Goal: Task Accomplishment & Management: Use online tool/utility

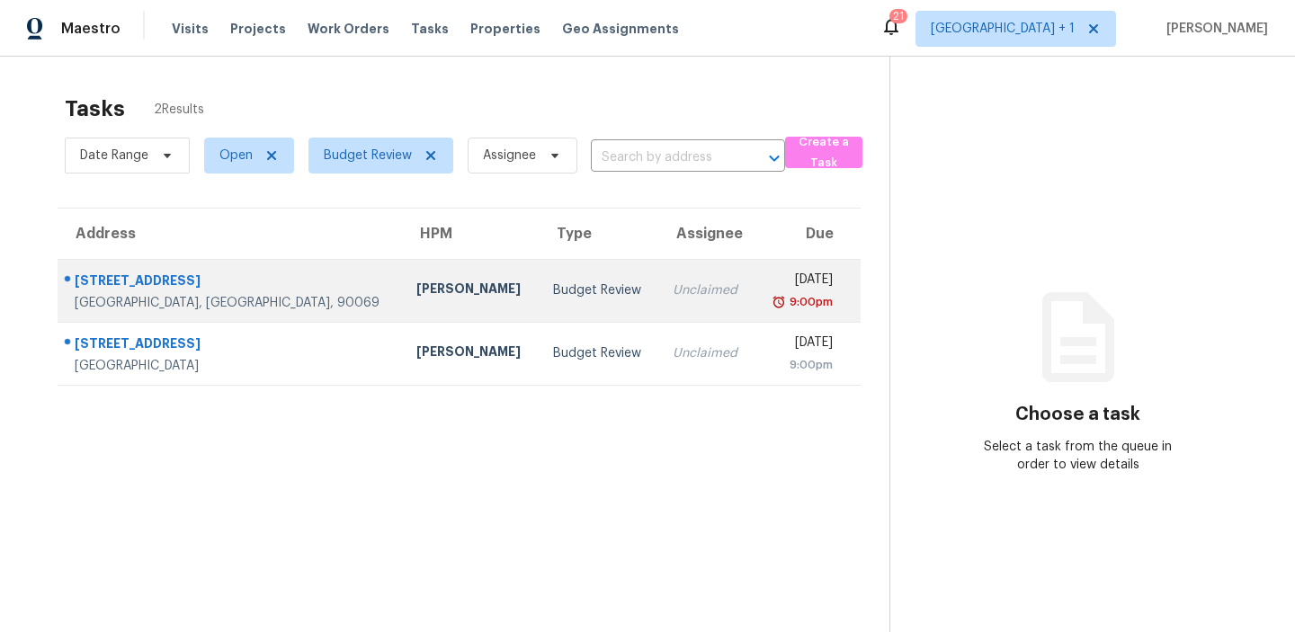
click at [563, 291] on div "Budget Review" at bounding box center [598, 291] width 91 height 18
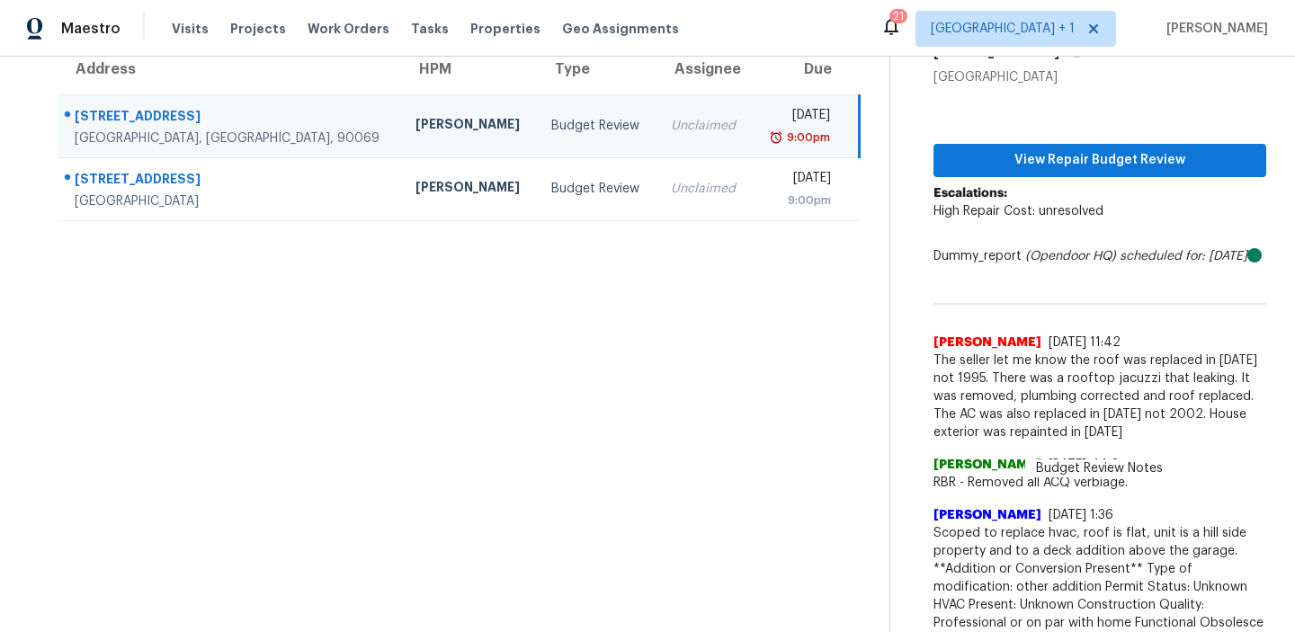
scroll to position [158, 0]
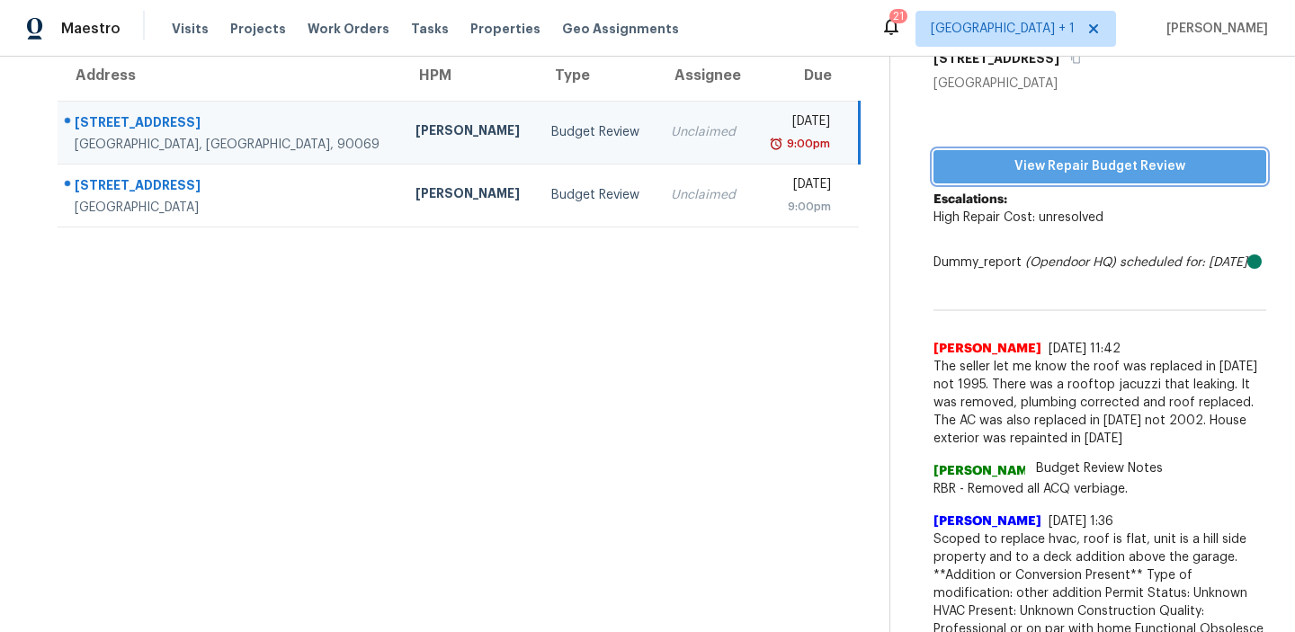
click at [1032, 158] on span "View Repair Budget Review" at bounding box center [1100, 167] width 304 height 22
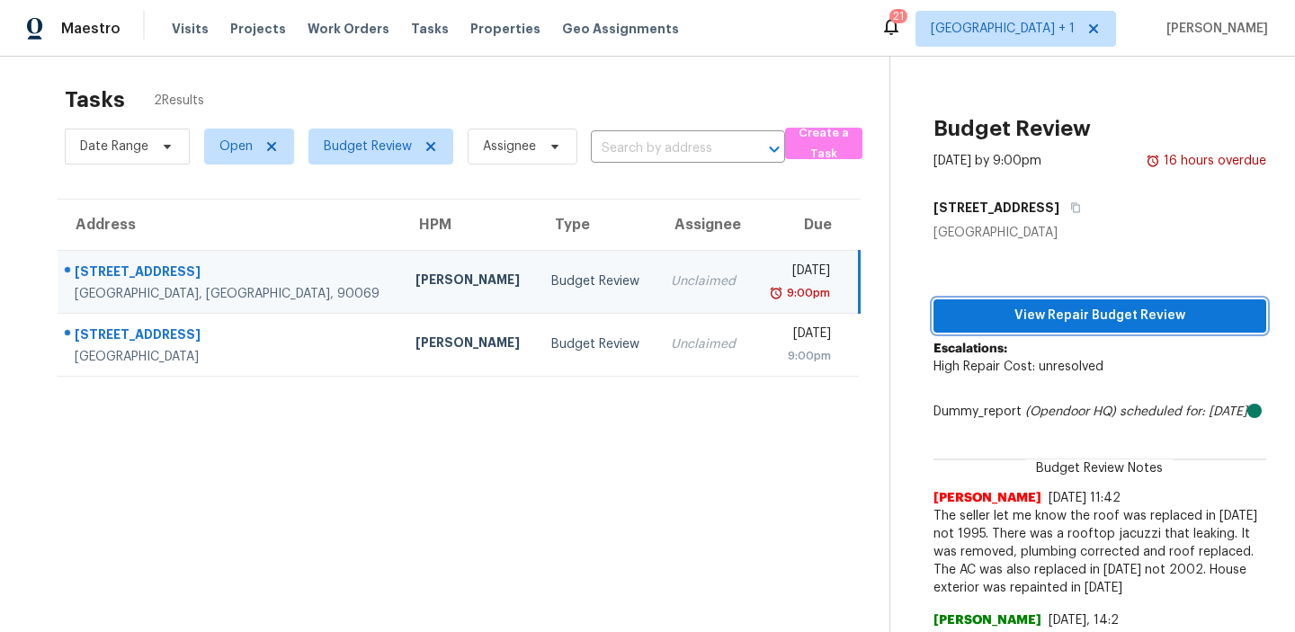
scroll to position [0, 0]
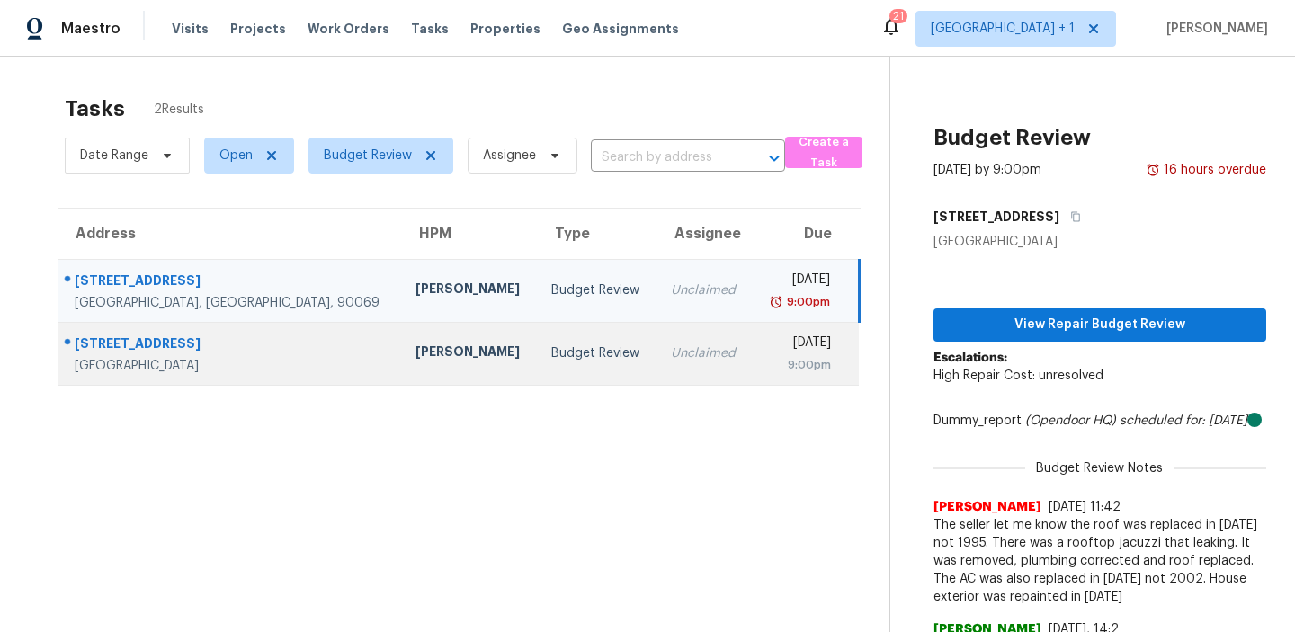
click at [551, 350] on div "Budget Review" at bounding box center [596, 353] width 91 height 18
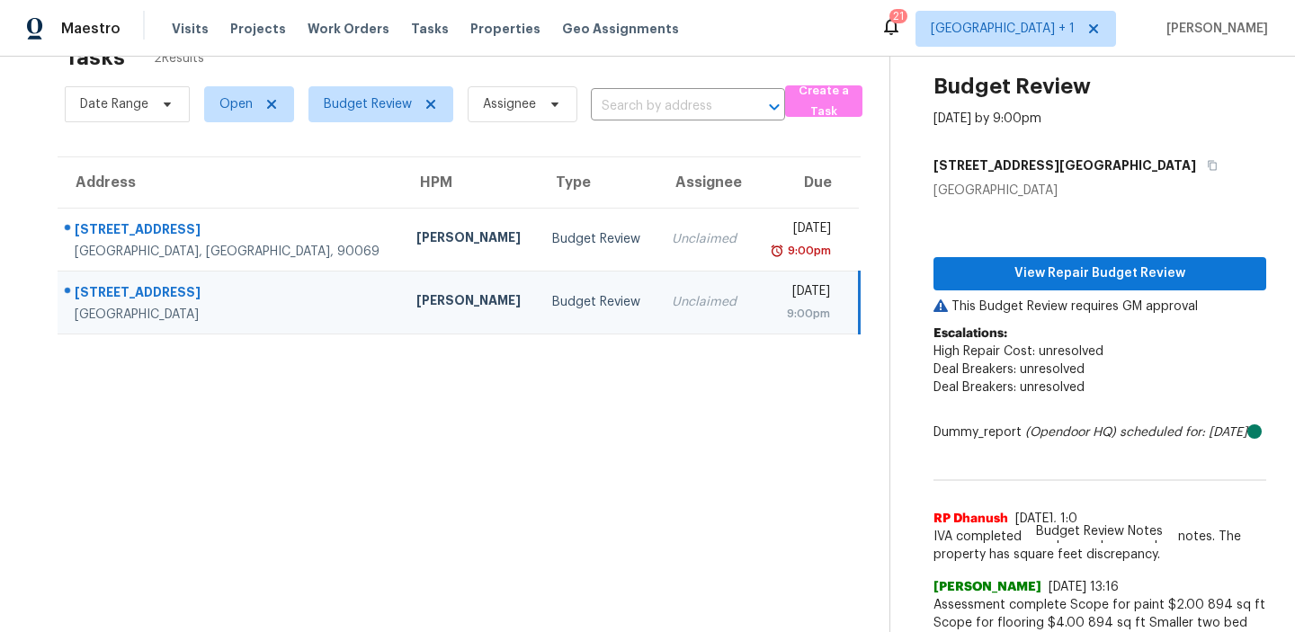
scroll to position [31, 0]
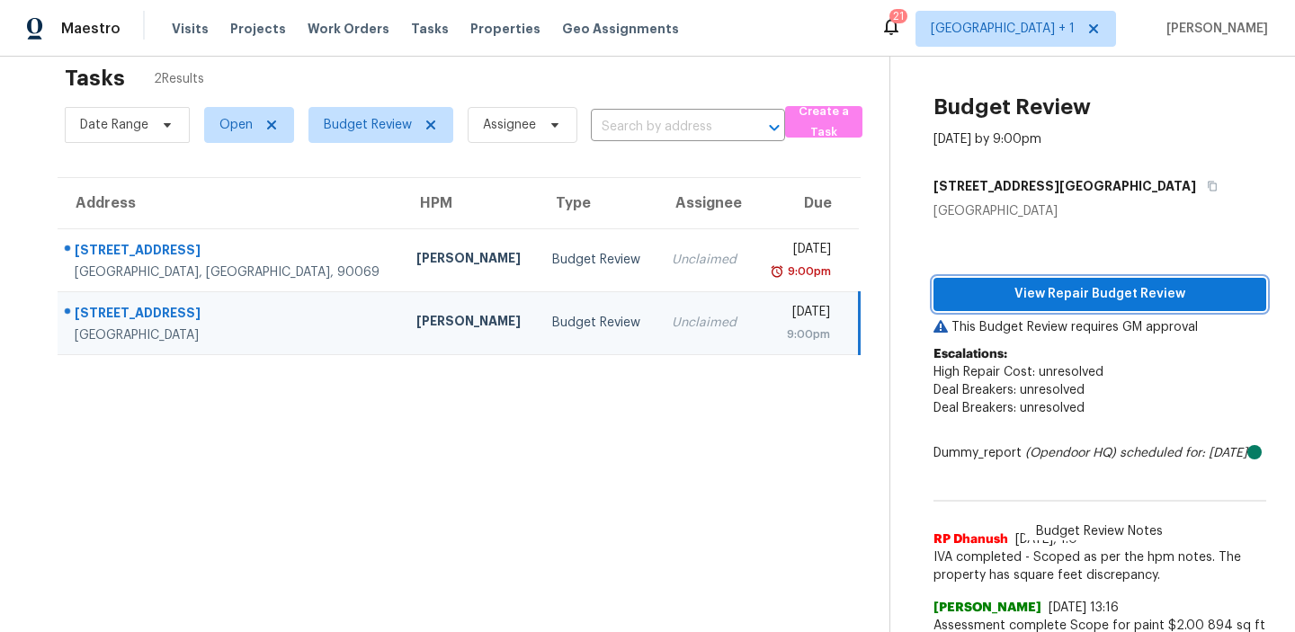
click at [1085, 288] on span "View Repair Budget Review" at bounding box center [1100, 294] width 304 height 22
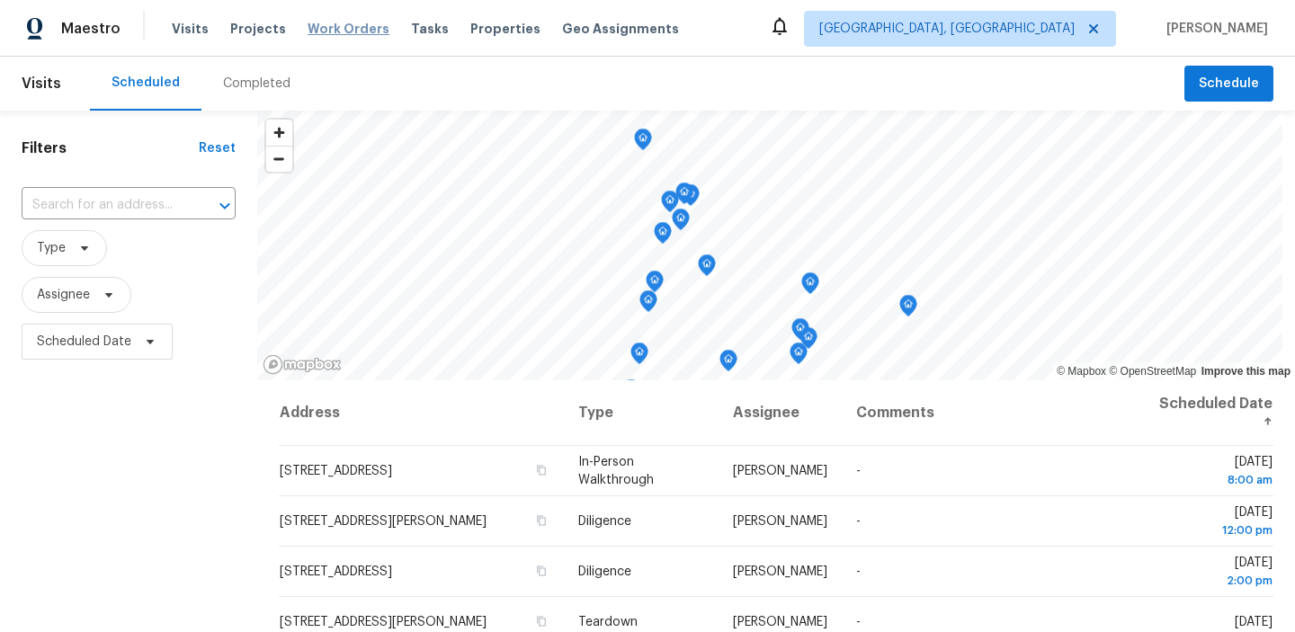
click at [331, 29] on span "Work Orders" at bounding box center [349, 29] width 82 height 18
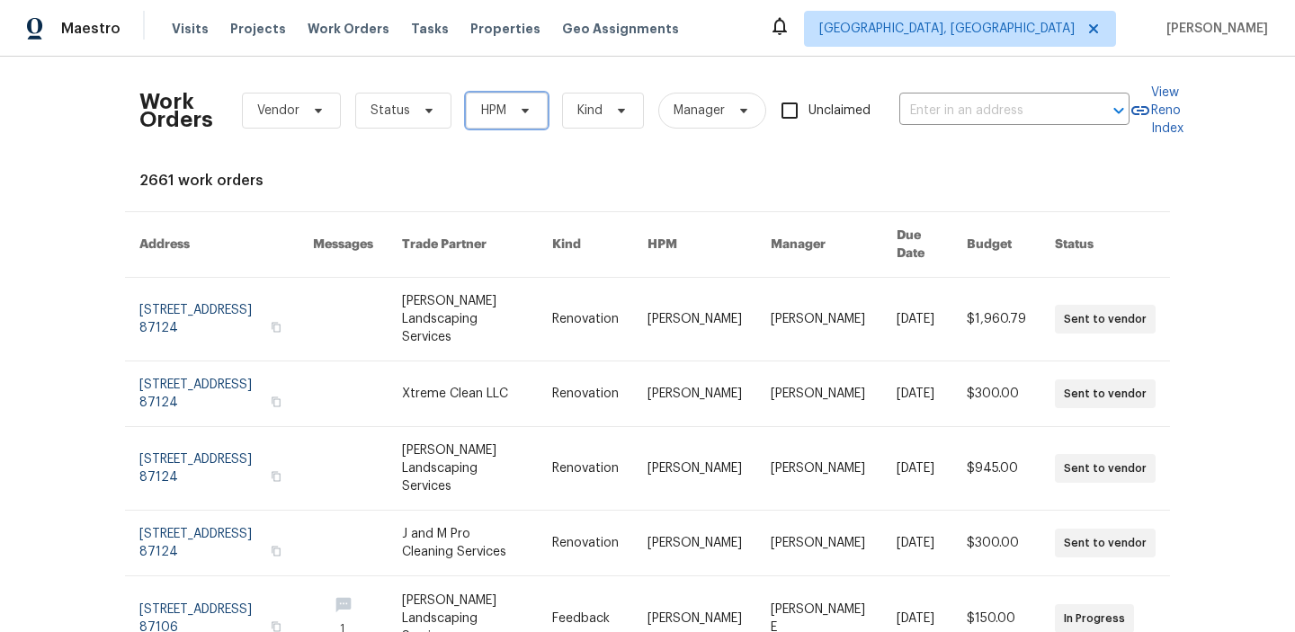
click at [503, 113] on span "HPM" at bounding box center [493, 111] width 25 height 18
click at [393, 157] on div "Work Orders Vendor Status HPM Kind Manager Unclaimed ​ View Reno Index 2661 wor…" at bounding box center [647, 603] width 1016 height 1065
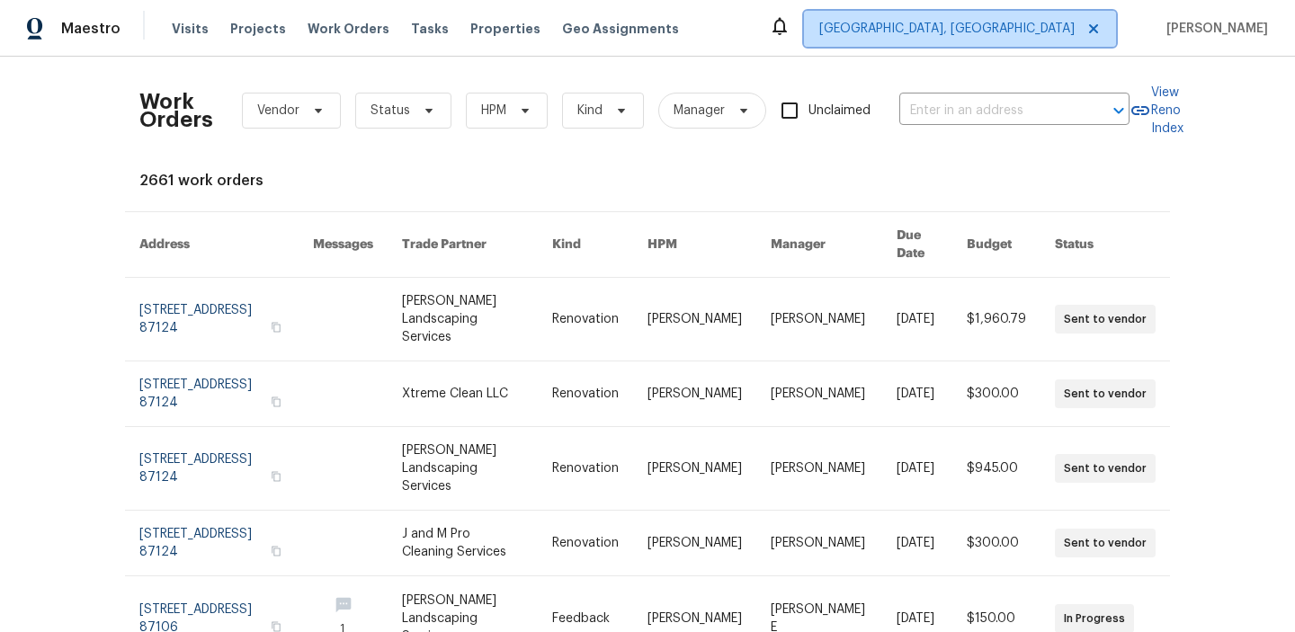
click at [989, 31] on span "Albuquerque, NM" at bounding box center [946, 29] width 255 height 18
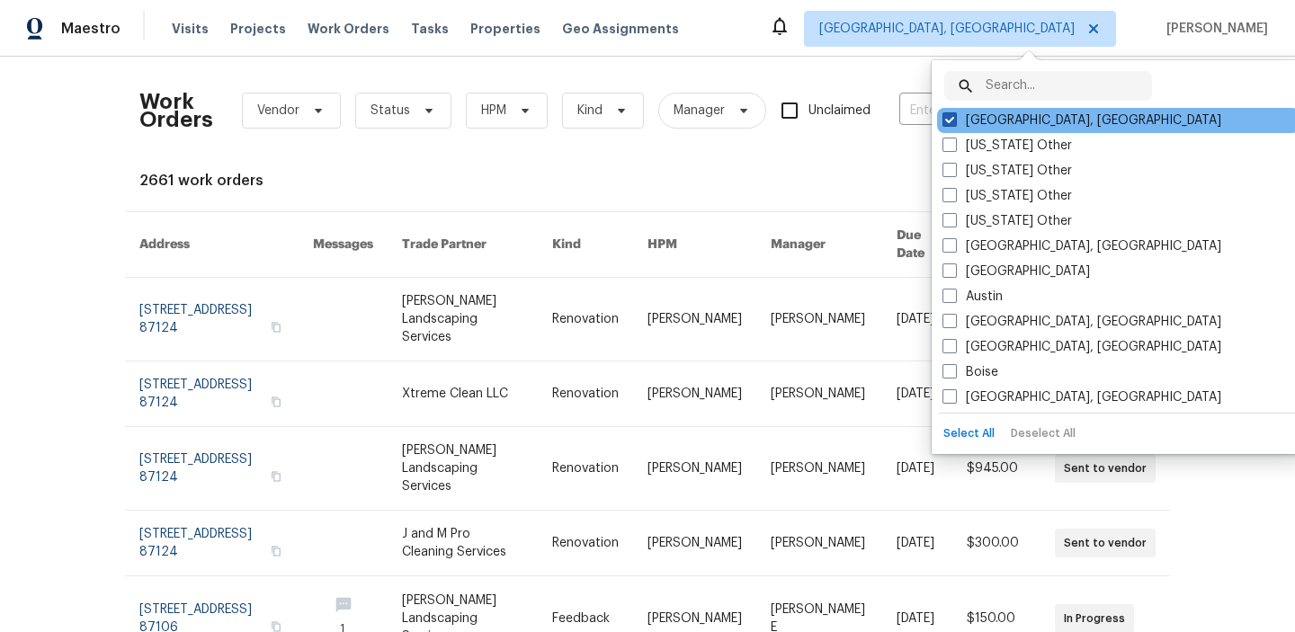
click at [946, 121] on span at bounding box center [950, 119] width 14 height 14
click at [946, 121] on input "Albuquerque, NM" at bounding box center [949, 118] width 12 height 12
checkbox input "false"
checkbox input "true"
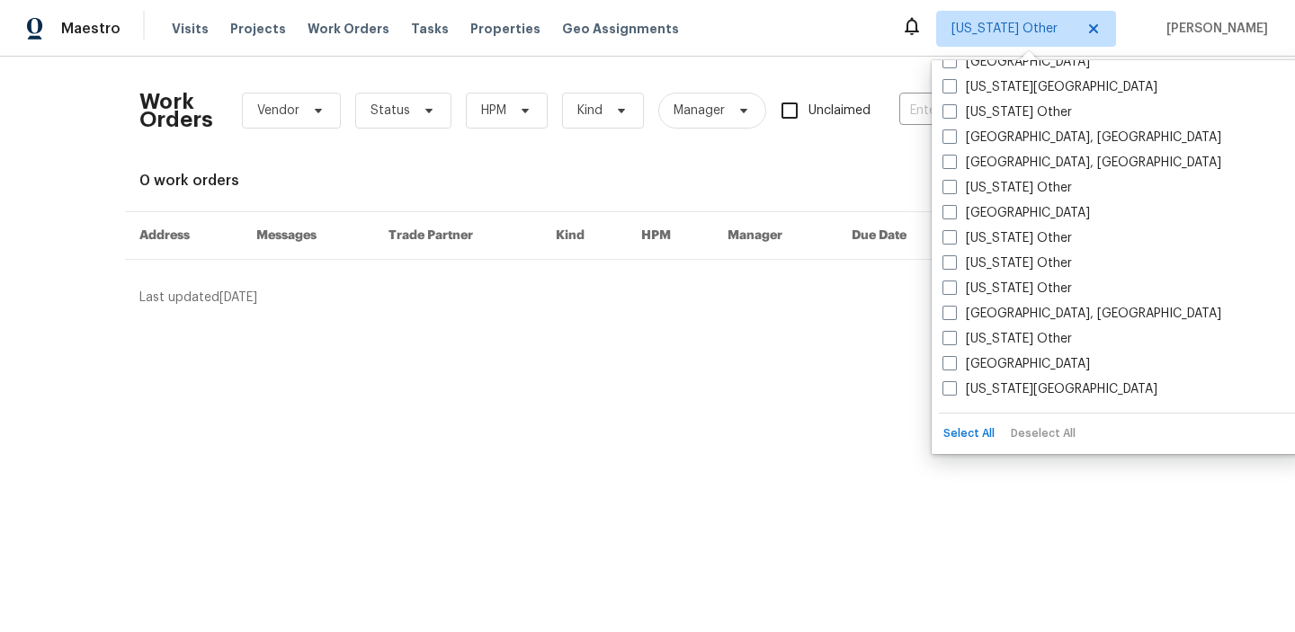
scroll to position [767, 0]
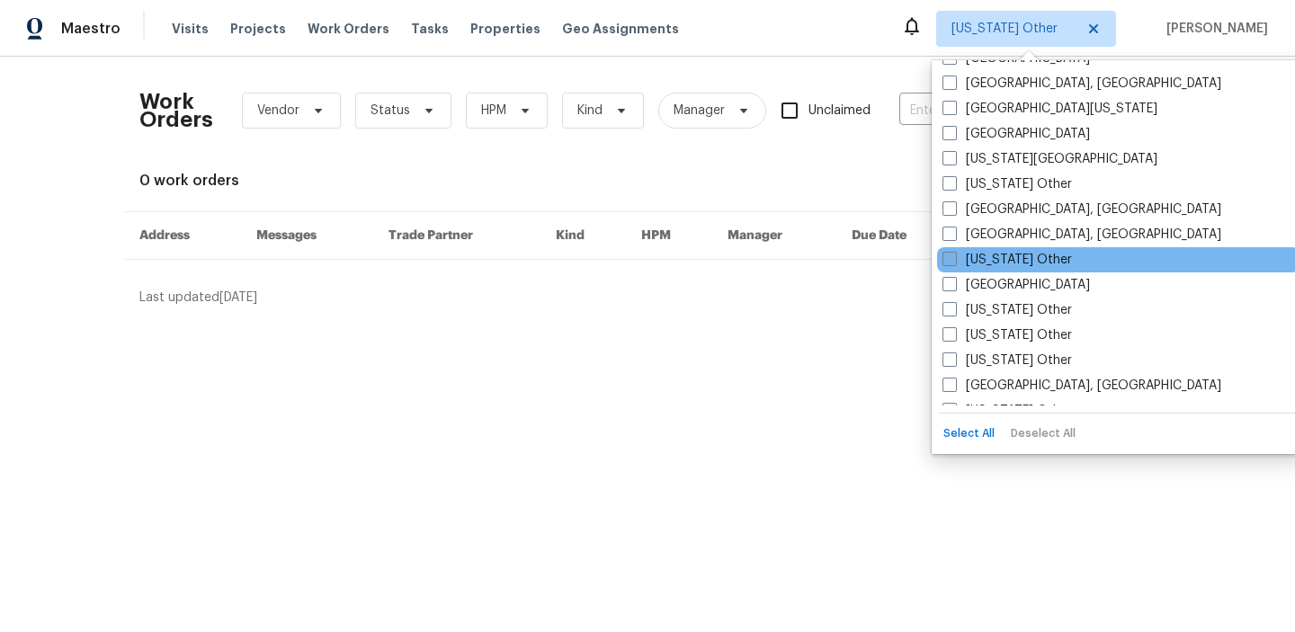
click at [952, 261] on span at bounding box center [950, 259] width 14 height 14
click at [952, 261] on input "Hawaii Other" at bounding box center [949, 257] width 12 height 12
click at [952, 261] on span at bounding box center [950, 259] width 14 height 14
click at [952, 261] on input "Hawaii Other" at bounding box center [949, 257] width 12 height 12
checkbox input "false"
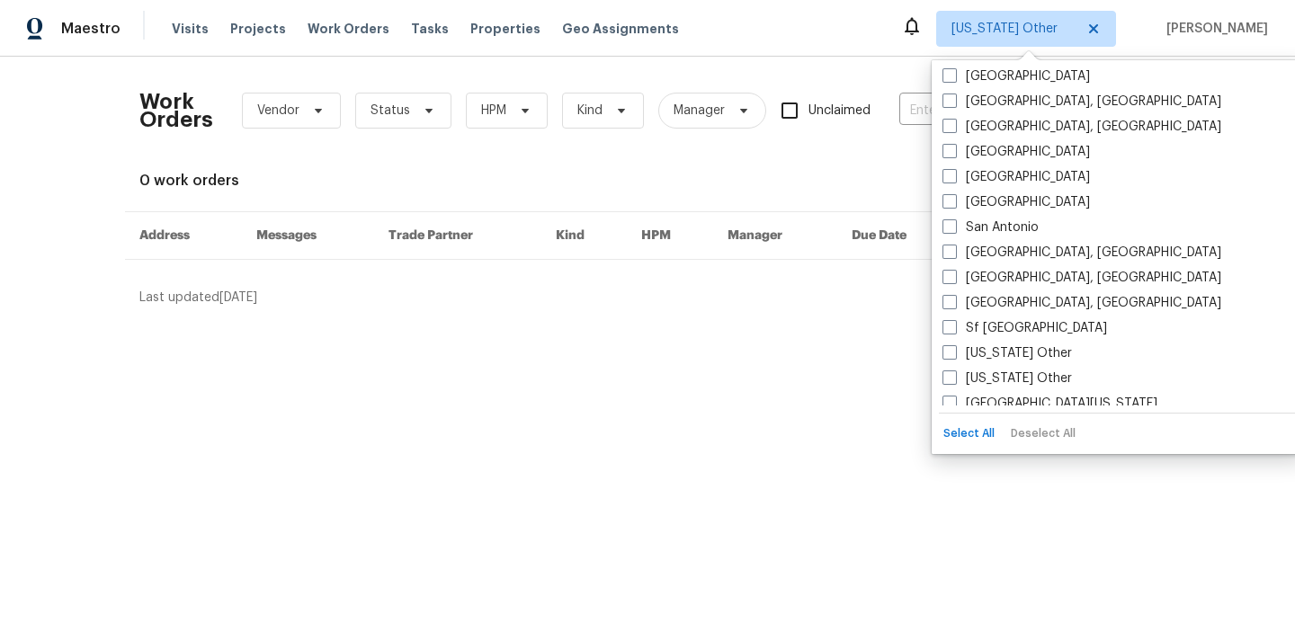
scroll to position [2317, 0]
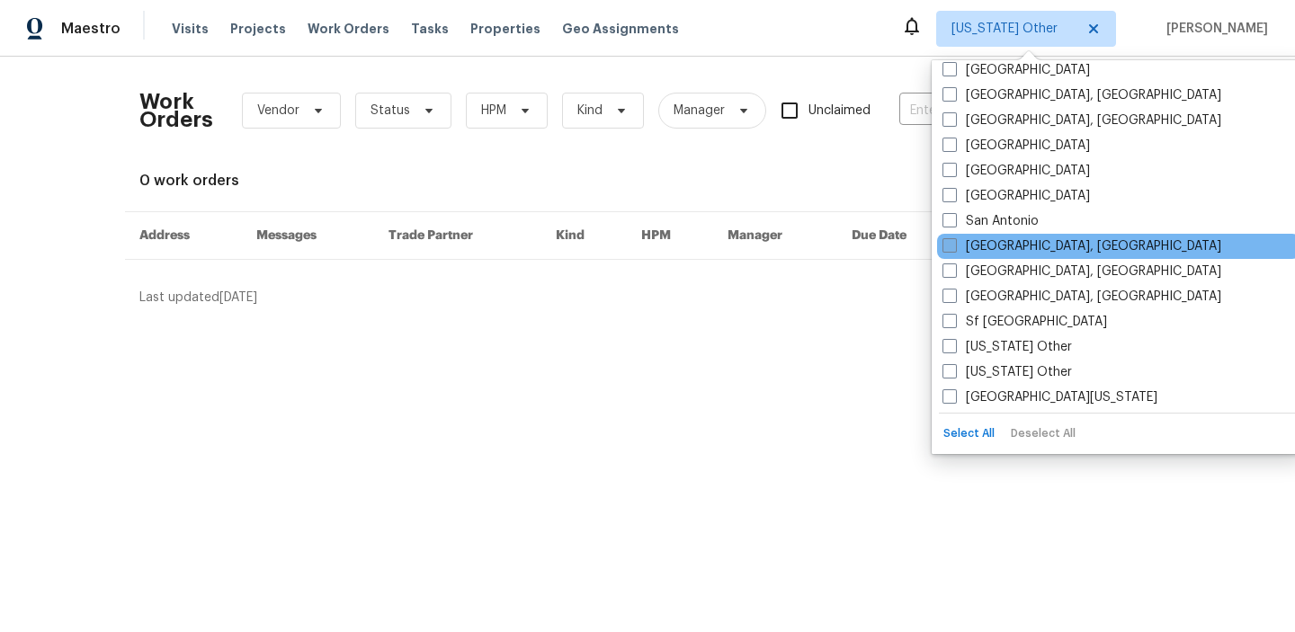
click at [948, 248] on span at bounding box center [950, 245] width 14 height 14
click at [948, 248] on input "San Diego, CA" at bounding box center [949, 243] width 12 height 12
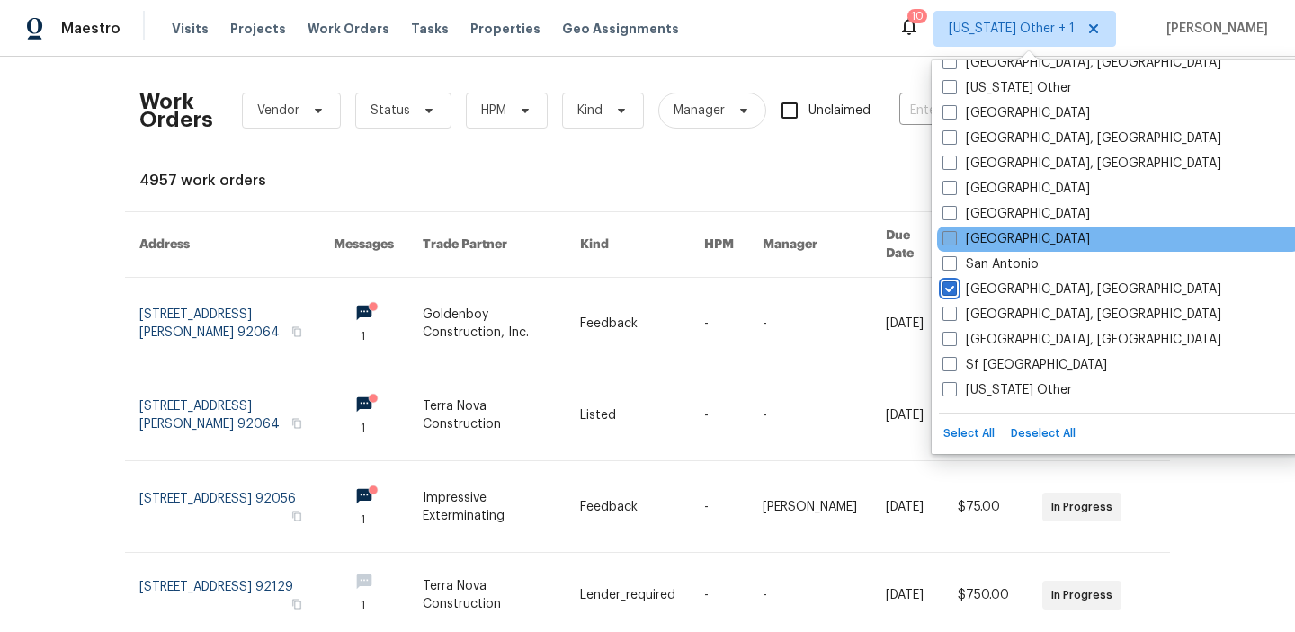
scroll to position [2288, 0]
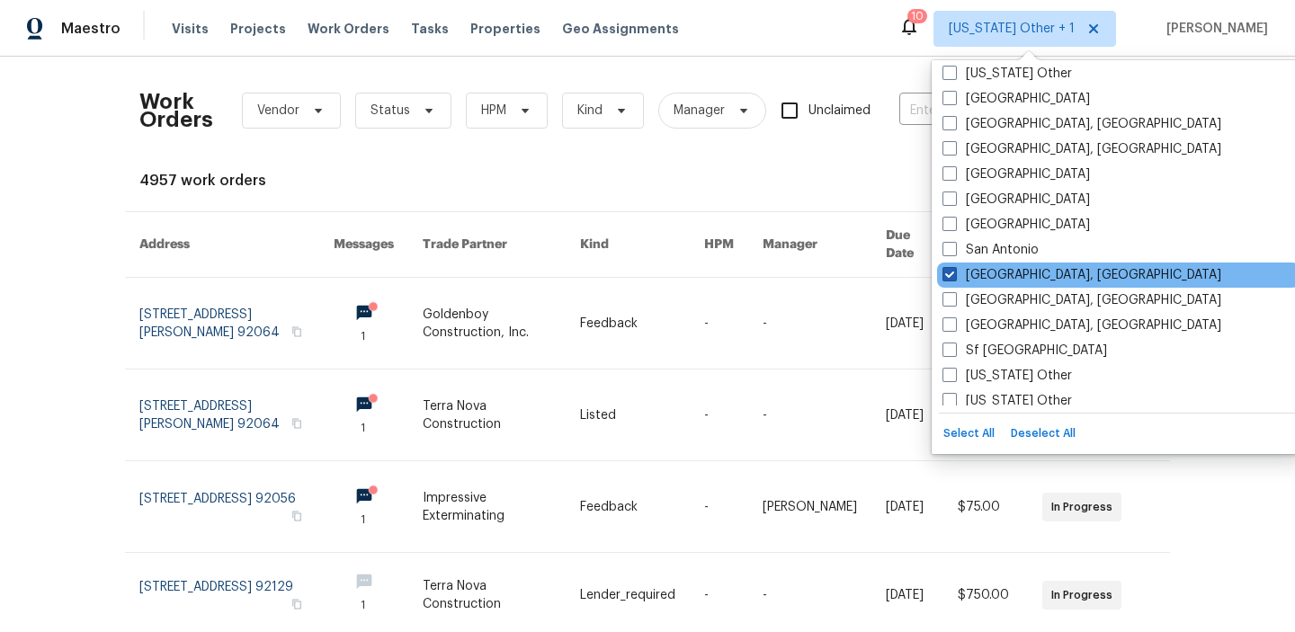
click at [954, 273] on span at bounding box center [950, 274] width 14 height 14
click at [954, 273] on input "San Diego, CA" at bounding box center [949, 272] width 12 height 12
checkbox input "false"
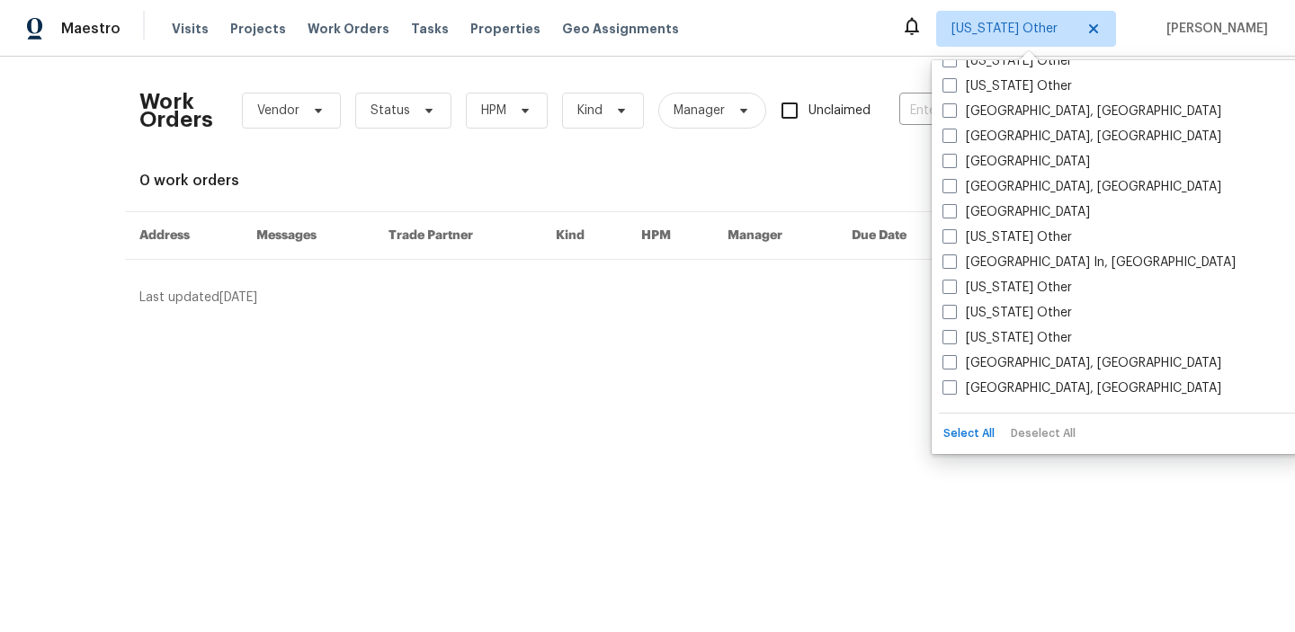
scroll to position [1107, 0]
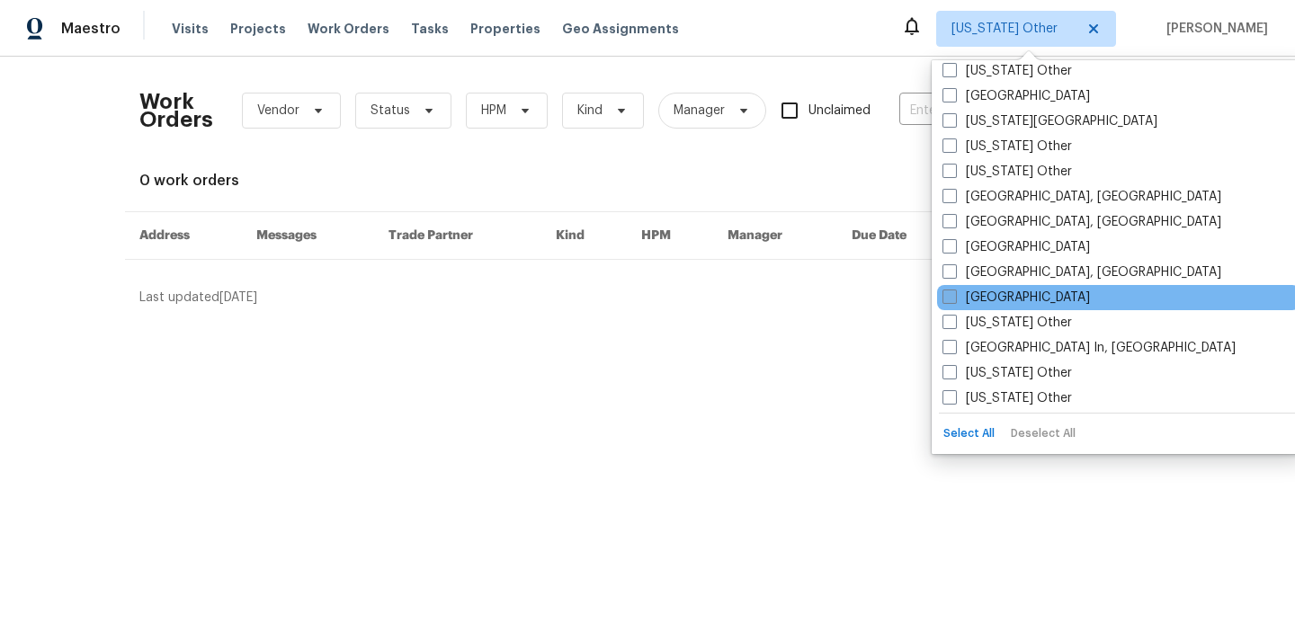
click at [948, 293] on span at bounding box center [950, 297] width 14 height 14
click at [948, 293] on input "Los Angeles" at bounding box center [949, 295] width 12 height 12
checkbox input "true"
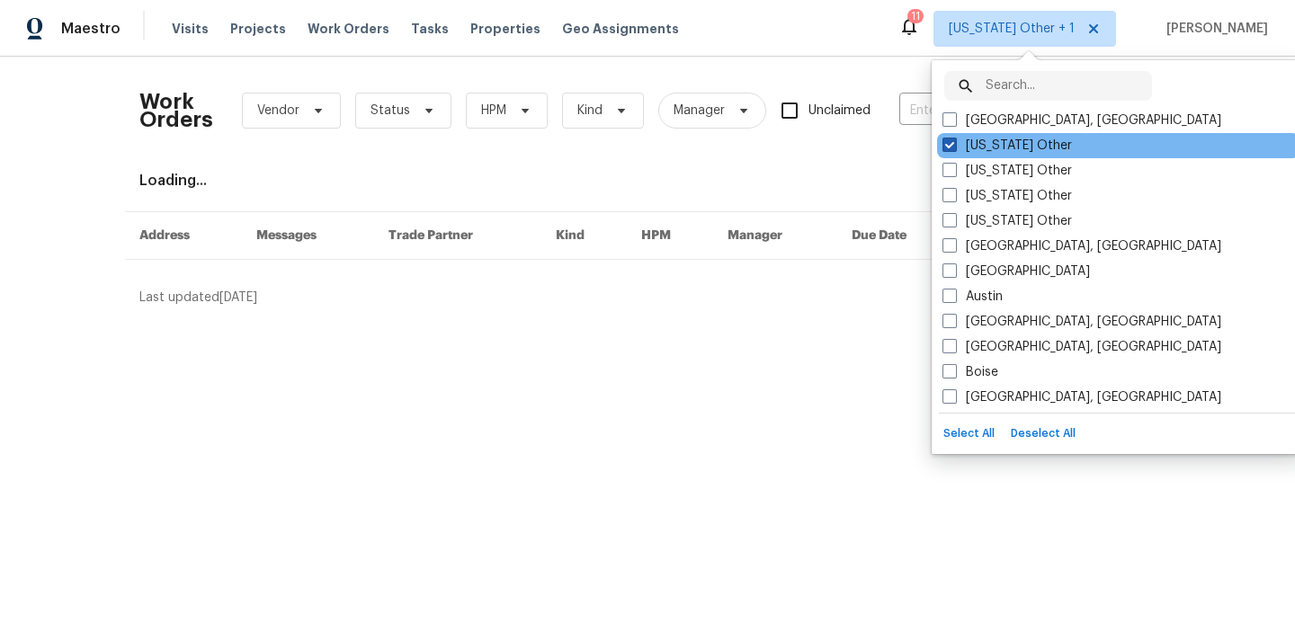
click at [952, 144] on span at bounding box center [950, 145] width 14 height 14
click at [952, 144] on input "Alabama Other" at bounding box center [949, 143] width 12 height 12
checkbox input "false"
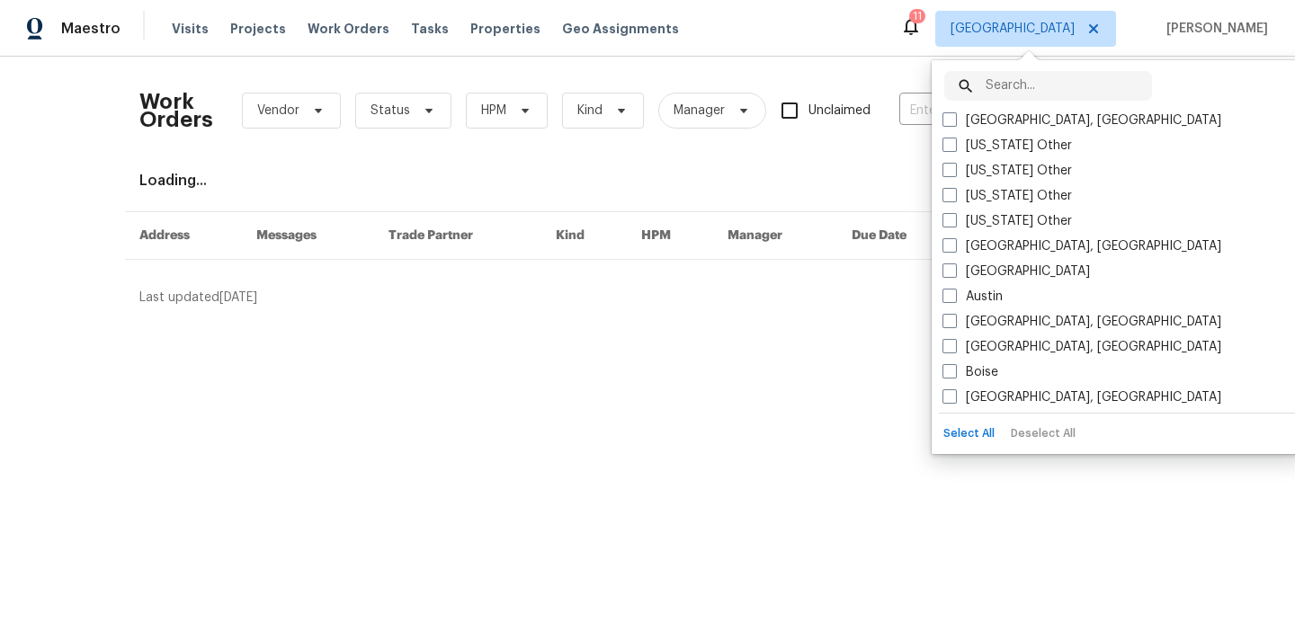
click at [697, 164] on div "Work Orders Vendor Status HPM Kind Manager Unclaimed ​ View Reno Index Loading.…" at bounding box center [647, 189] width 1016 height 236
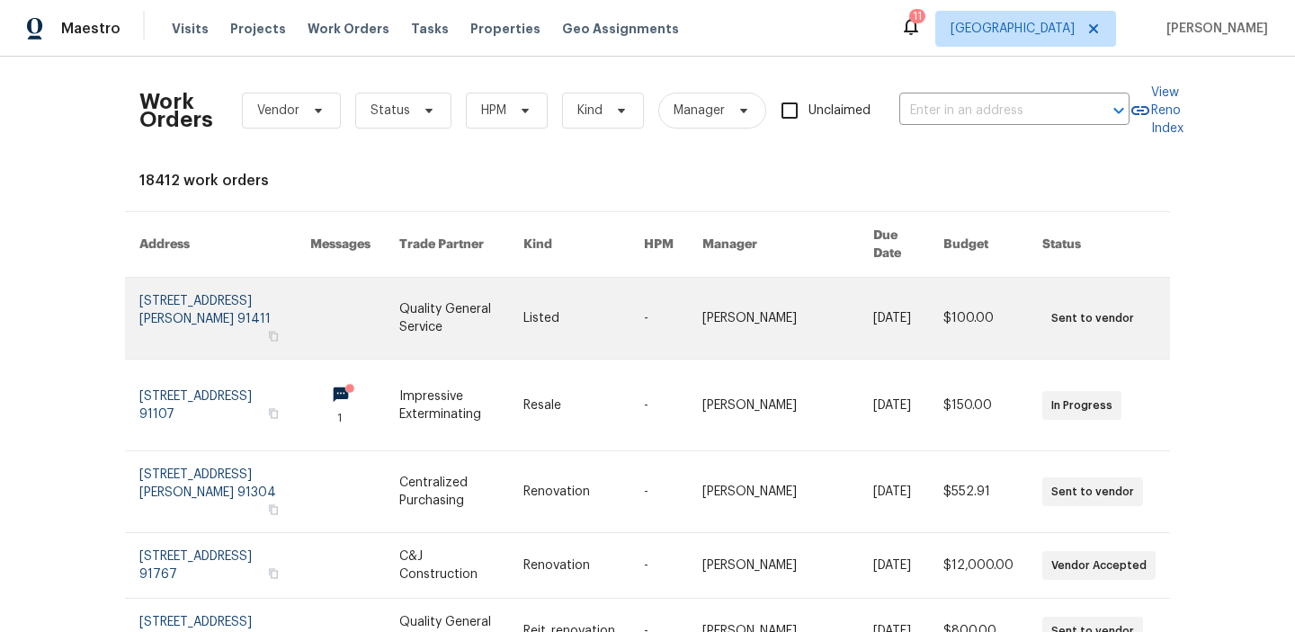
click at [443, 286] on link at bounding box center [461, 318] width 124 height 81
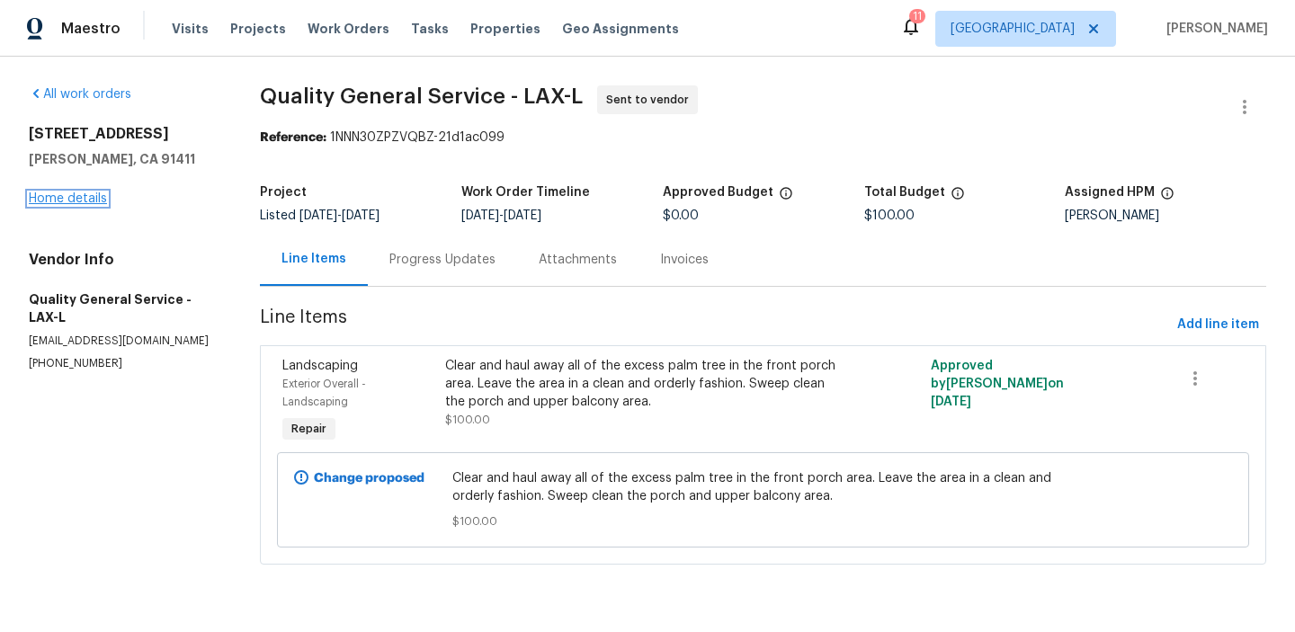
click at [83, 201] on link "Home details" at bounding box center [68, 198] width 78 height 13
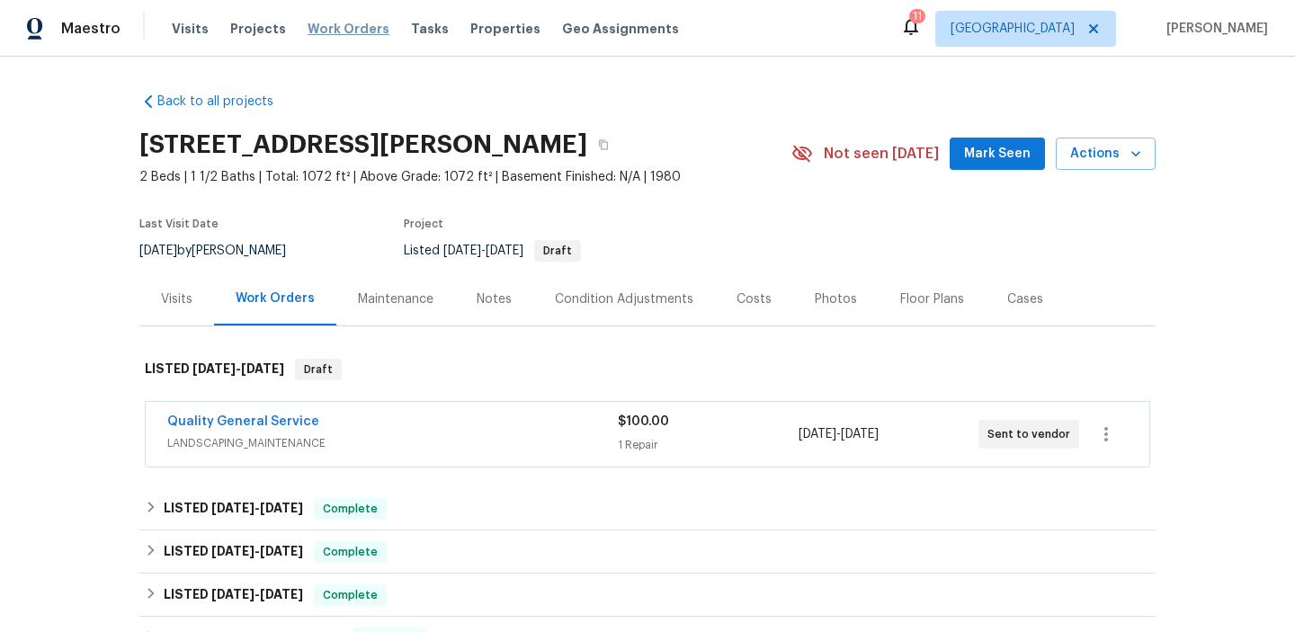
click at [335, 21] on span "Work Orders" at bounding box center [349, 29] width 82 height 18
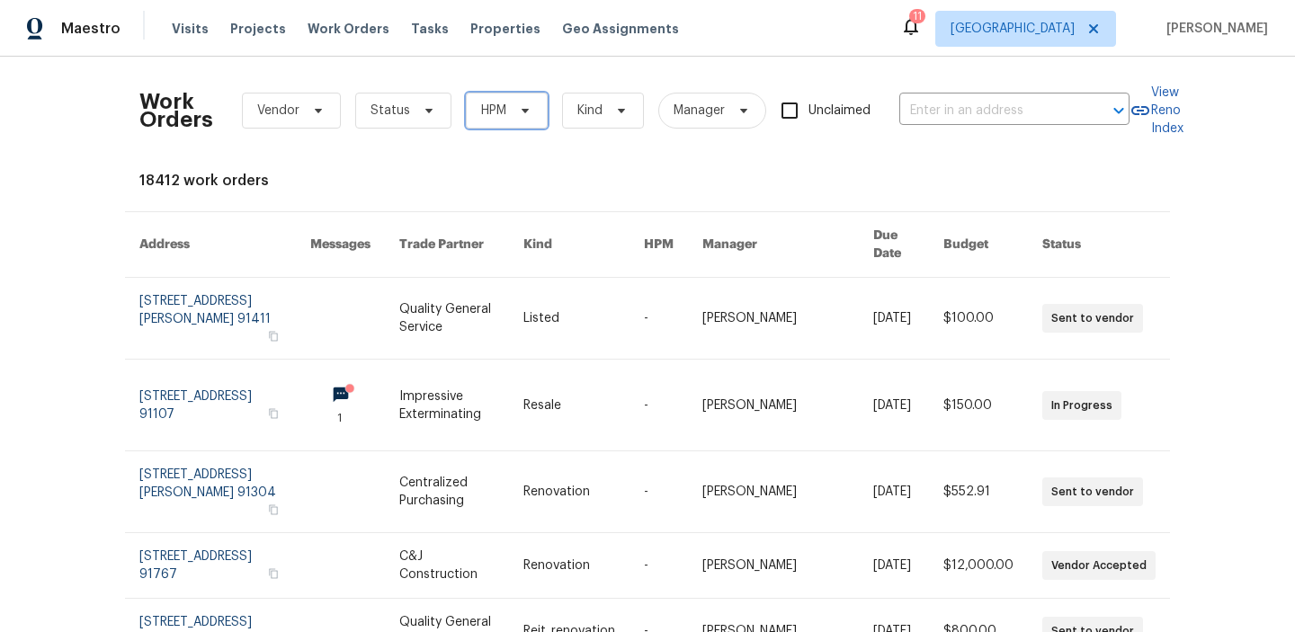
click at [513, 105] on span at bounding box center [523, 110] width 20 height 14
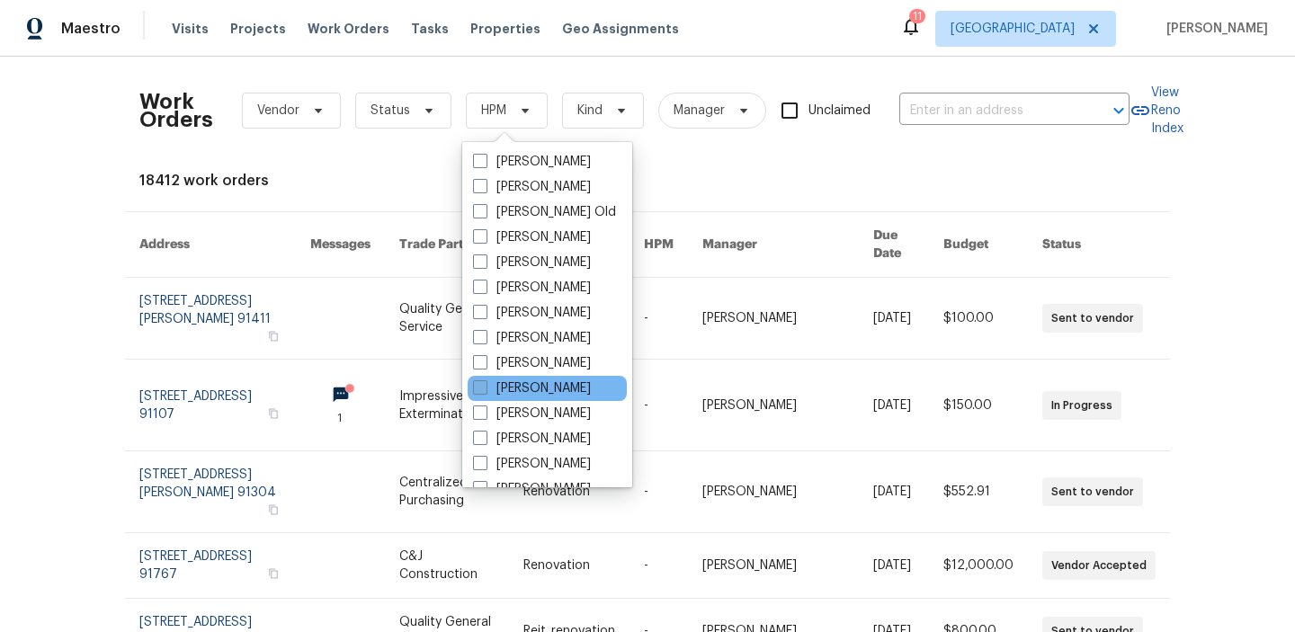
click at [483, 385] on span at bounding box center [480, 387] width 14 height 14
click at [483, 385] on input "[PERSON_NAME]" at bounding box center [479, 386] width 12 height 12
checkbox input "true"
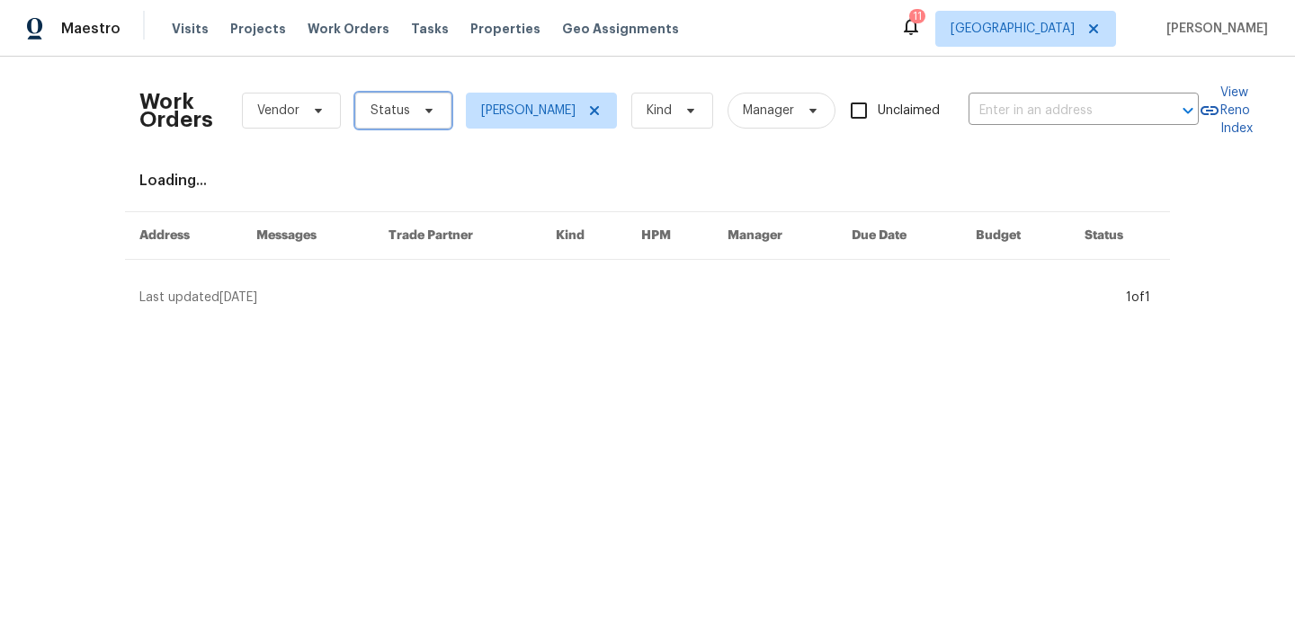
click at [395, 121] on span "Status" at bounding box center [403, 111] width 96 height 36
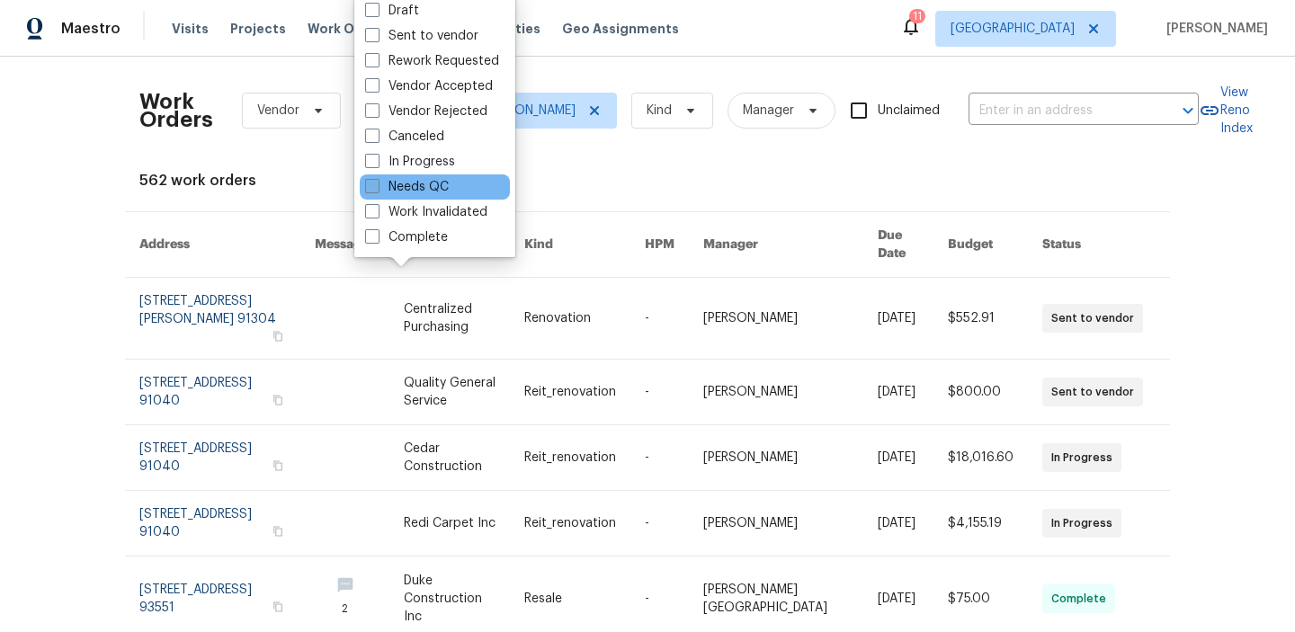
click at [374, 185] on span at bounding box center [372, 186] width 14 height 14
click at [374, 185] on input "Needs QC" at bounding box center [371, 184] width 12 height 12
checkbox input "true"
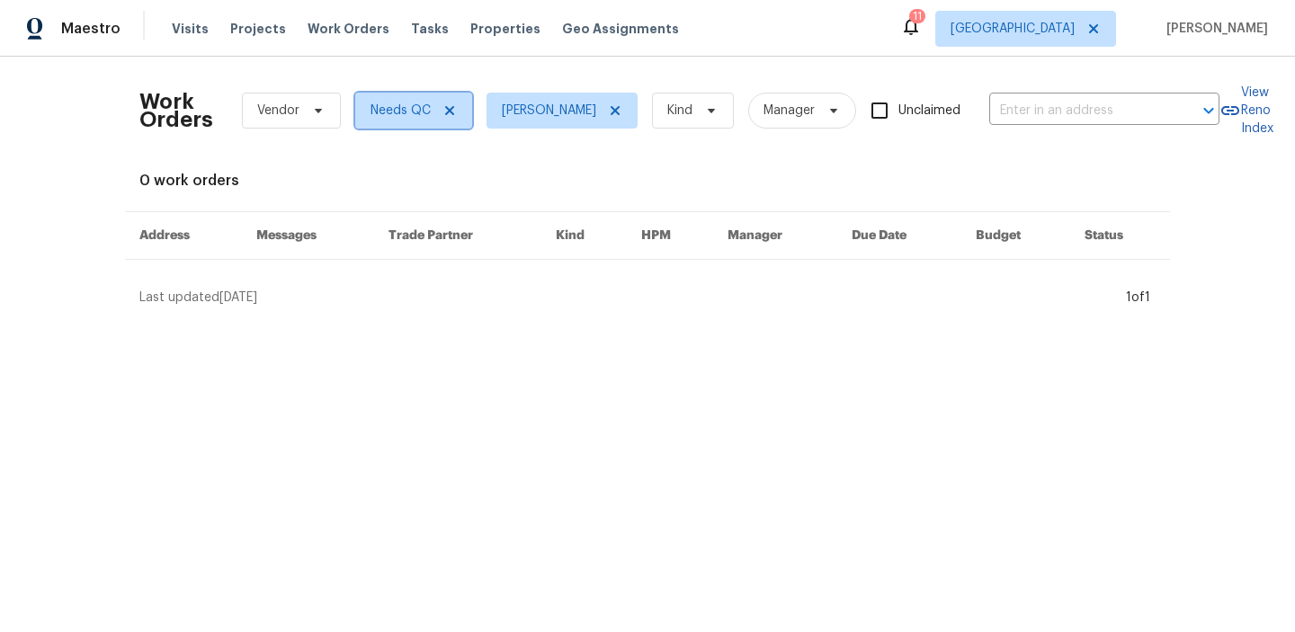
click at [443, 106] on icon at bounding box center [450, 110] width 14 height 14
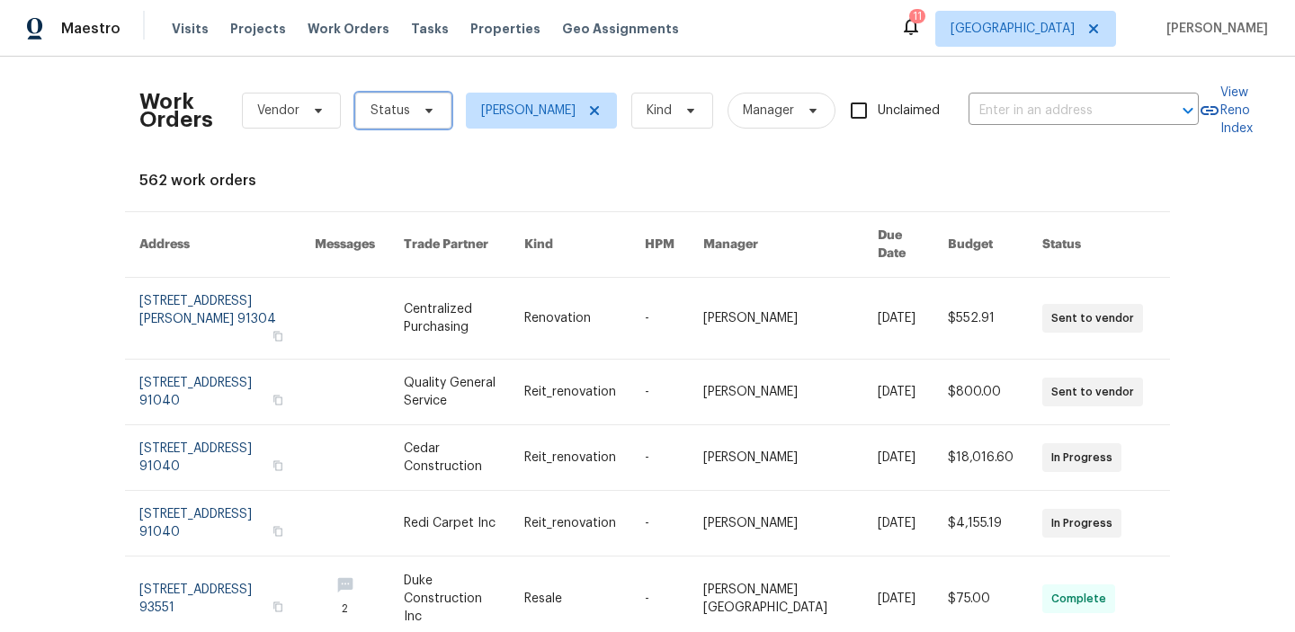
click at [420, 103] on span "Status" at bounding box center [403, 111] width 96 height 36
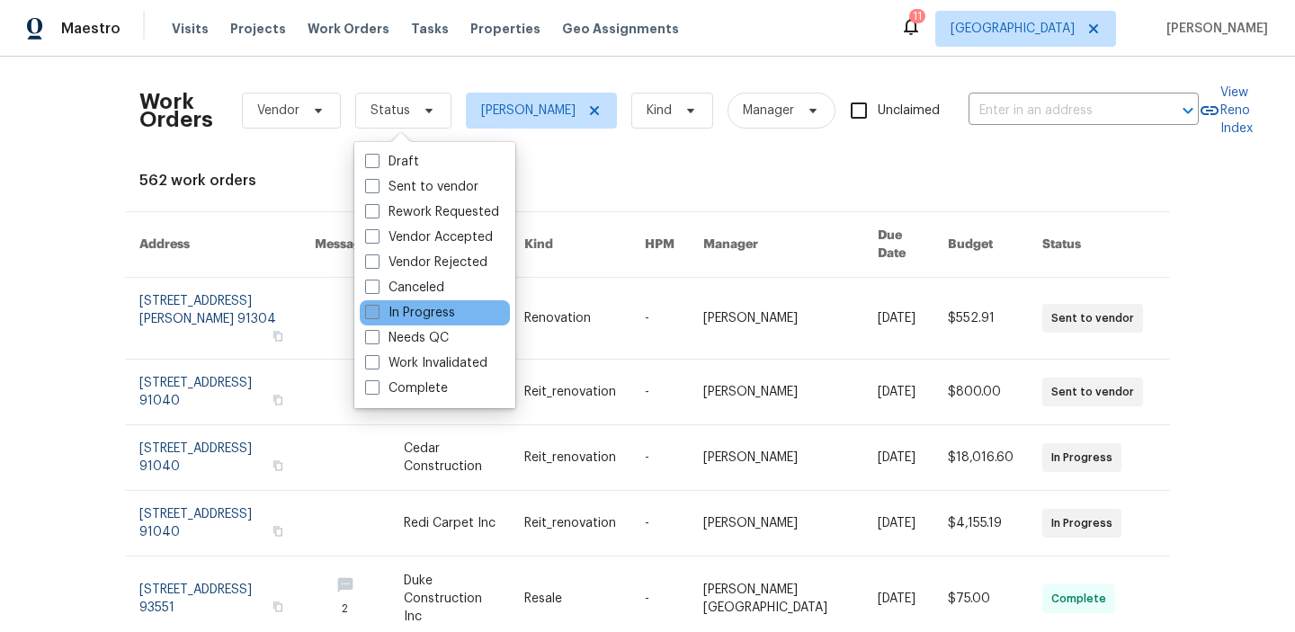
click at [372, 317] on span at bounding box center [372, 312] width 14 height 14
click at [372, 316] on input "In Progress" at bounding box center [371, 310] width 12 height 12
checkbox input "true"
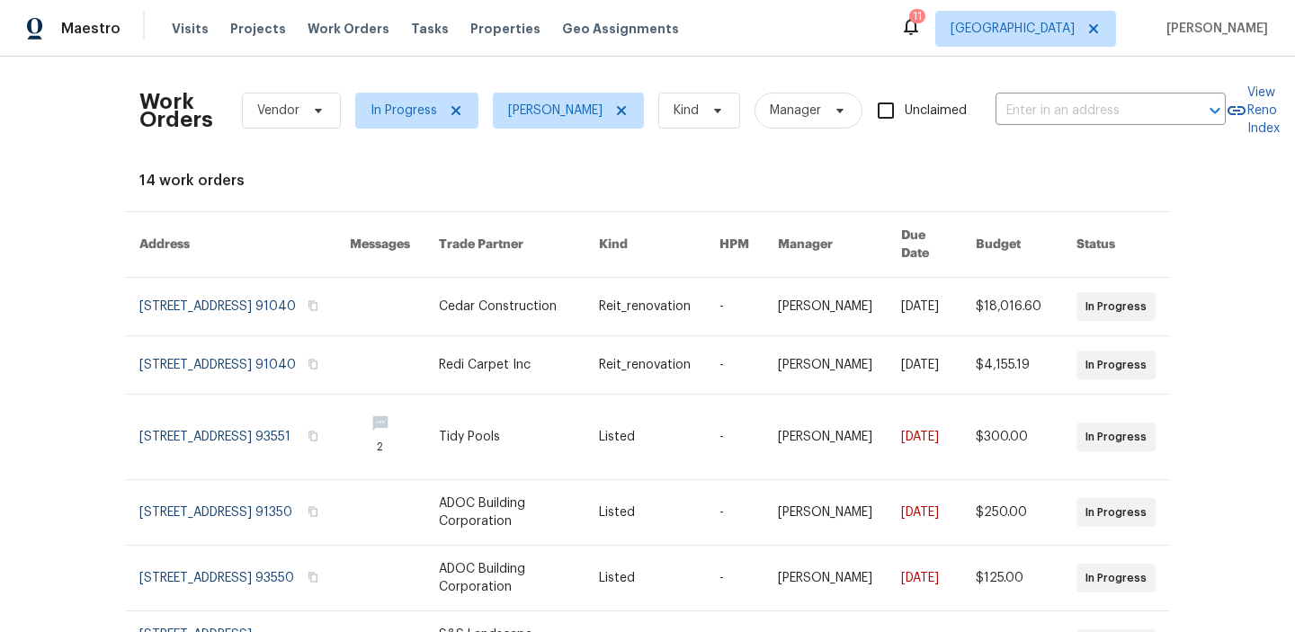
click at [81, 245] on div "Work Orders Vendor In Progress Frank Santellanes Kind Manager Unclaimed ​ View …" at bounding box center [647, 345] width 1295 height 576
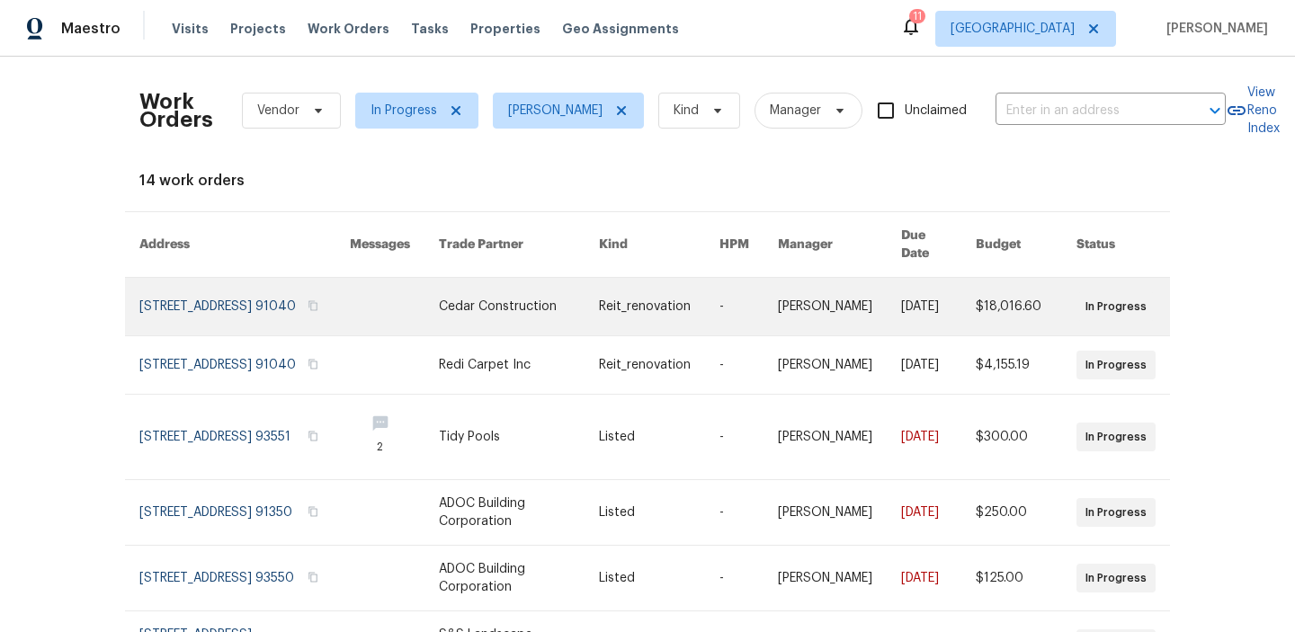
click at [477, 295] on link at bounding box center [519, 307] width 160 height 58
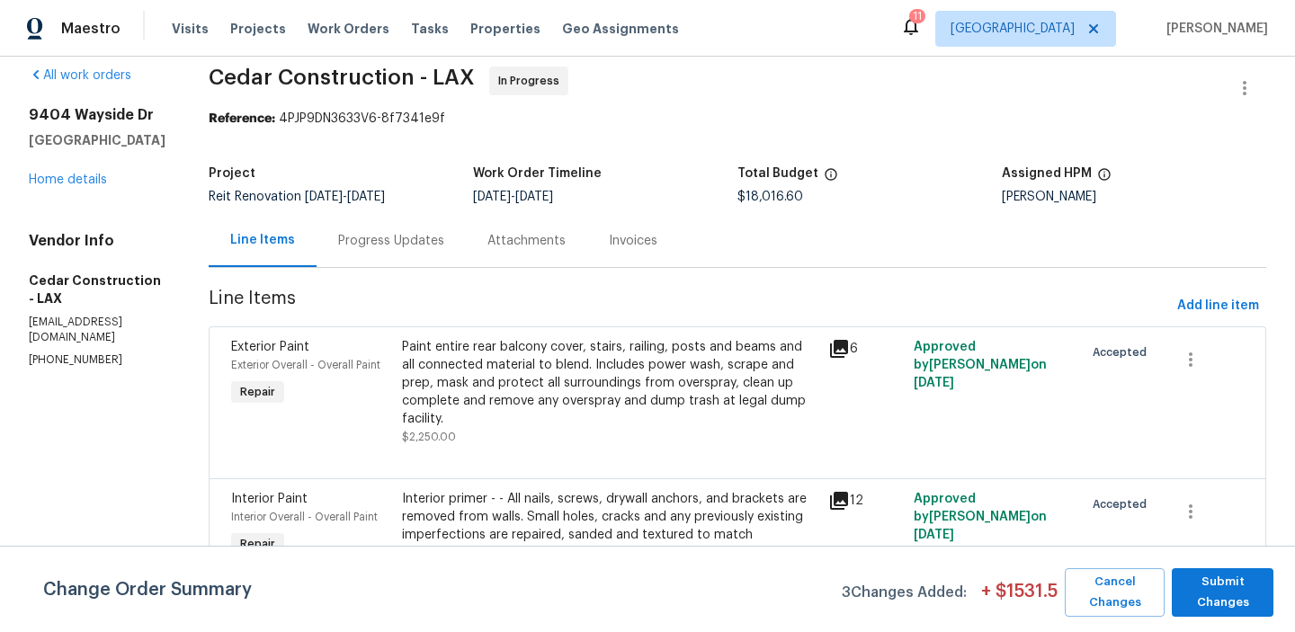
scroll to position [23, 0]
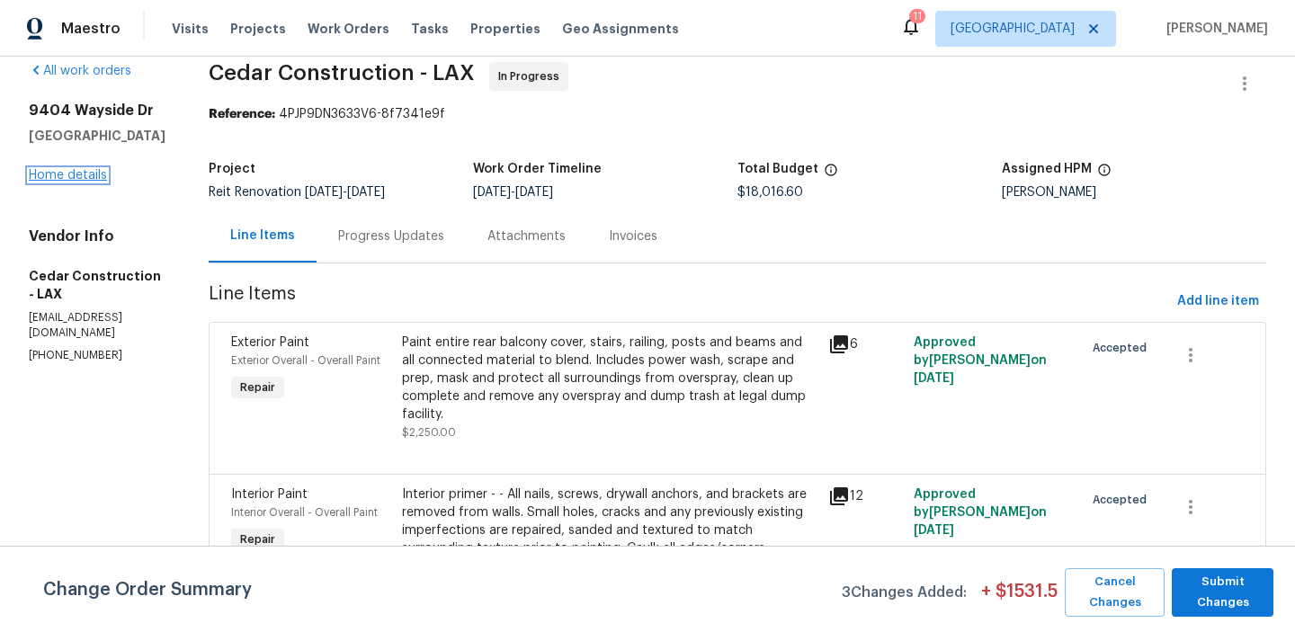
click at [92, 178] on link "Home details" at bounding box center [68, 175] width 78 height 13
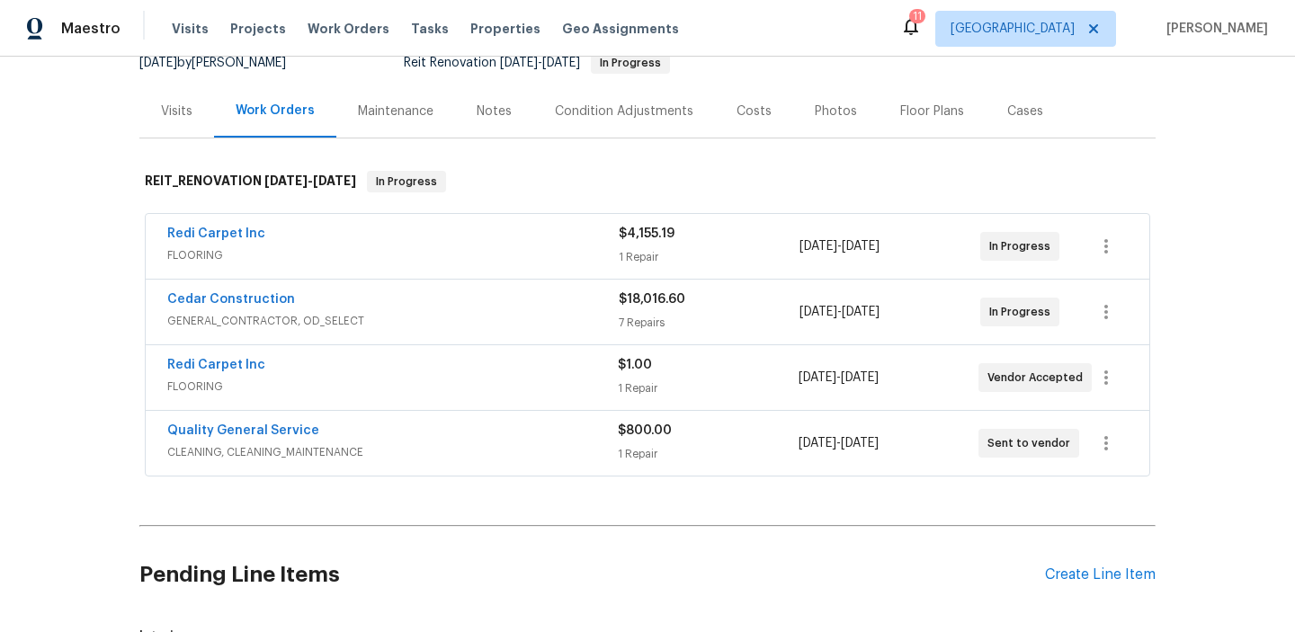
scroll to position [204, 0]
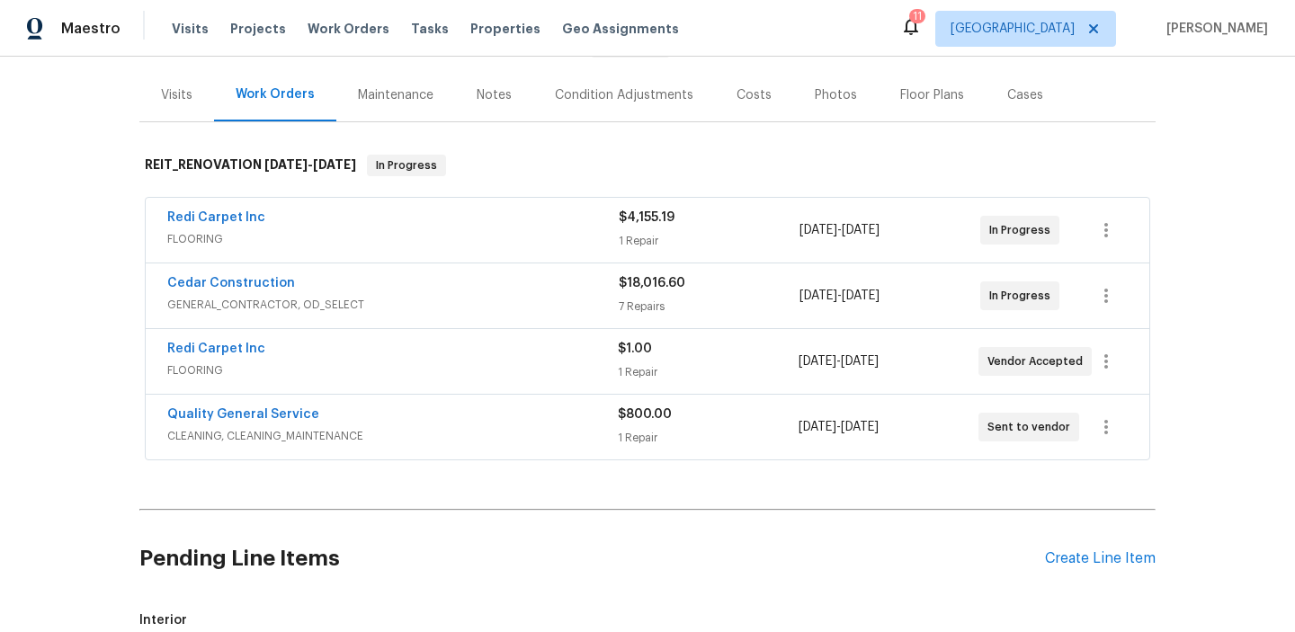
click at [325, 290] on div "Cedar Construction" at bounding box center [393, 285] width 452 height 22
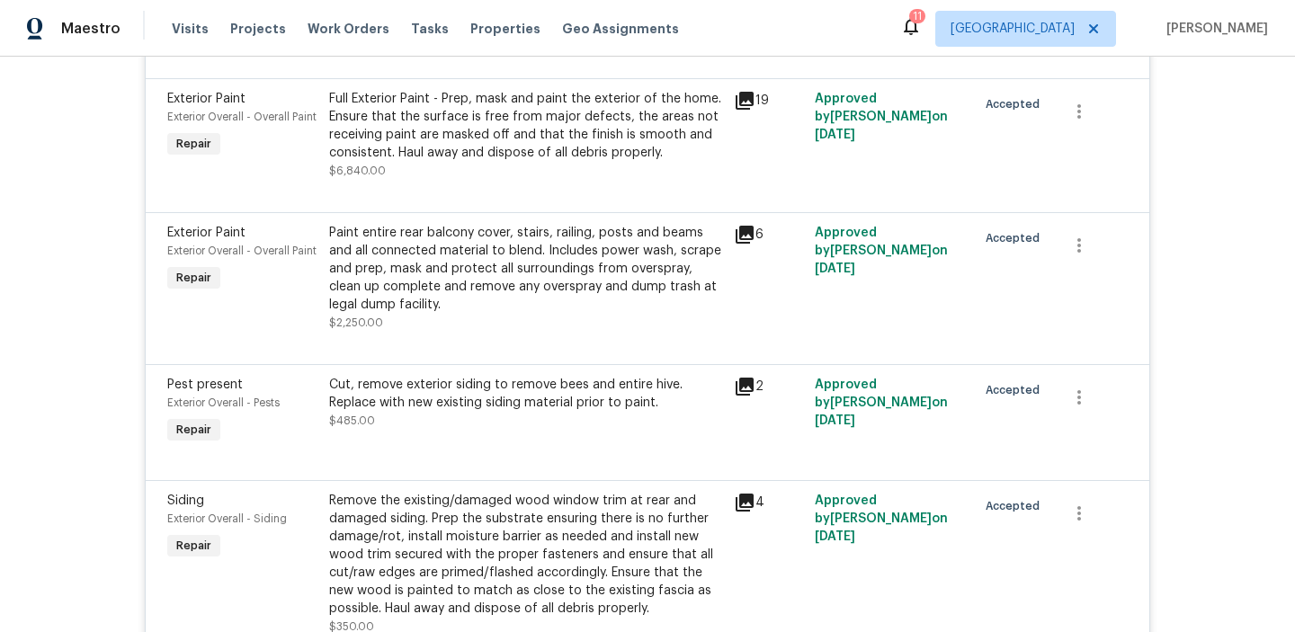
scroll to position [694, 0]
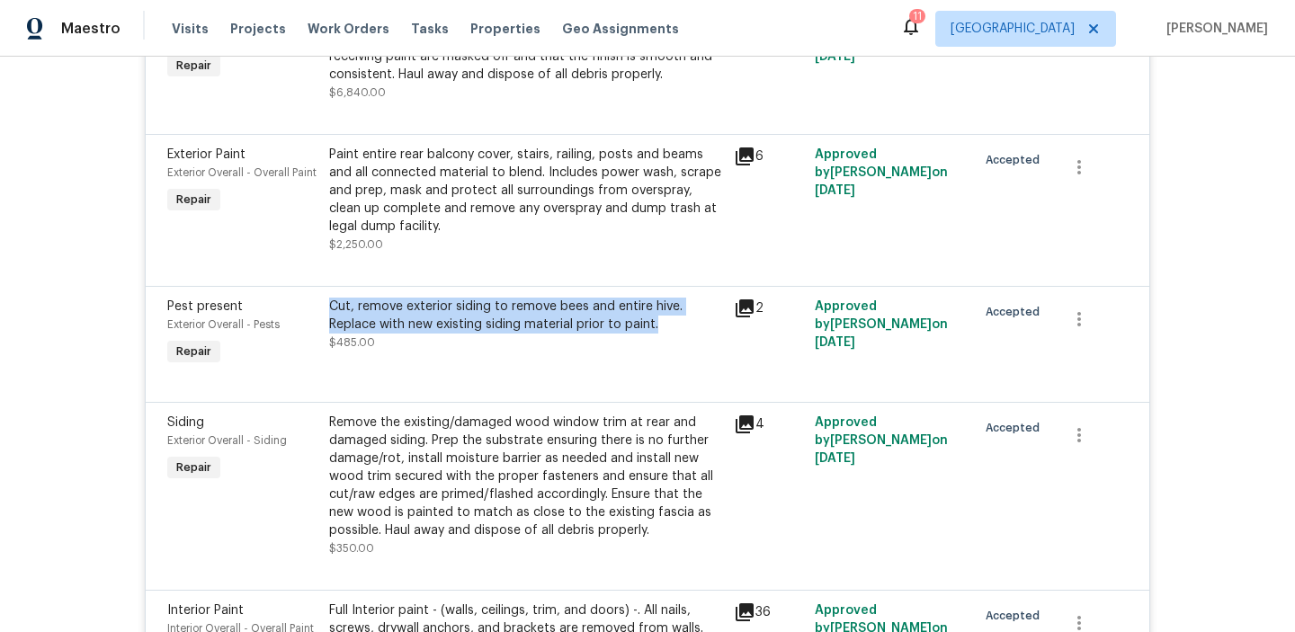
drag, startPoint x: 663, startPoint y: 325, endPoint x: 348, endPoint y: 298, distance: 316.0
click at [348, 298] on div "Cut, remove exterior siding to remove bees and entire hive. Replace with new ex…" at bounding box center [526, 333] width 405 height 83
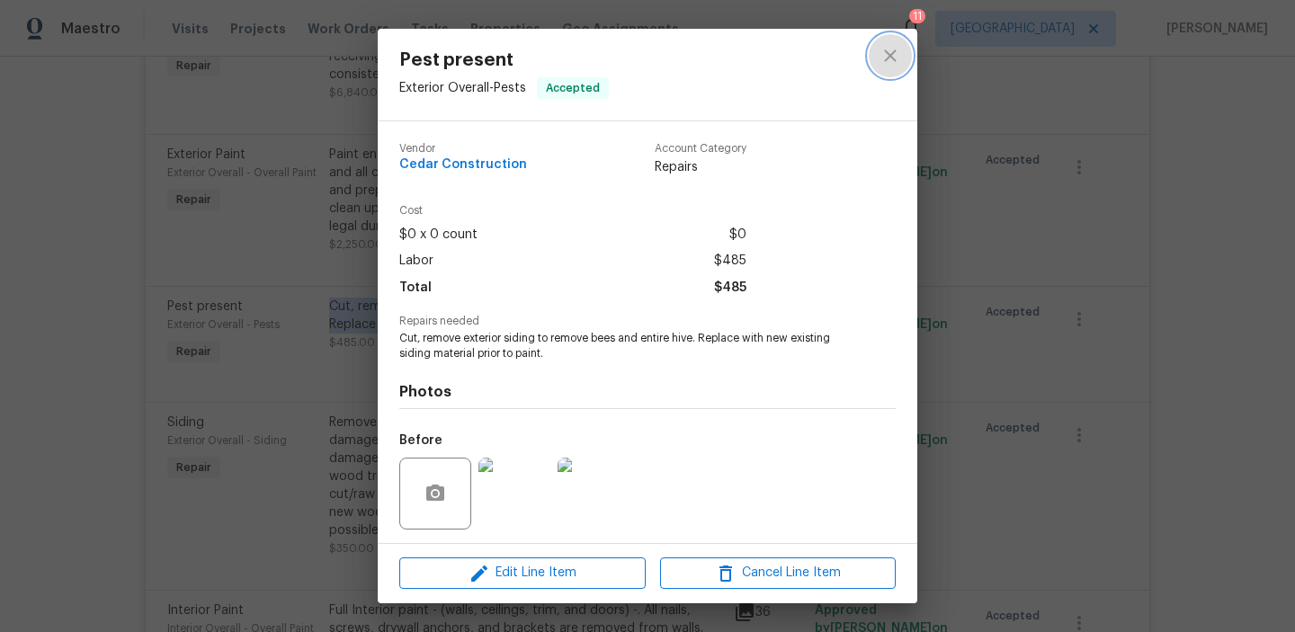
click at [883, 60] on icon "close" at bounding box center [891, 56] width 22 height 22
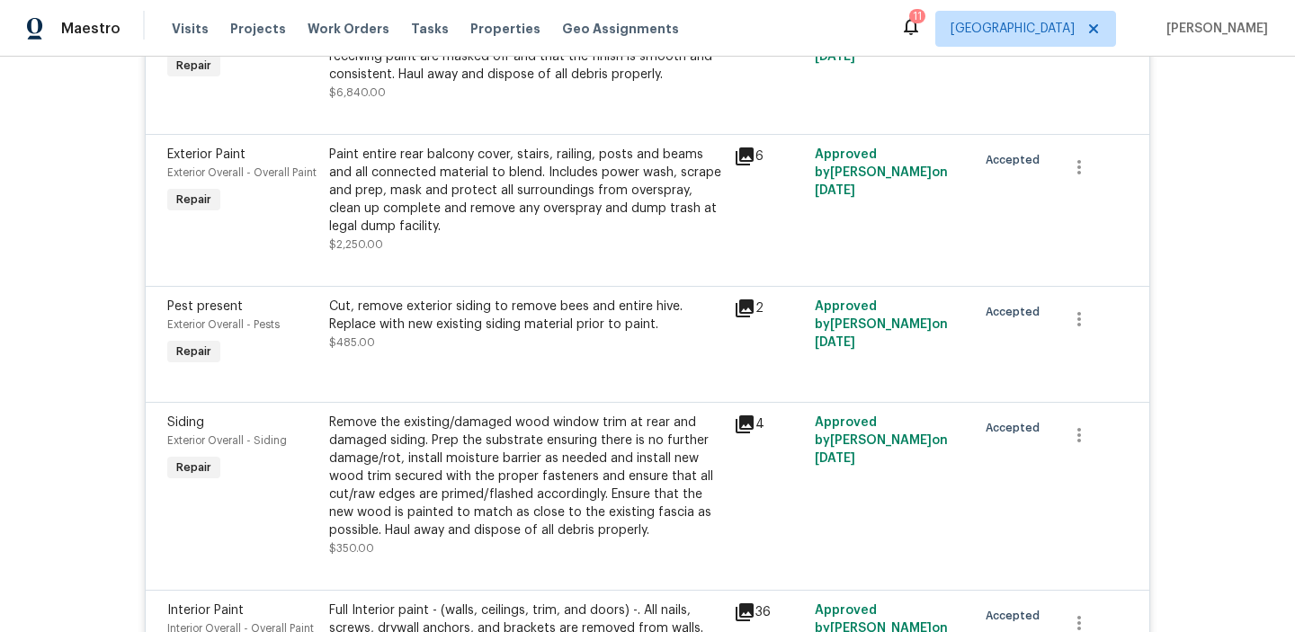
click at [1023, 353] on div "Accepted" at bounding box center [1011, 333] width 81 height 83
click at [1075, 324] on icon "button" at bounding box center [1080, 320] width 22 height 22
click at [894, 353] on div at bounding box center [647, 316] width 1295 height 632
click at [585, 360] on div "Cut, remove exterior siding to remove bees and entire hive. Replace with new ex…" at bounding box center [526, 333] width 405 height 83
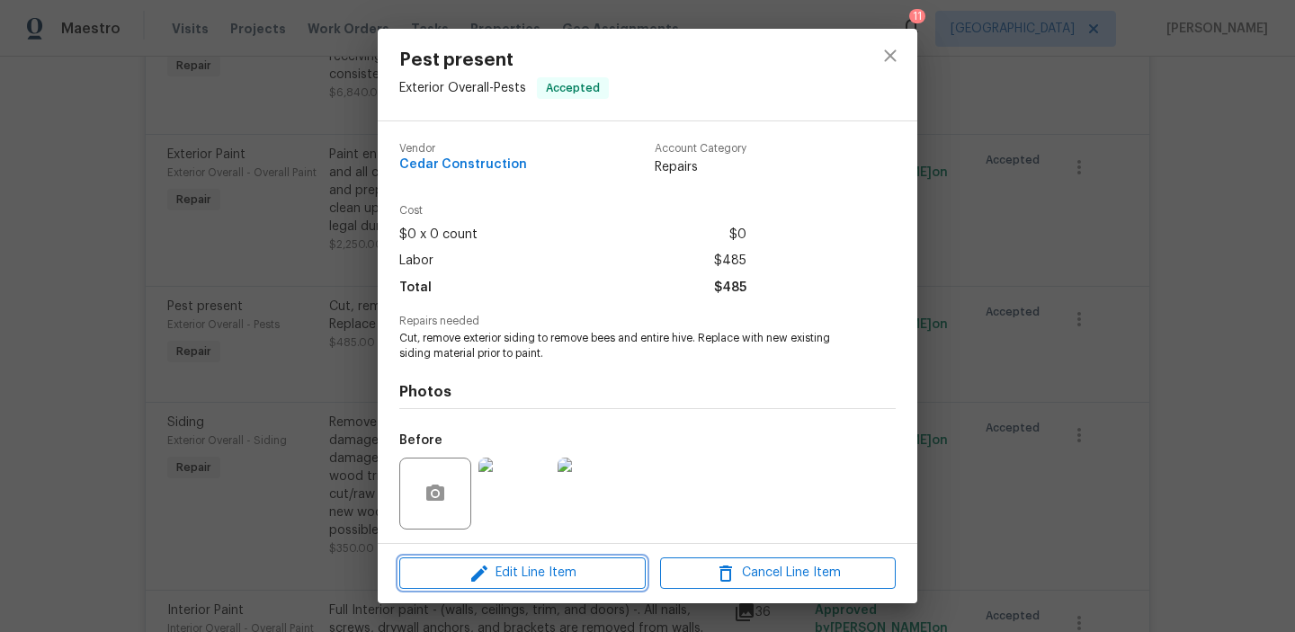
click at [488, 577] on icon "button" at bounding box center [480, 574] width 22 height 22
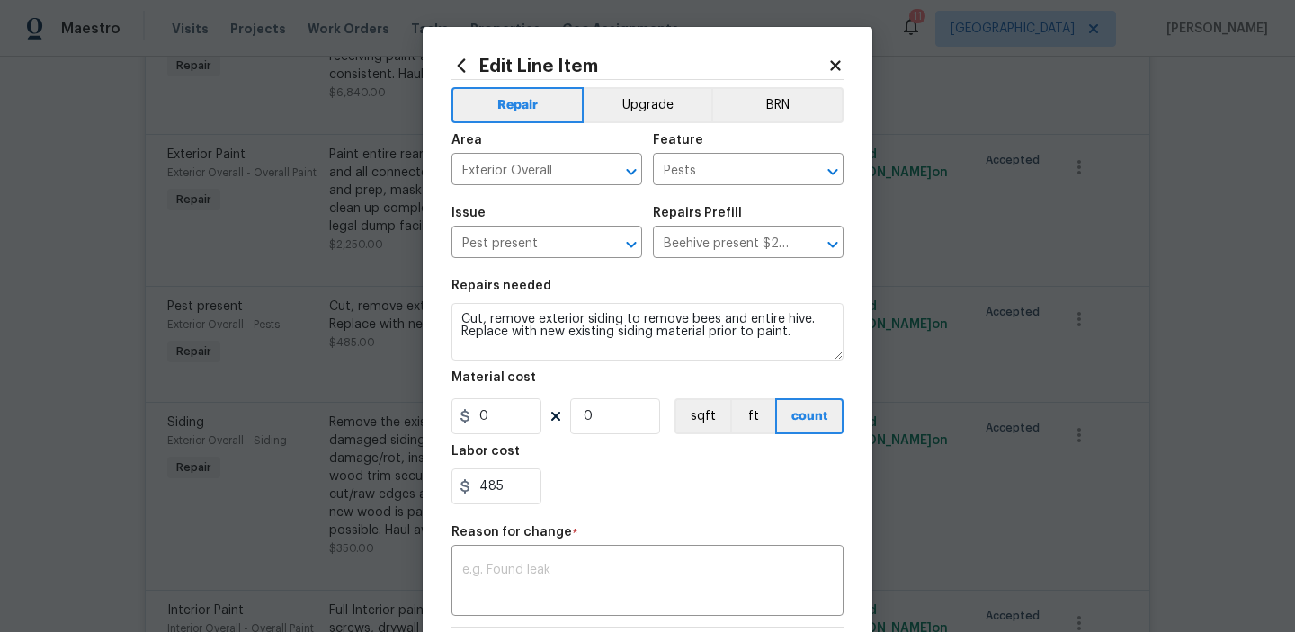
click at [831, 65] on icon at bounding box center [835, 66] width 16 height 16
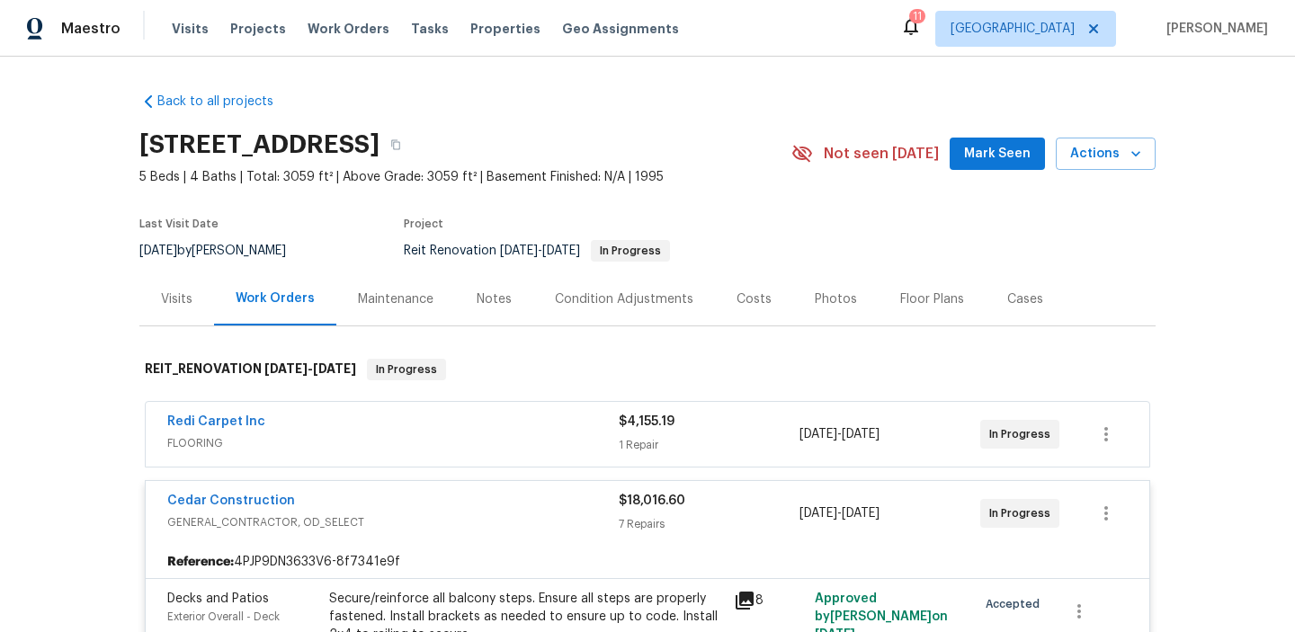
scroll to position [14, 0]
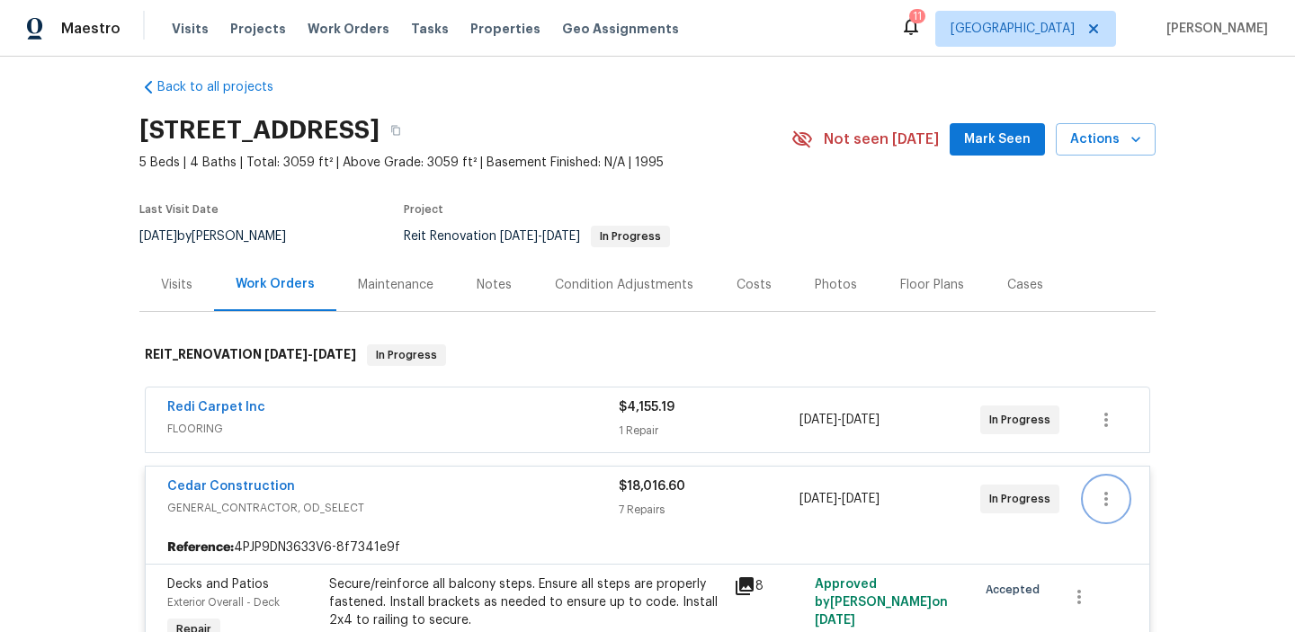
click at [1108, 499] on icon "button" at bounding box center [1107, 499] width 22 height 22
click at [1108, 499] on li "Edit" at bounding box center [1182, 500] width 194 height 30
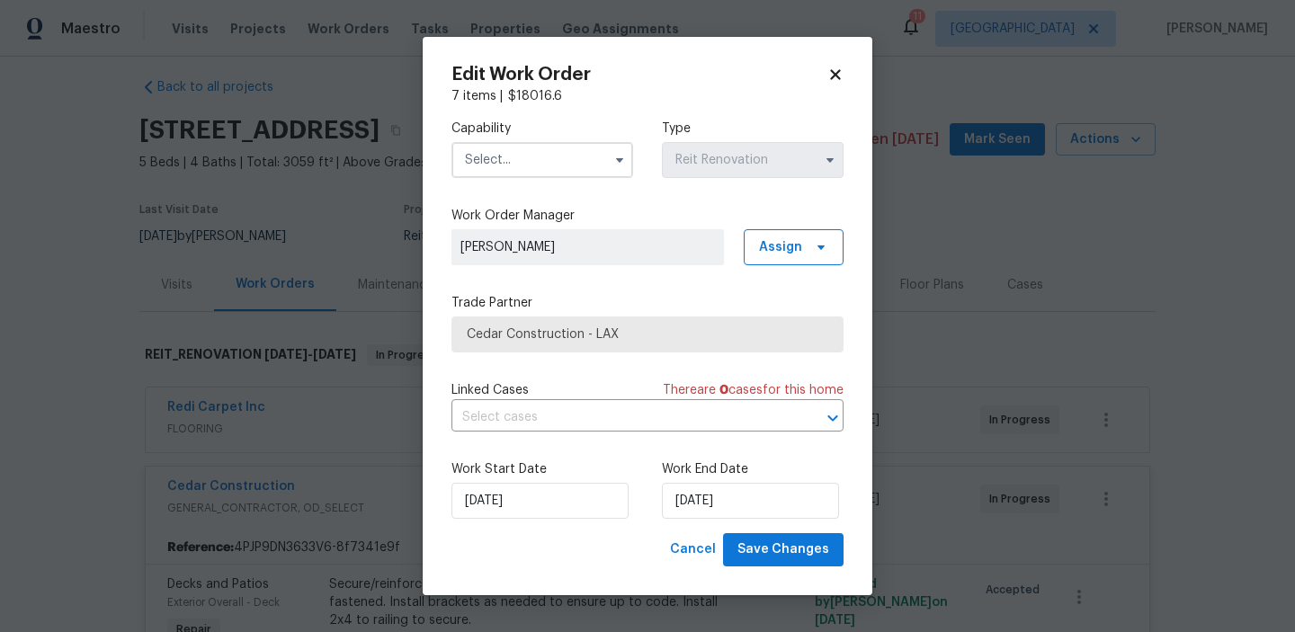
click at [836, 72] on icon at bounding box center [835, 75] width 10 height 10
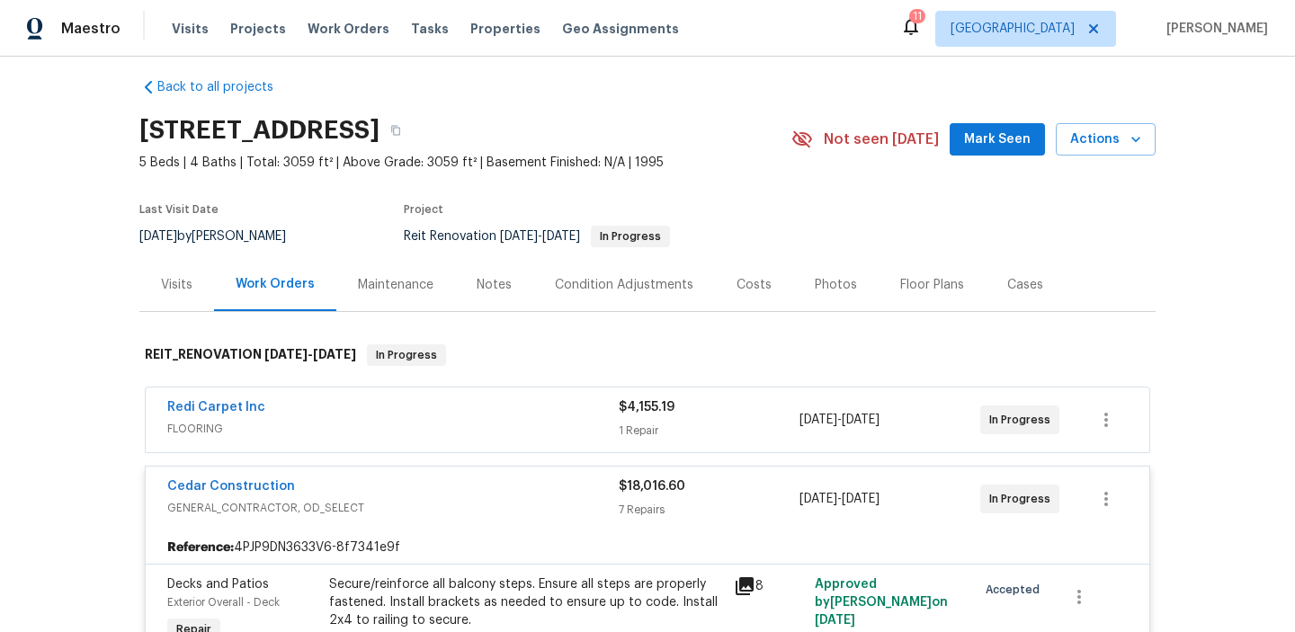
click at [127, 371] on div "Back to all projects 9404 Wayside Dr, Sunland, CA 91040 5 Beds | 4 Baths | Tota…" at bounding box center [647, 345] width 1295 height 576
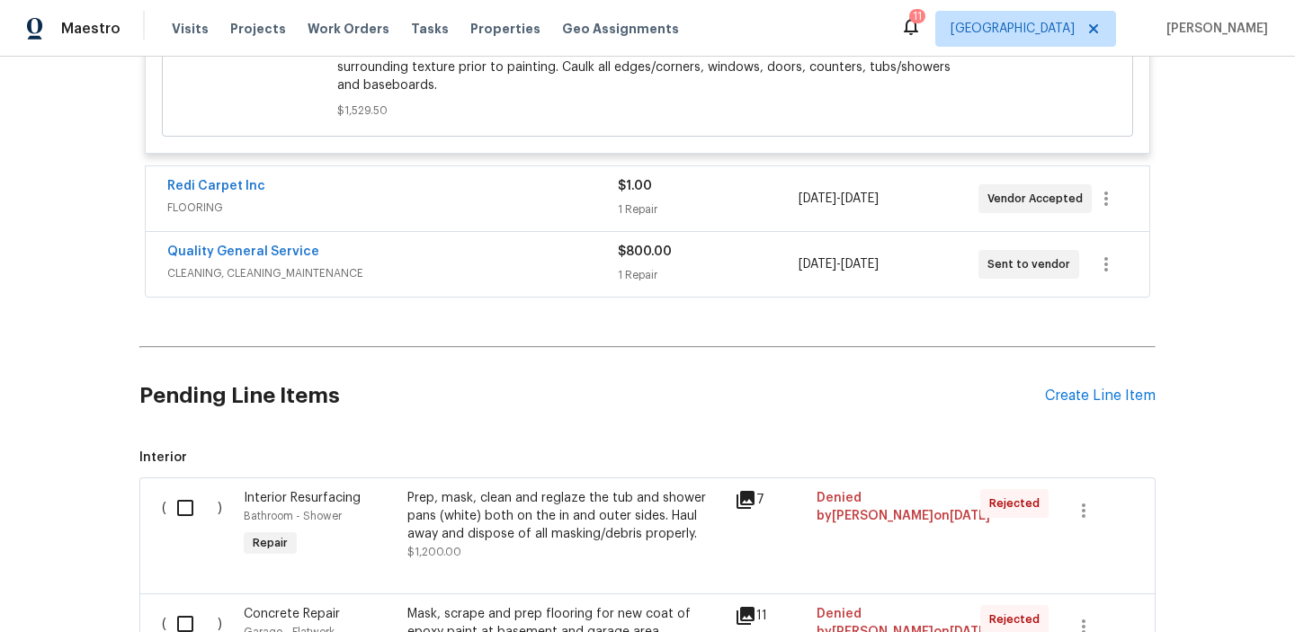
scroll to position [1657, 0]
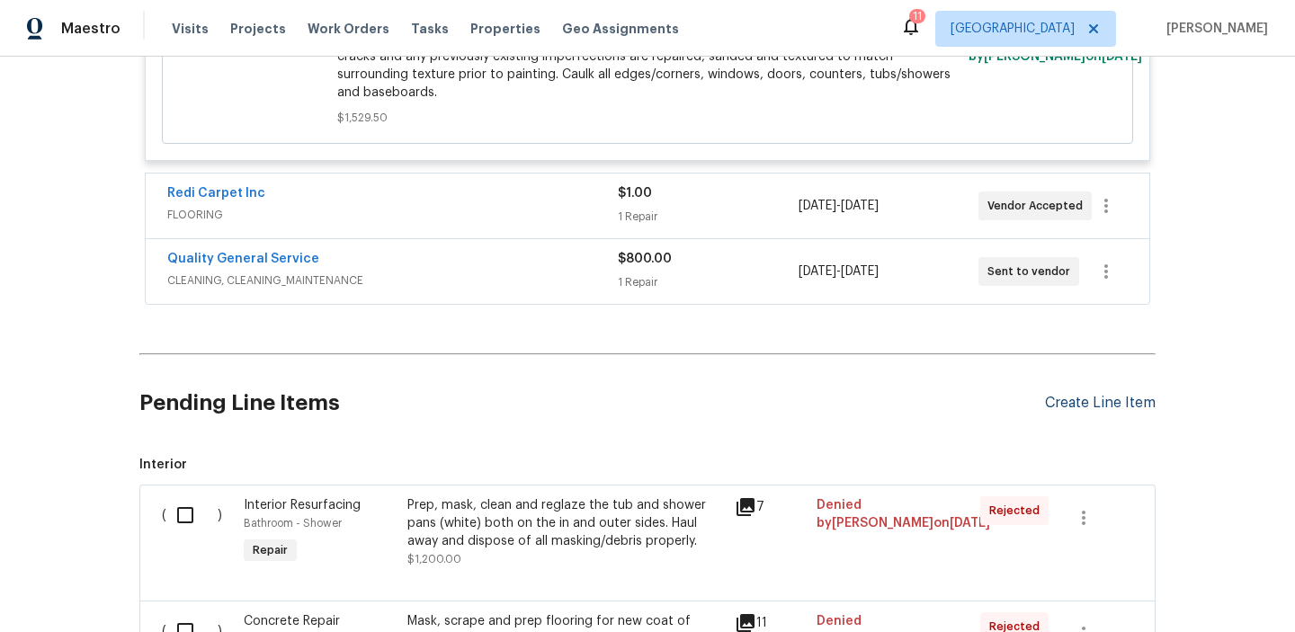
click at [1050, 395] on div "Create Line Item" at bounding box center [1100, 403] width 111 height 17
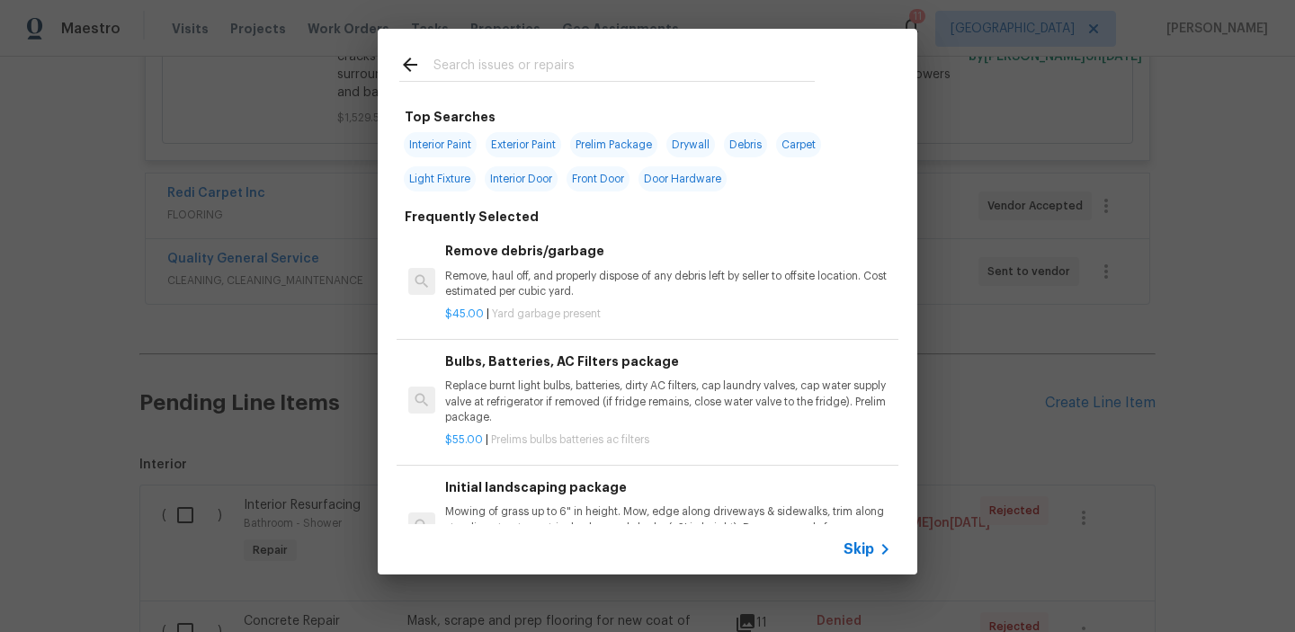
click at [543, 60] on input "text" at bounding box center [624, 67] width 381 height 27
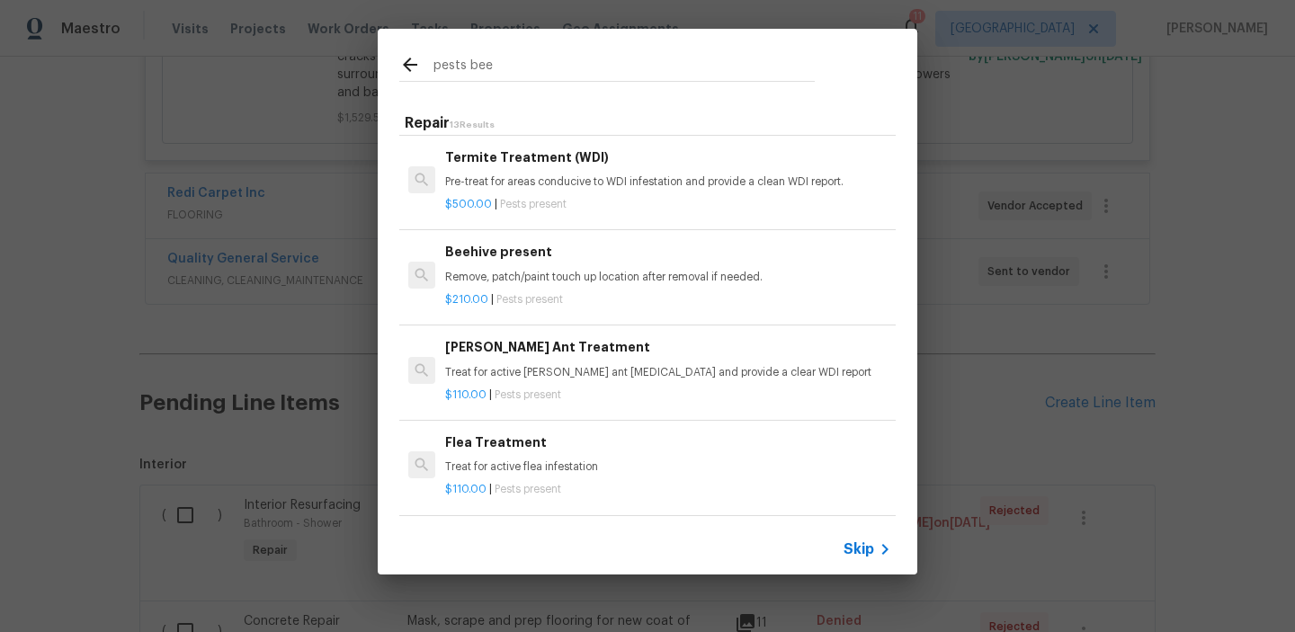
scroll to position [780, 0]
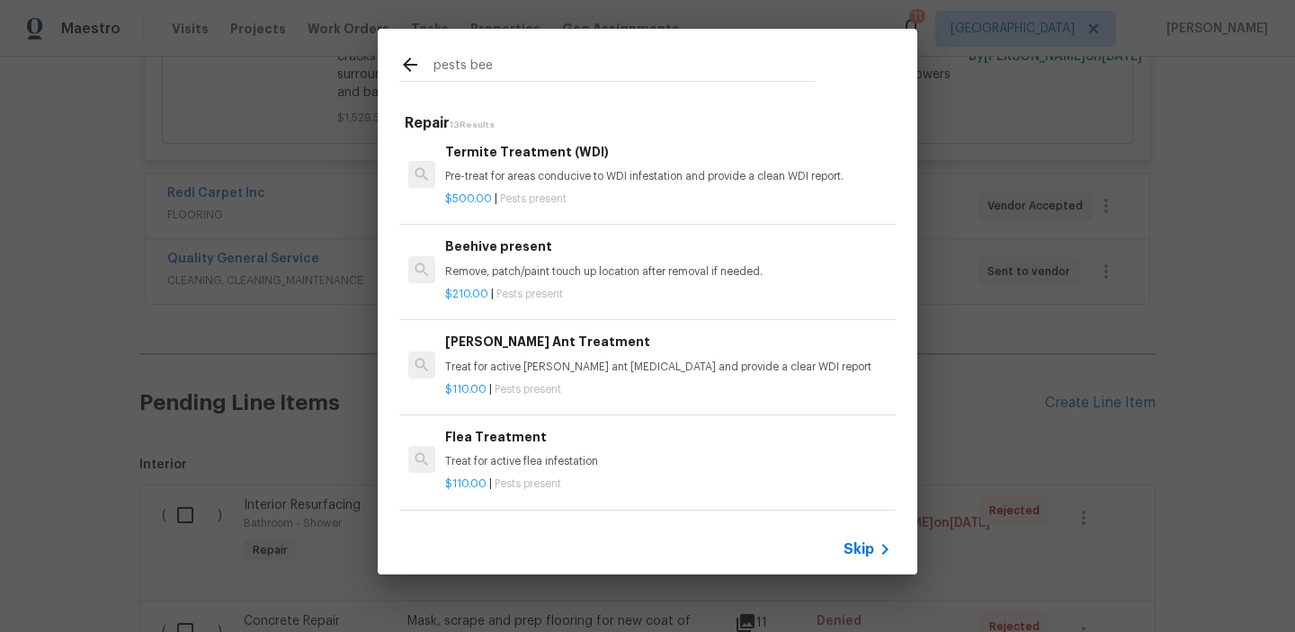
type input "pests bee"
click at [648, 264] on p "Remove, patch/paint touch up location after removal if needed." at bounding box center [668, 271] width 446 height 15
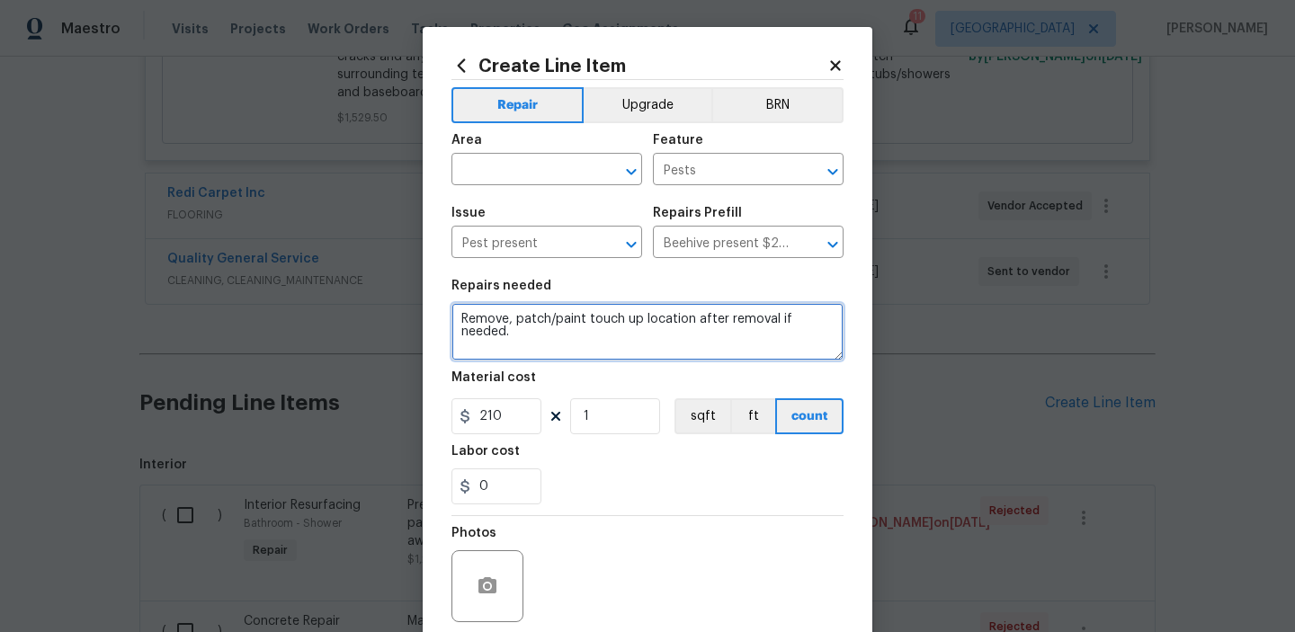
click at [509, 321] on textarea "Remove, patch/paint touch up location after removal if needed." at bounding box center [648, 332] width 392 height 58
type textarea "Remove bees and hive from rear of property, patch/paint touch up location after…"
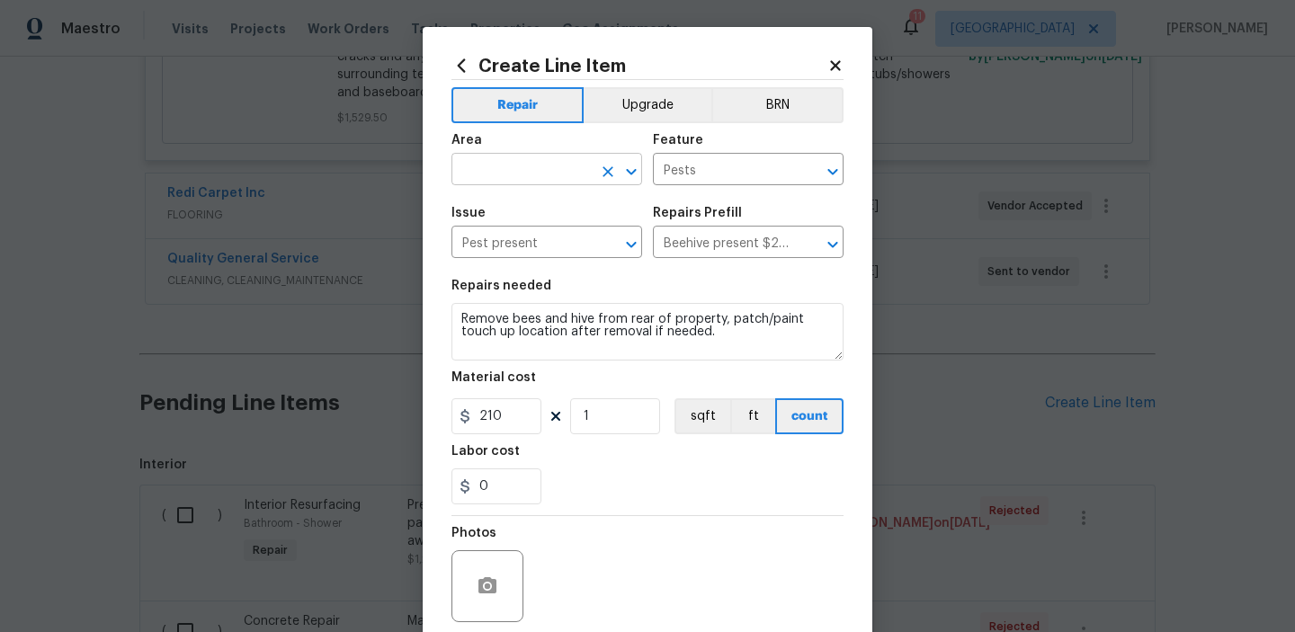
click at [471, 163] on input "text" at bounding box center [522, 171] width 140 height 28
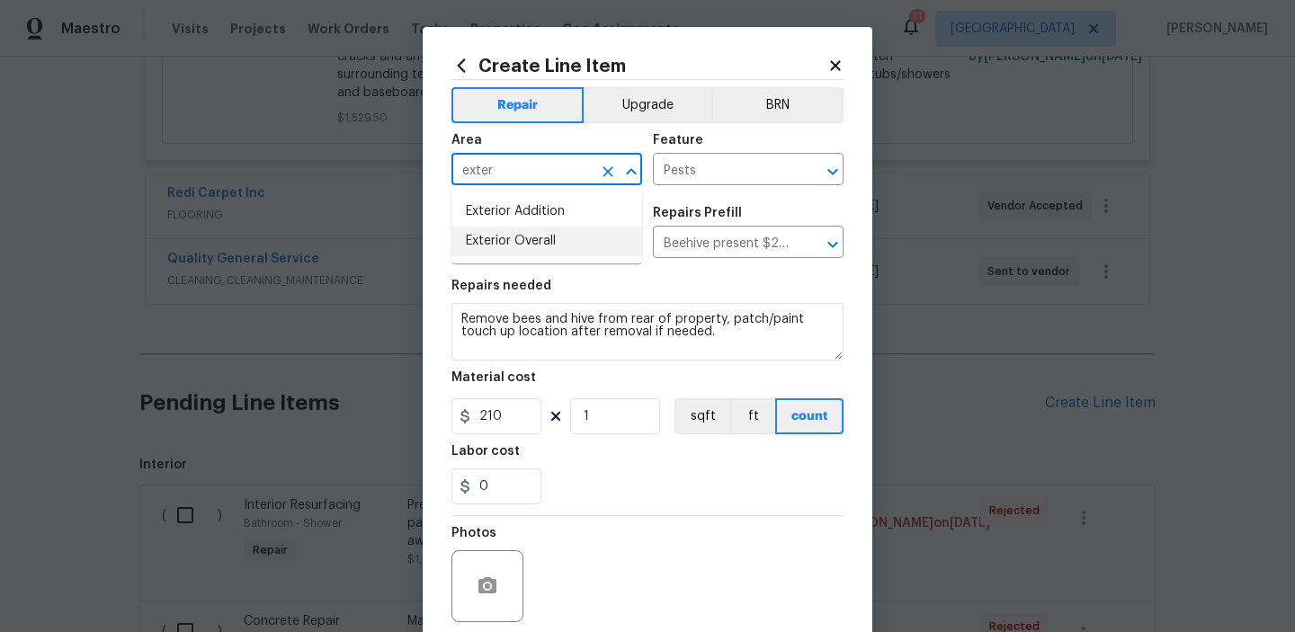
click at [486, 243] on li "Exterior Overall" at bounding box center [547, 242] width 191 height 30
type input "Exterior Overall"
click at [503, 418] on input "210" at bounding box center [497, 416] width 90 height 36
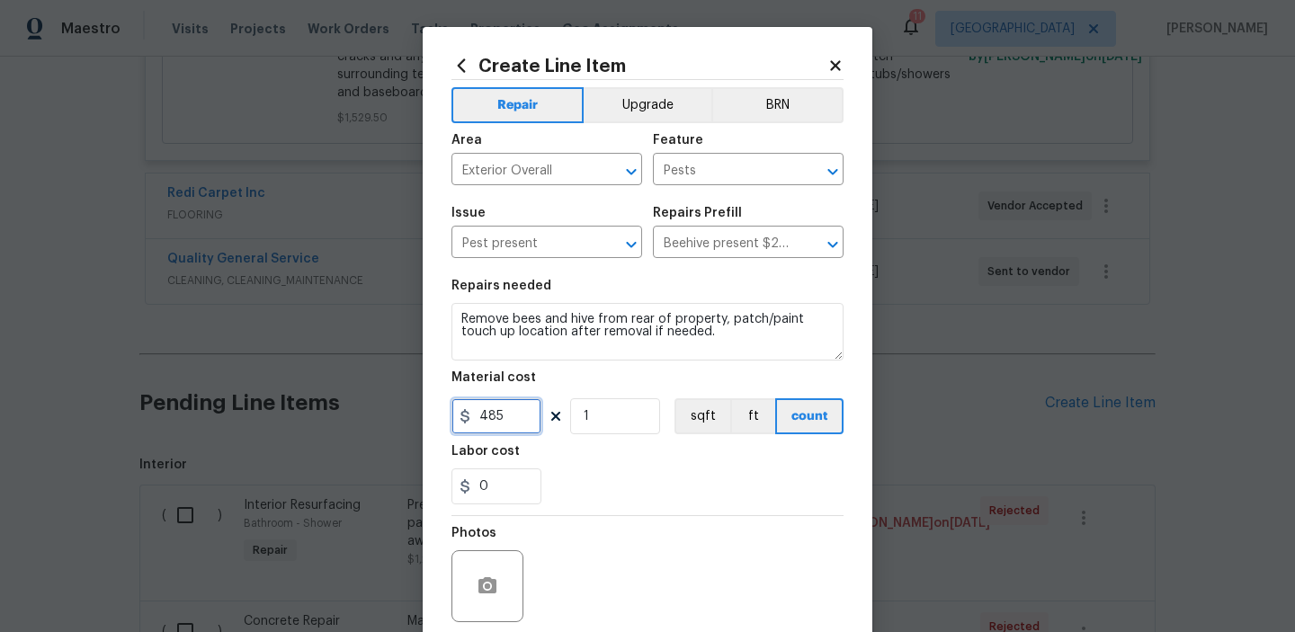
type input "485"
click at [610, 497] on div "0" at bounding box center [648, 487] width 392 height 36
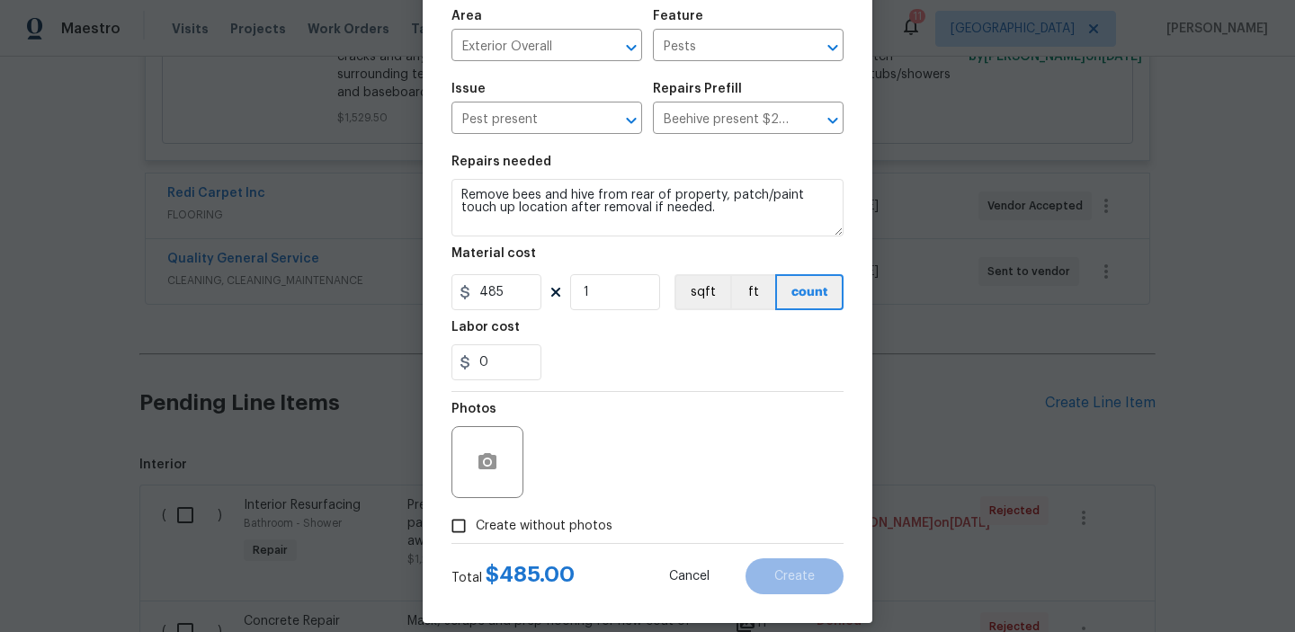
scroll to position [143, 0]
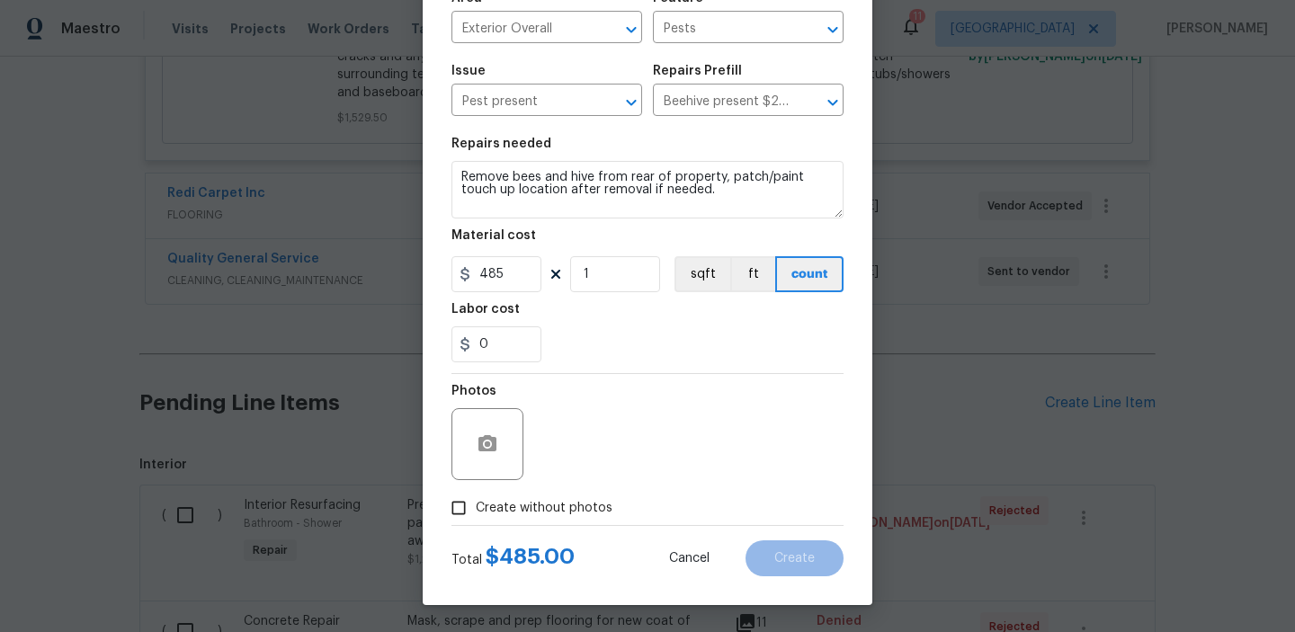
click at [455, 511] on input "Create without photos" at bounding box center [459, 508] width 34 height 34
checkbox input "true"
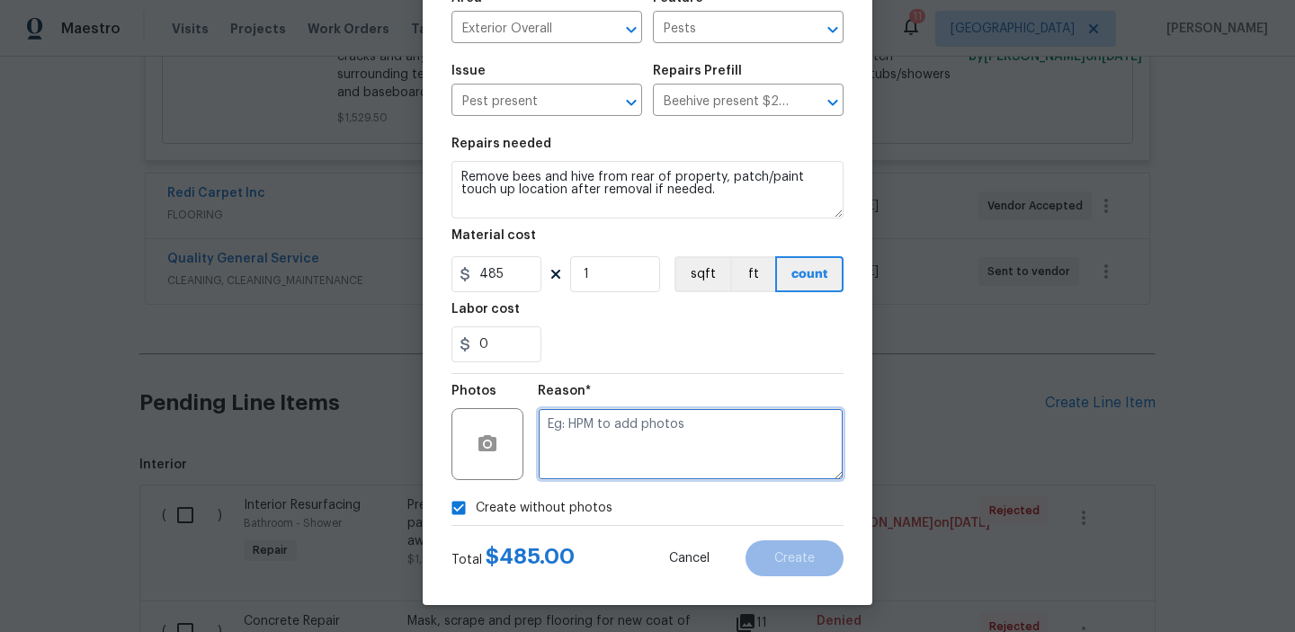
click at [614, 434] on textarea at bounding box center [691, 444] width 306 height 72
type textarea "photos"
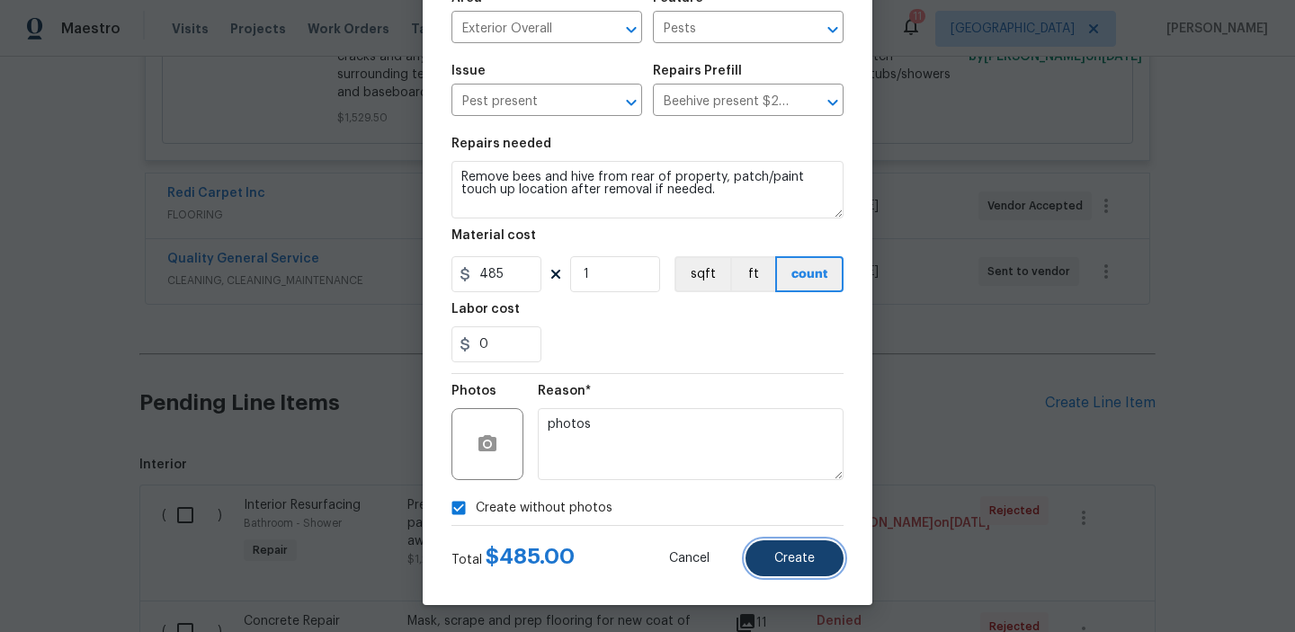
click at [797, 554] on span "Create" at bounding box center [794, 558] width 40 height 13
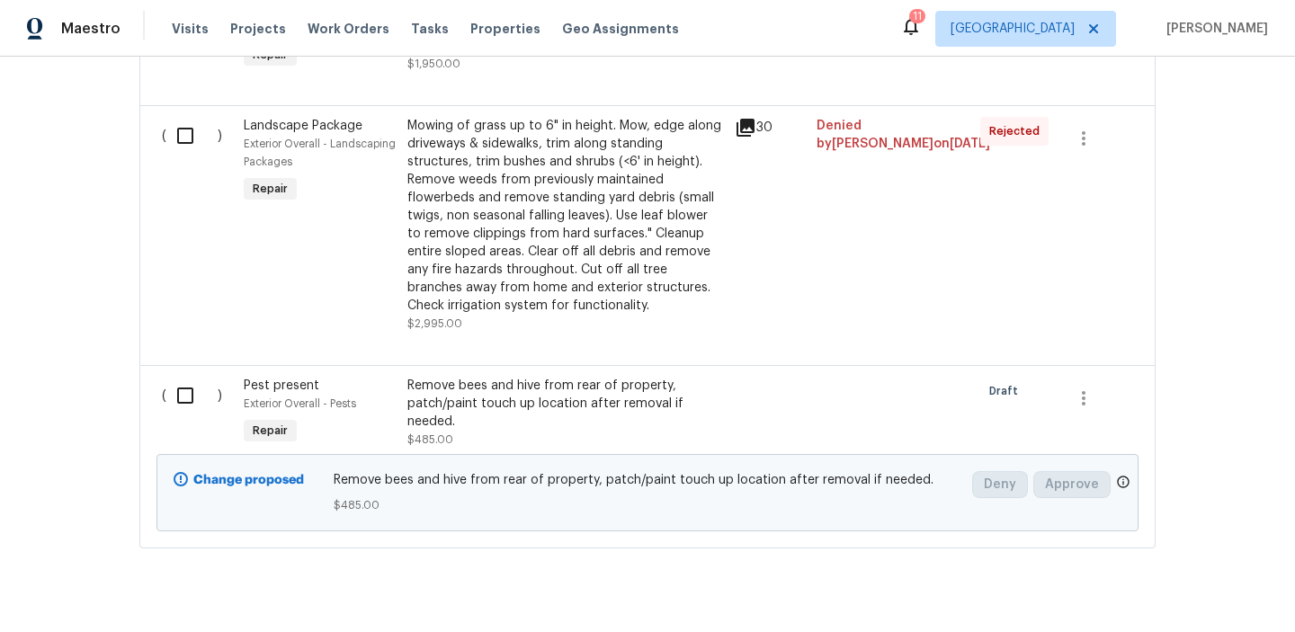
scroll to position [3970, 0]
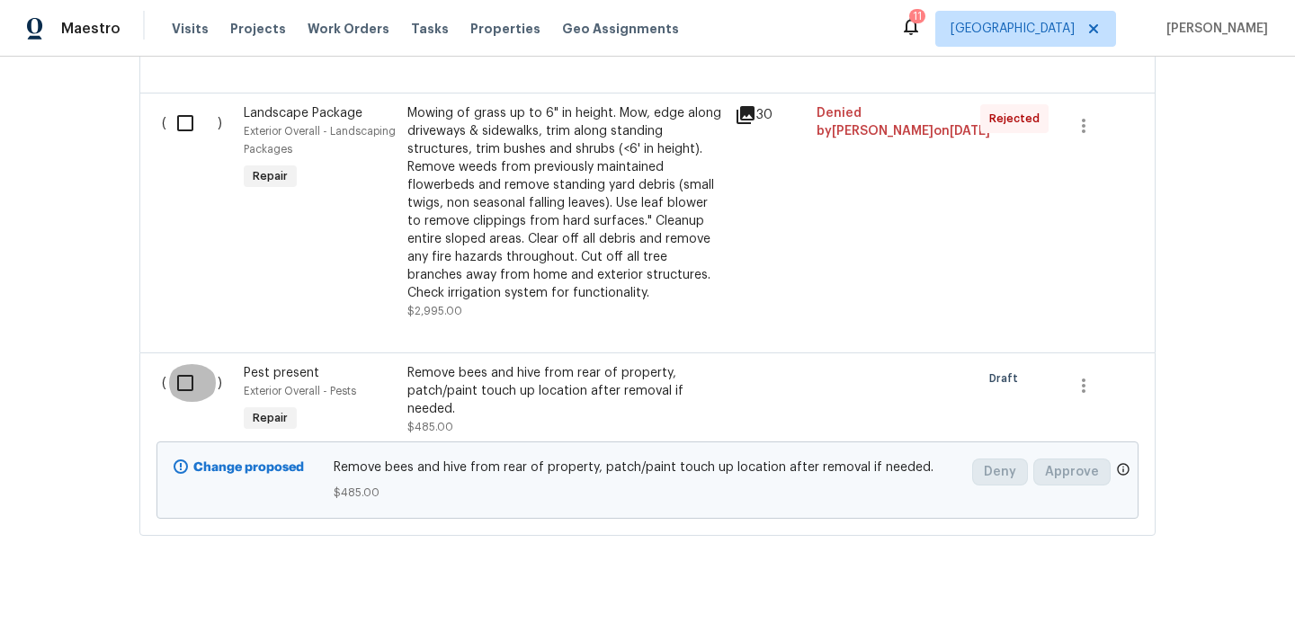
click at [184, 364] on input "checkbox" at bounding box center [191, 383] width 51 height 38
checkbox input "true"
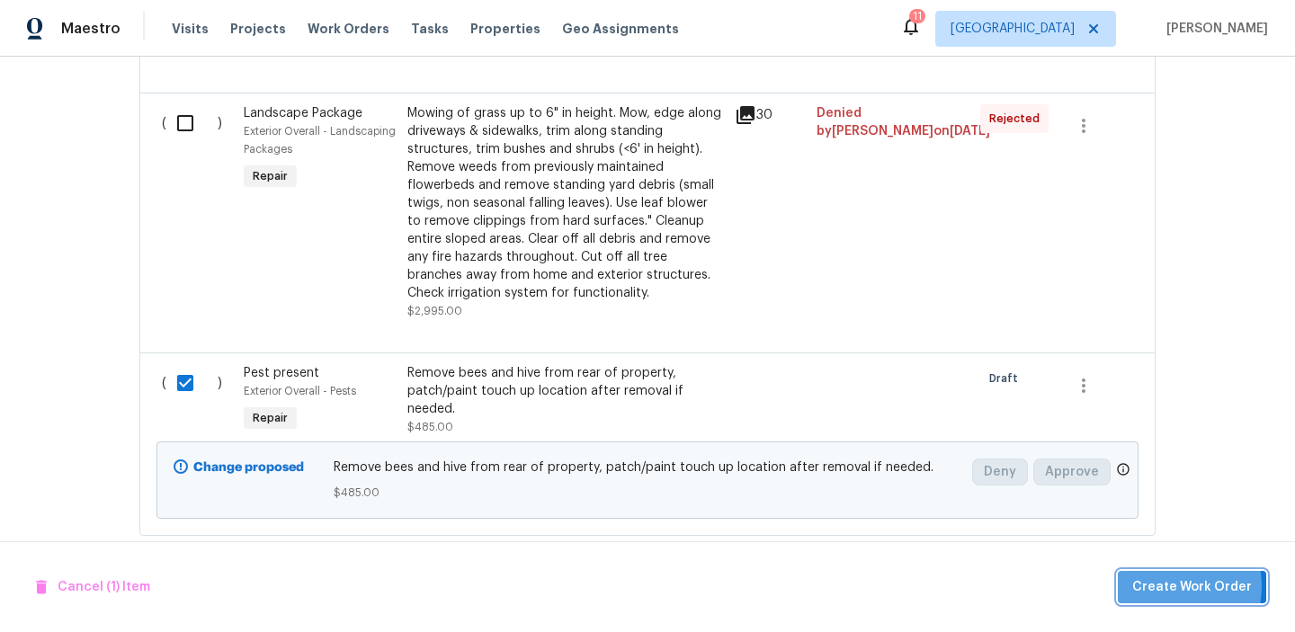
click at [1163, 586] on span "Create Work Order" at bounding box center [1192, 588] width 120 height 22
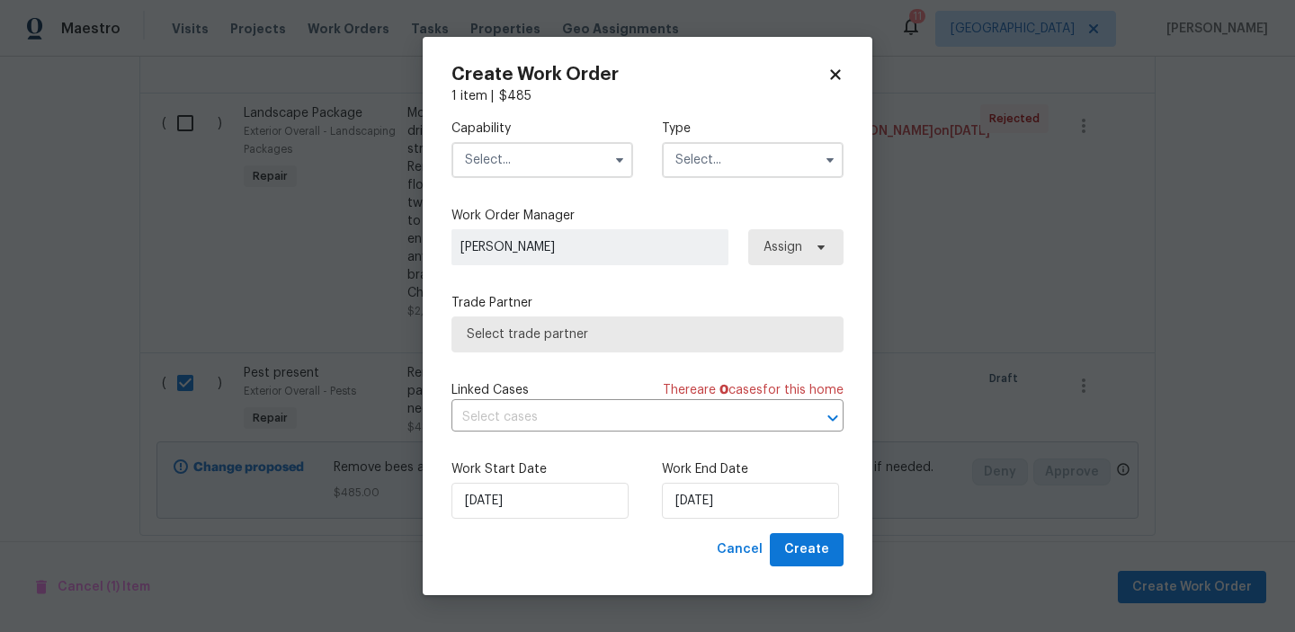
click at [558, 146] on input "text" at bounding box center [543, 160] width 182 height 36
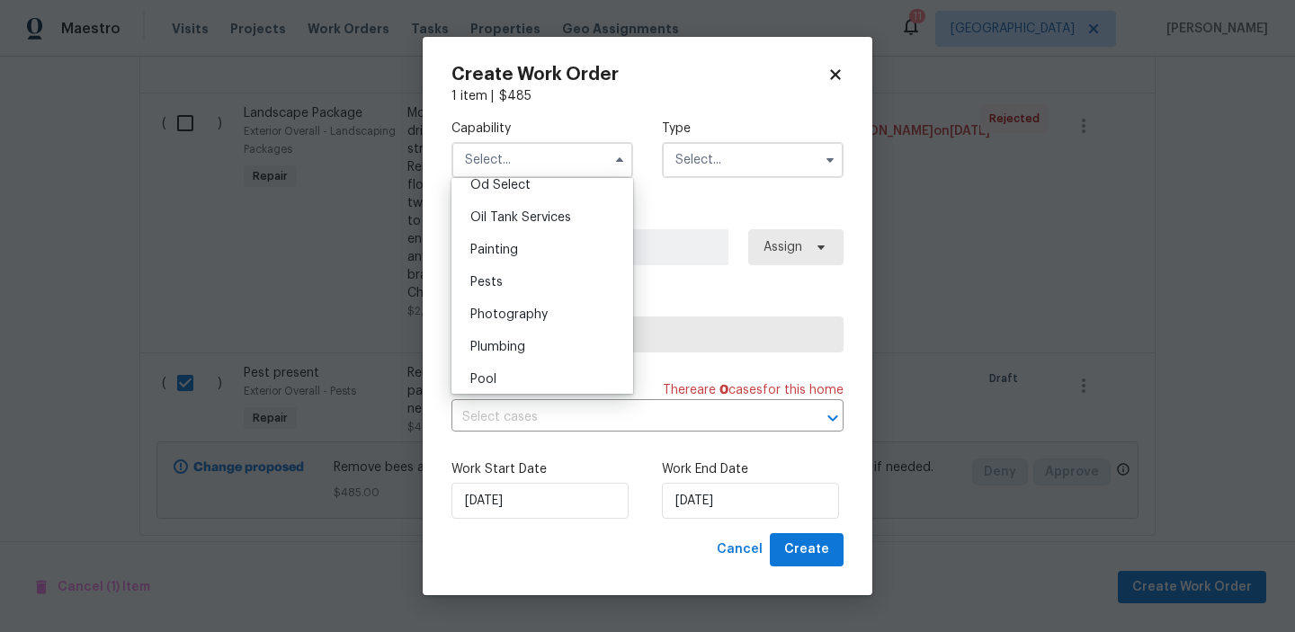
scroll to position [1462, 0]
click at [498, 273] on div "Pests" at bounding box center [542, 280] width 173 height 32
type input "Pests"
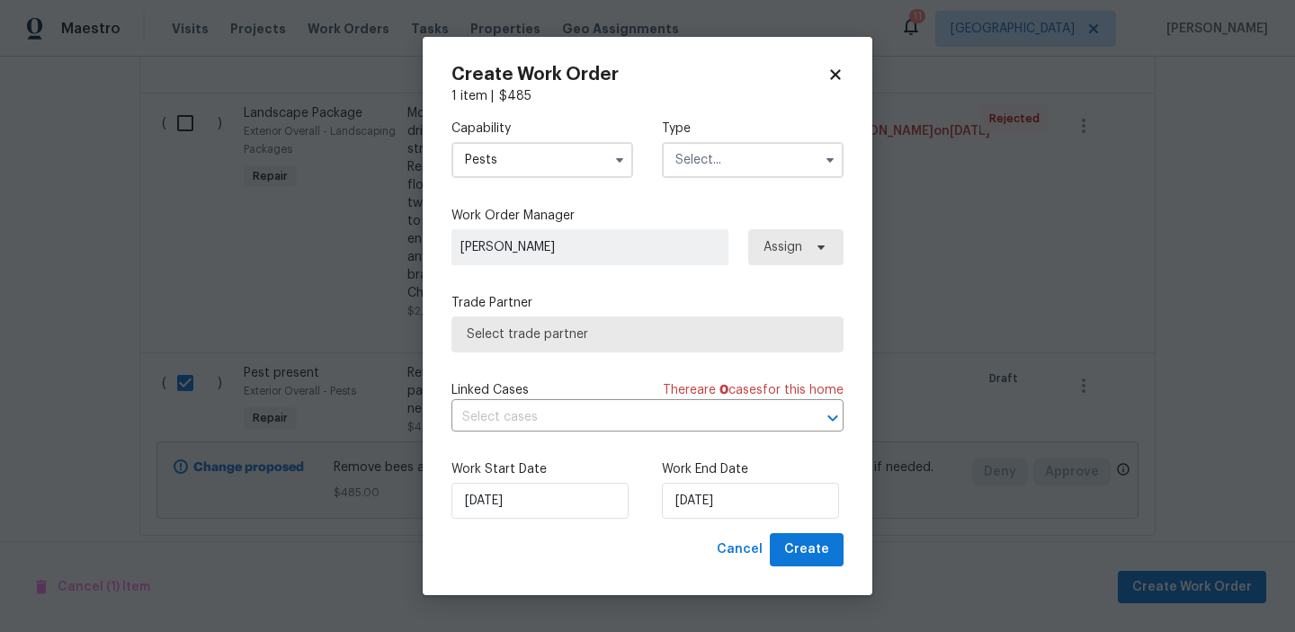
click at [692, 144] on input "text" at bounding box center [753, 160] width 182 height 36
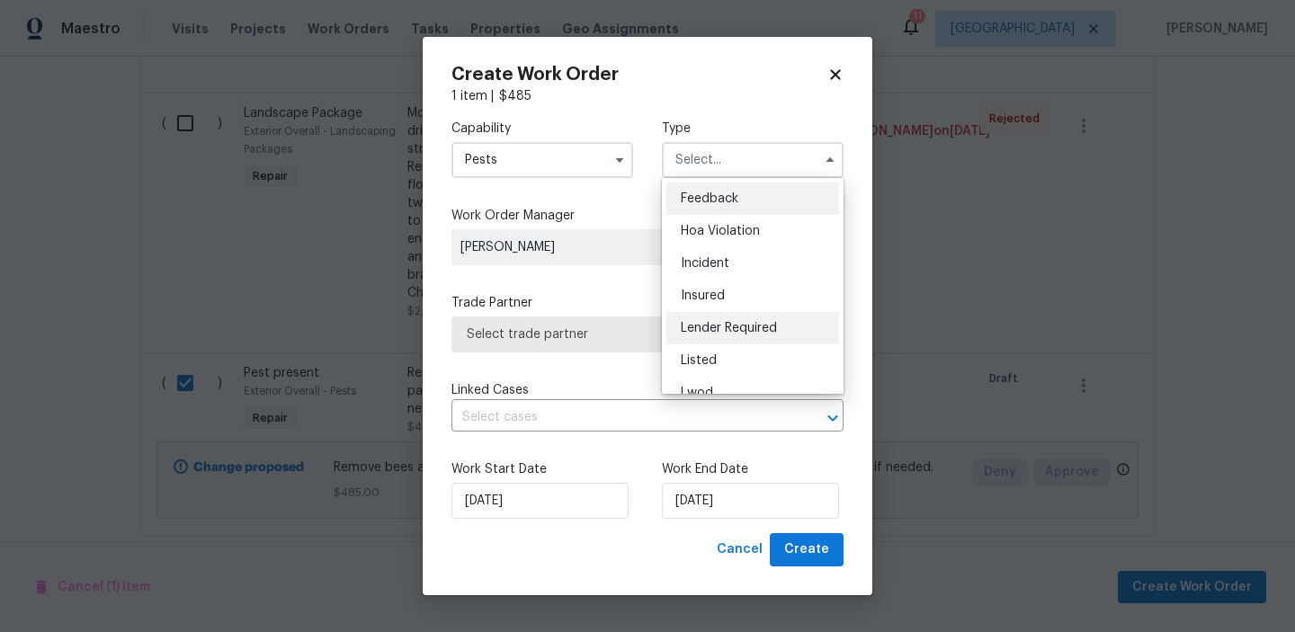
scroll to position [214, 0]
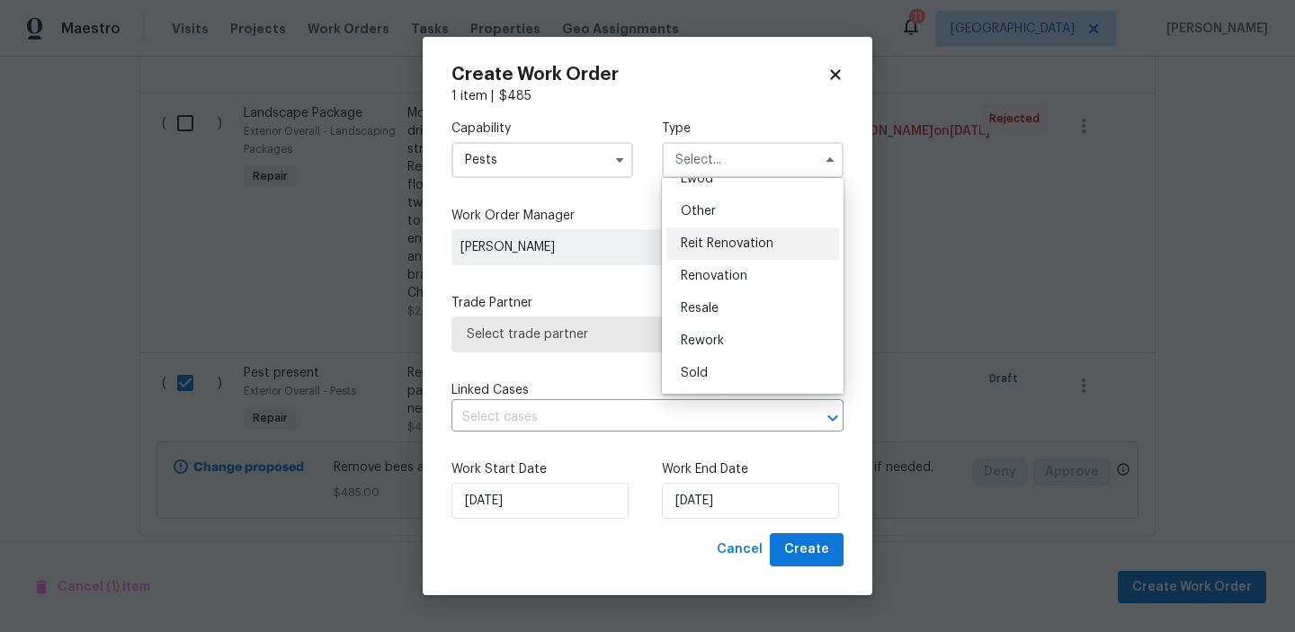
click at [729, 230] on div "Reit Renovation" at bounding box center [752, 244] width 173 height 32
type input "Reit Renovation"
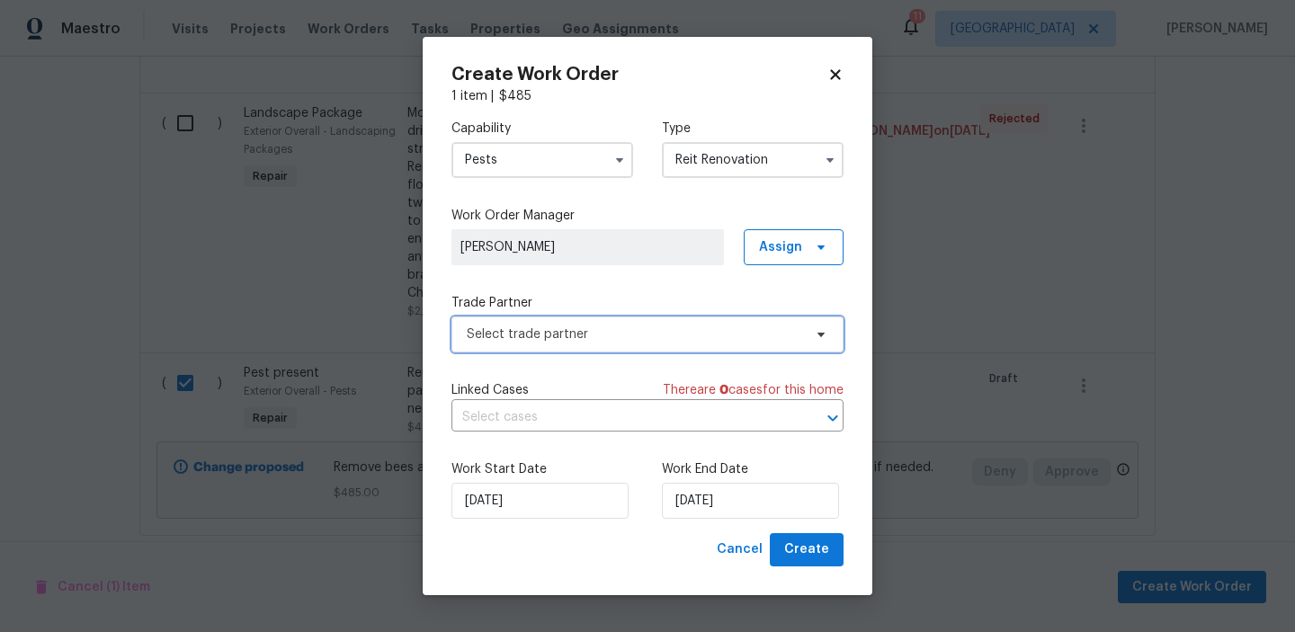
click at [770, 338] on span "Select trade partner" at bounding box center [634, 335] width 335 height 18
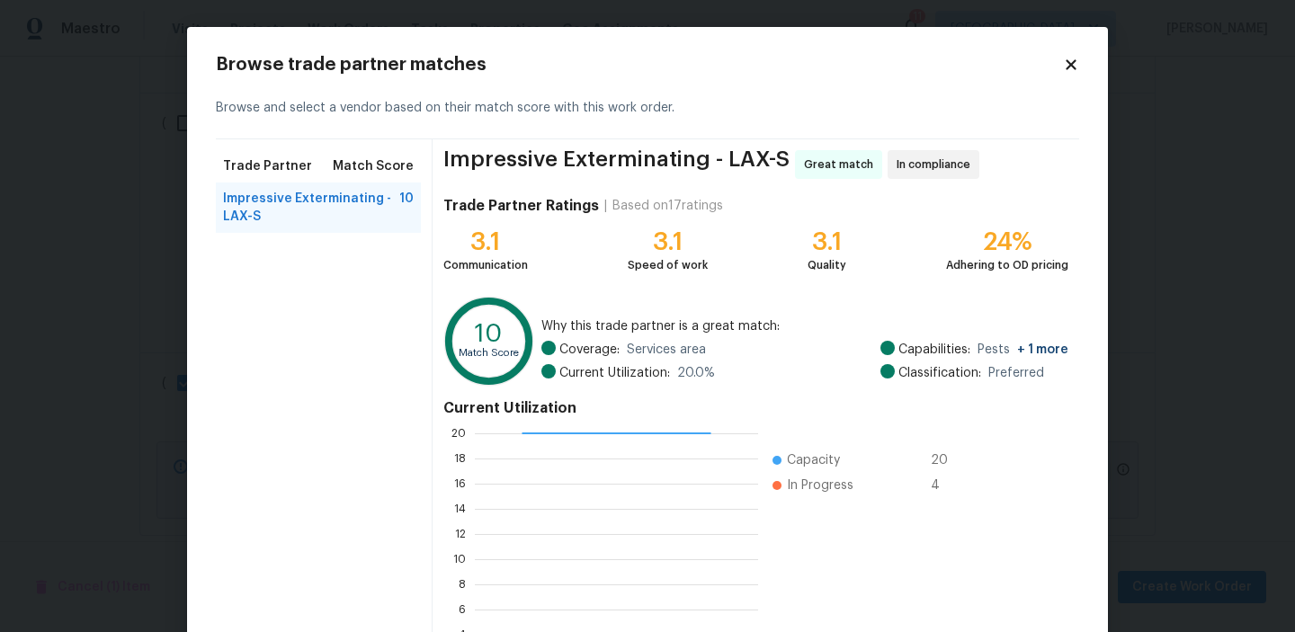
click at [1074, 65] on icon at bounding box center [1071, 65] width 16 height 16
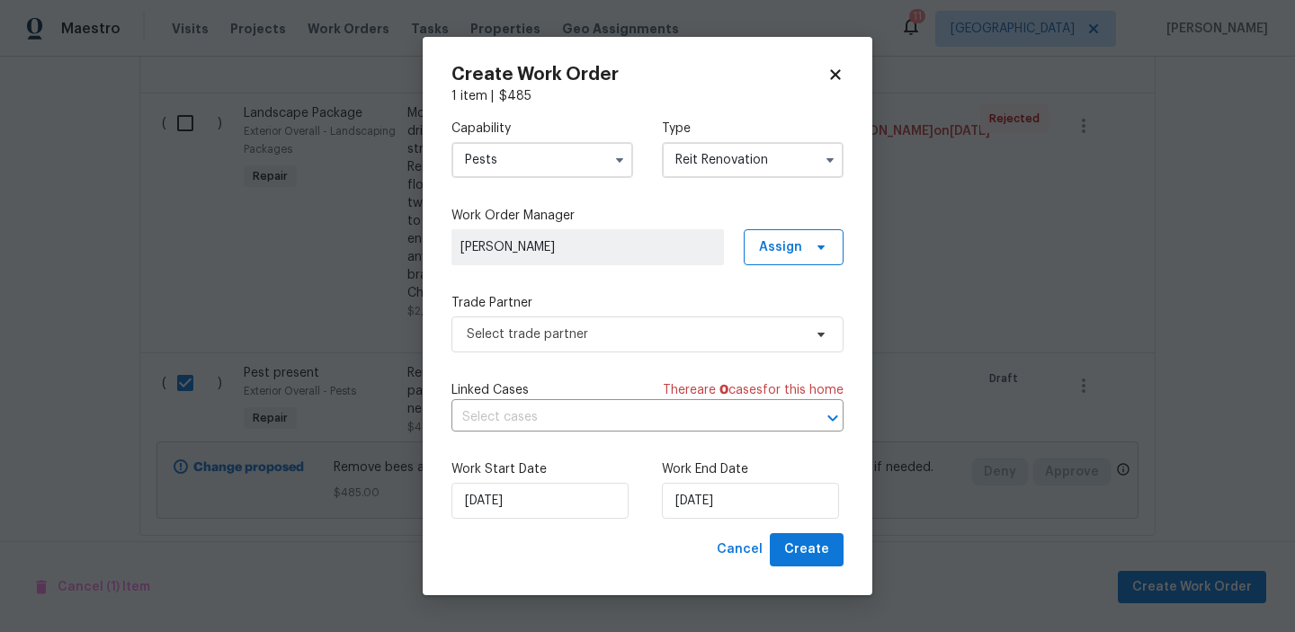
click at [514, 157] on input "Pests" at bounding box center [543, 160] width 182 height 36
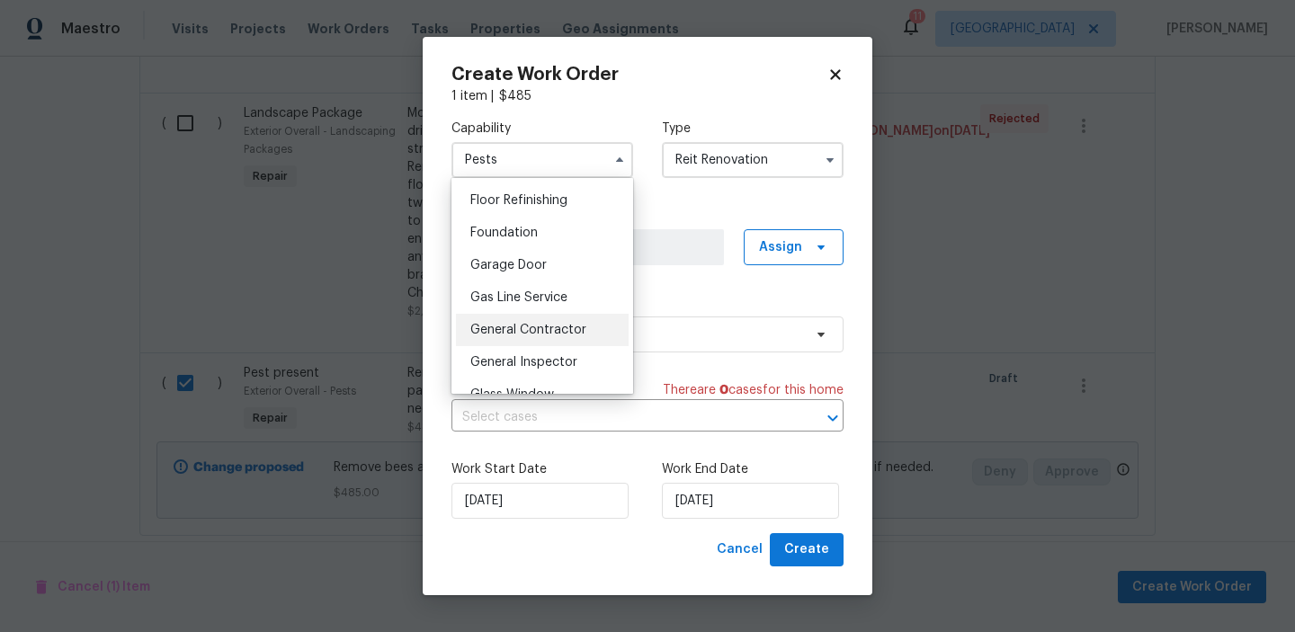
scroll to position [734, 0]
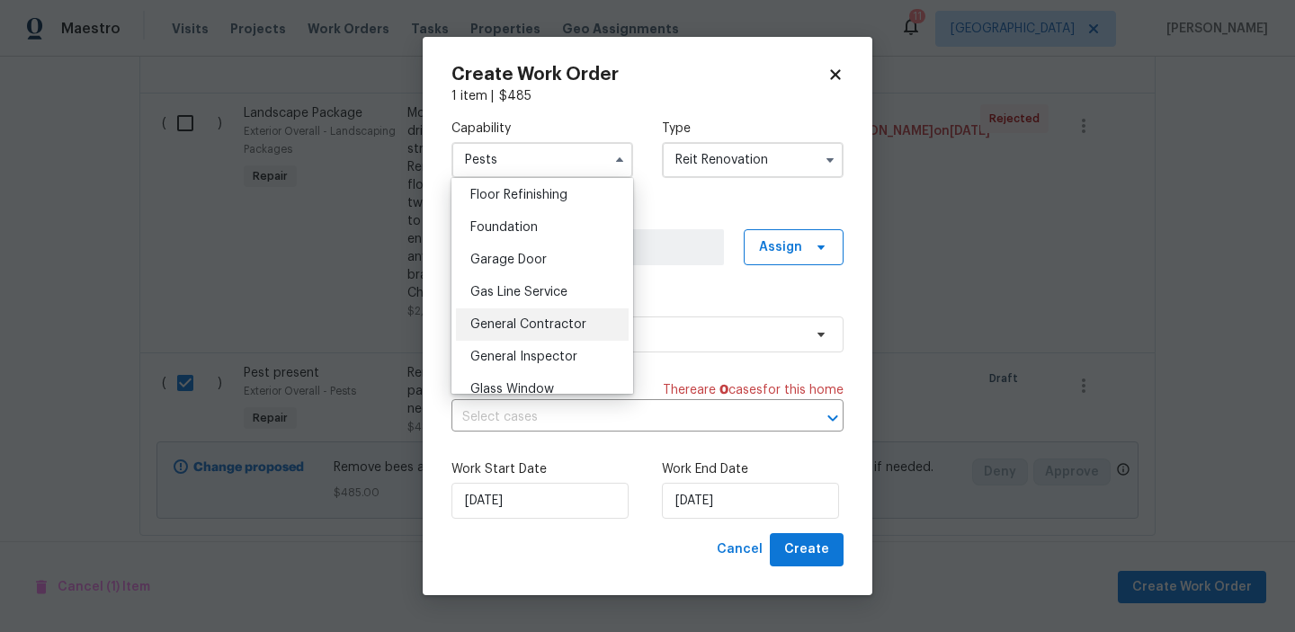
click at [533, 323] on span "General Contractor" at bounding box center [528, 324] width 116 height 13
type input "General Contractor"
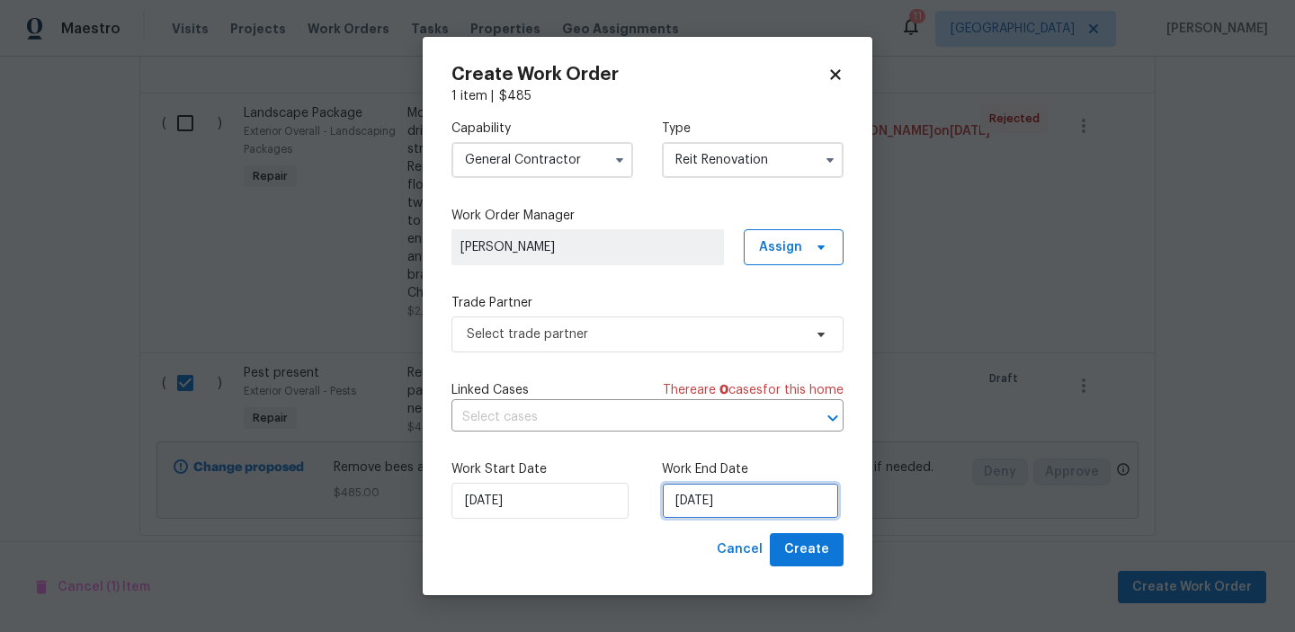
click at [750, 498] on input "10/15/2025" at bounding box center [750, 501] width 177 height 36
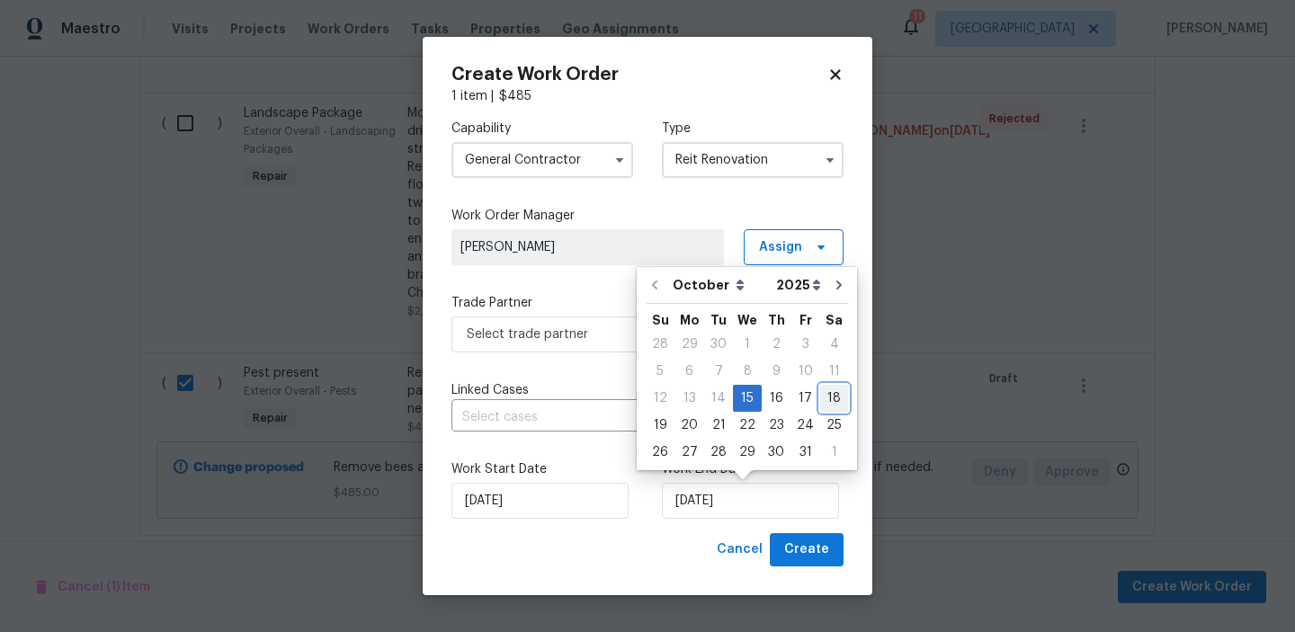
click at [820, 397] on div "18" at bounding box center [834, 398] width 28 height 25
type input "10/18/2025"
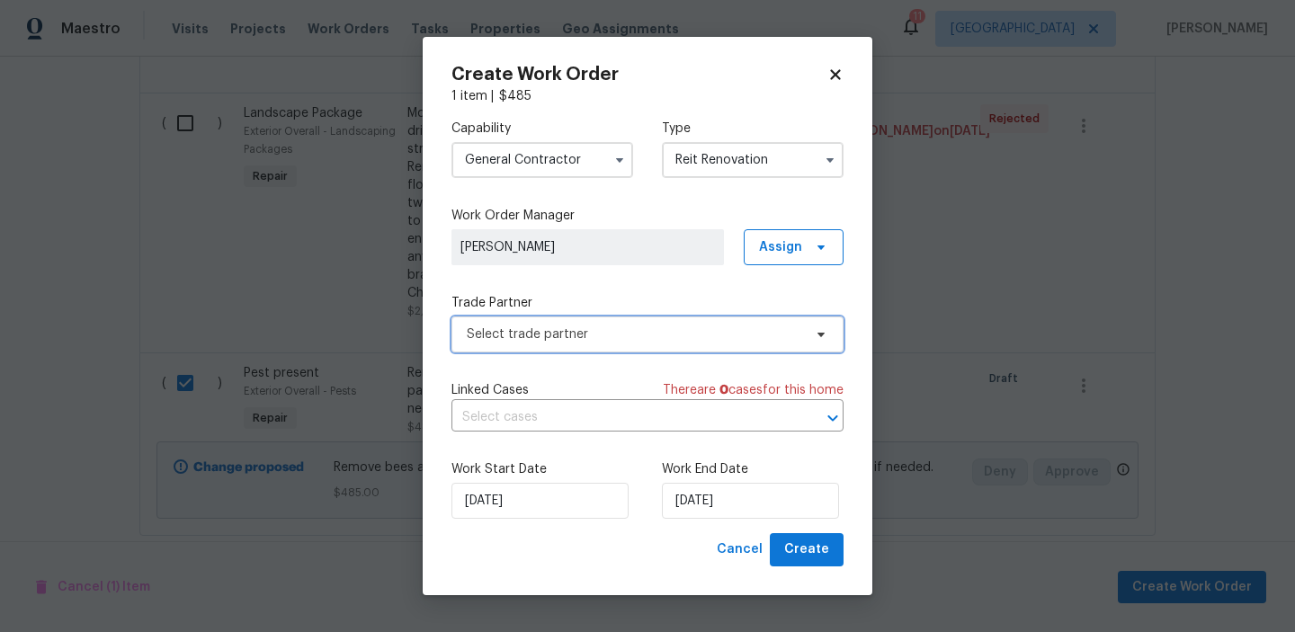
click at [750, 330] on span "Select trade partner" at bounding box center [634, 335] width 335 height 18
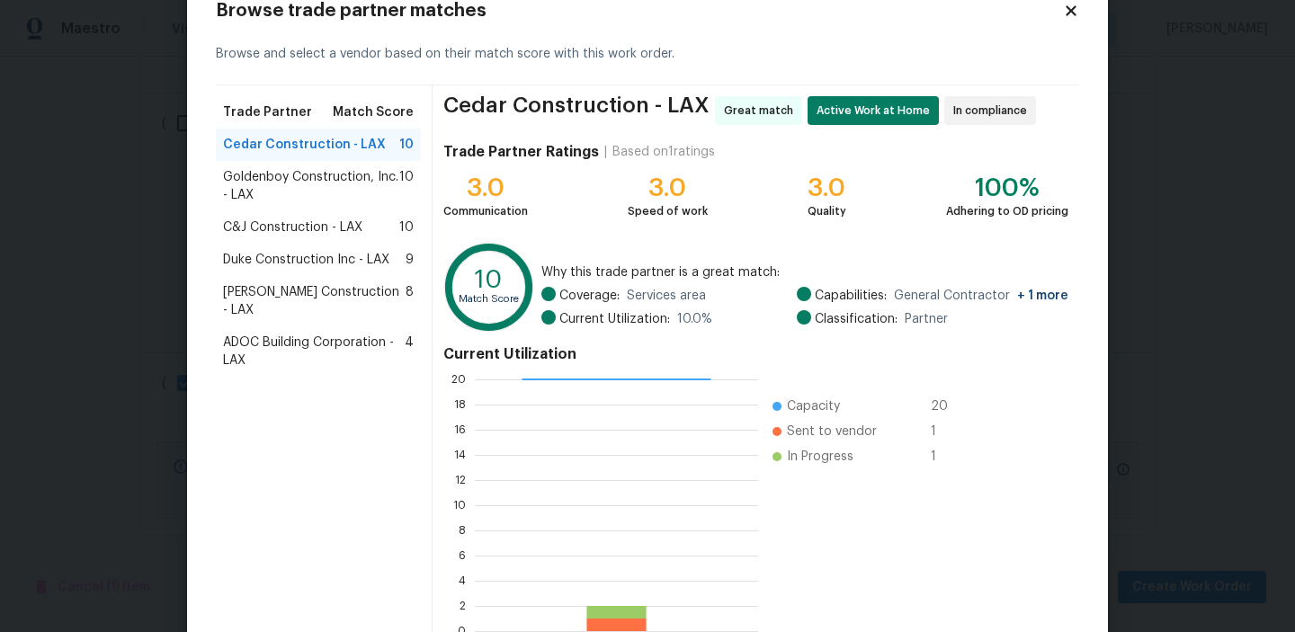
scroll to position [161, 0]
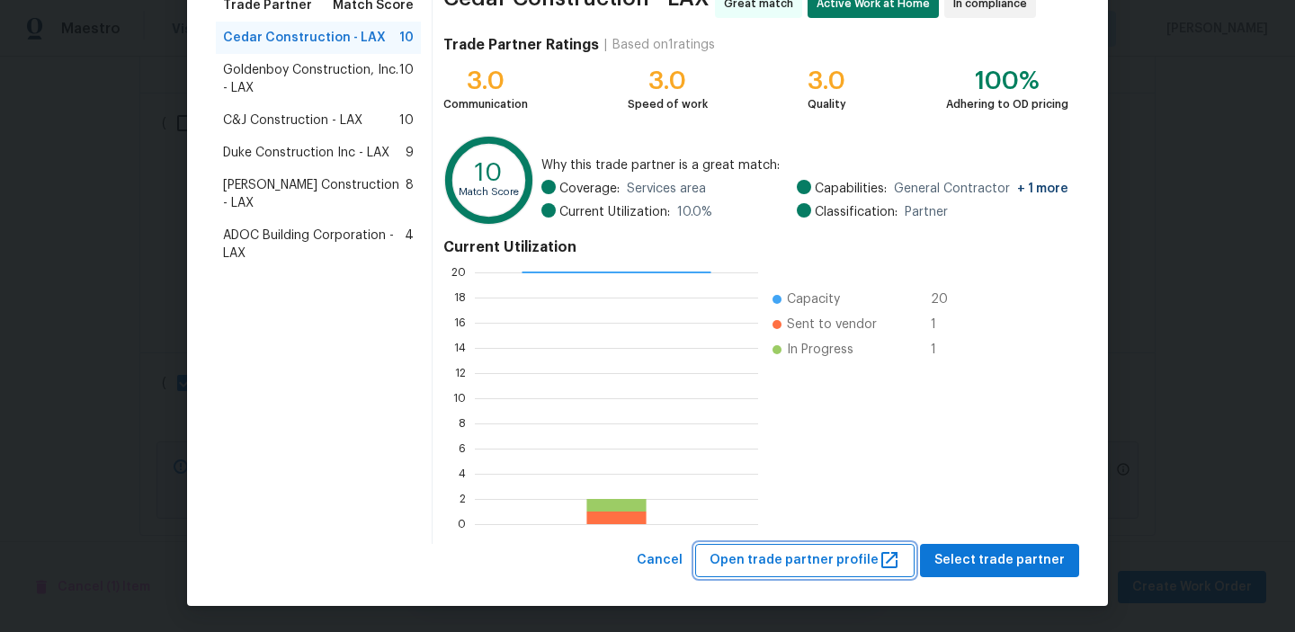
click at [801, 556] on span "Open trade partner profile" at bounding box center [805, 561] width 191 height 22
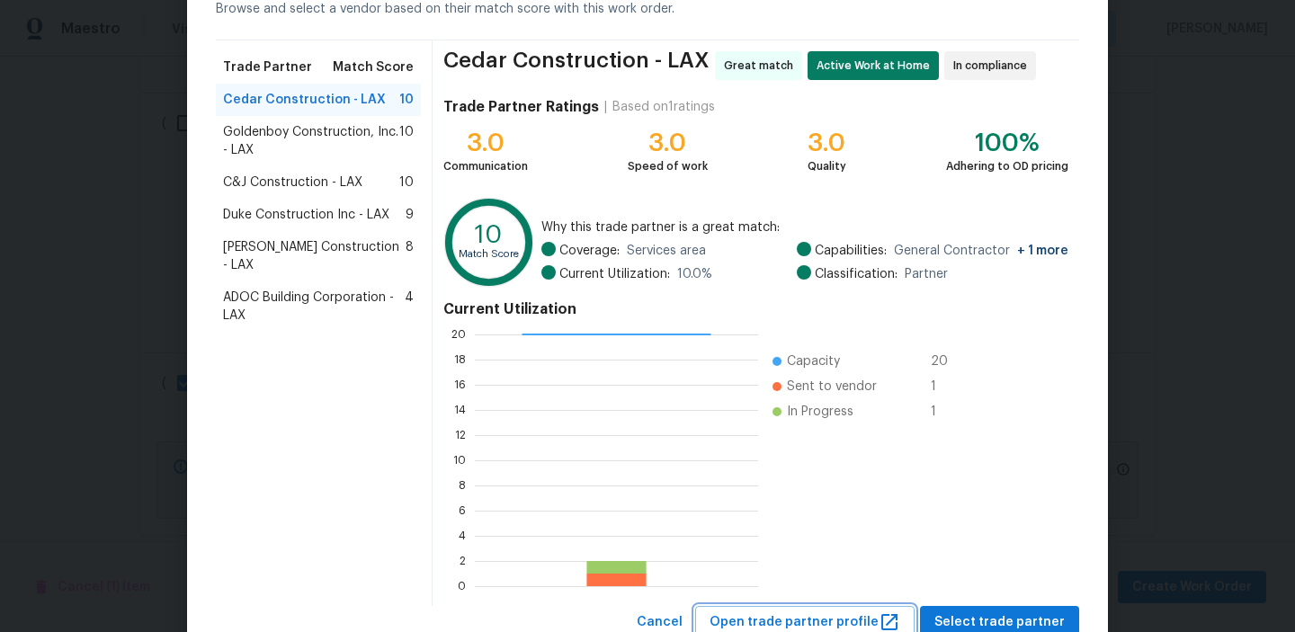
scroll to position [98, 0]
click at [674, 625] on span "Cancel" at bounding box center [660, 624] width 46 height 22
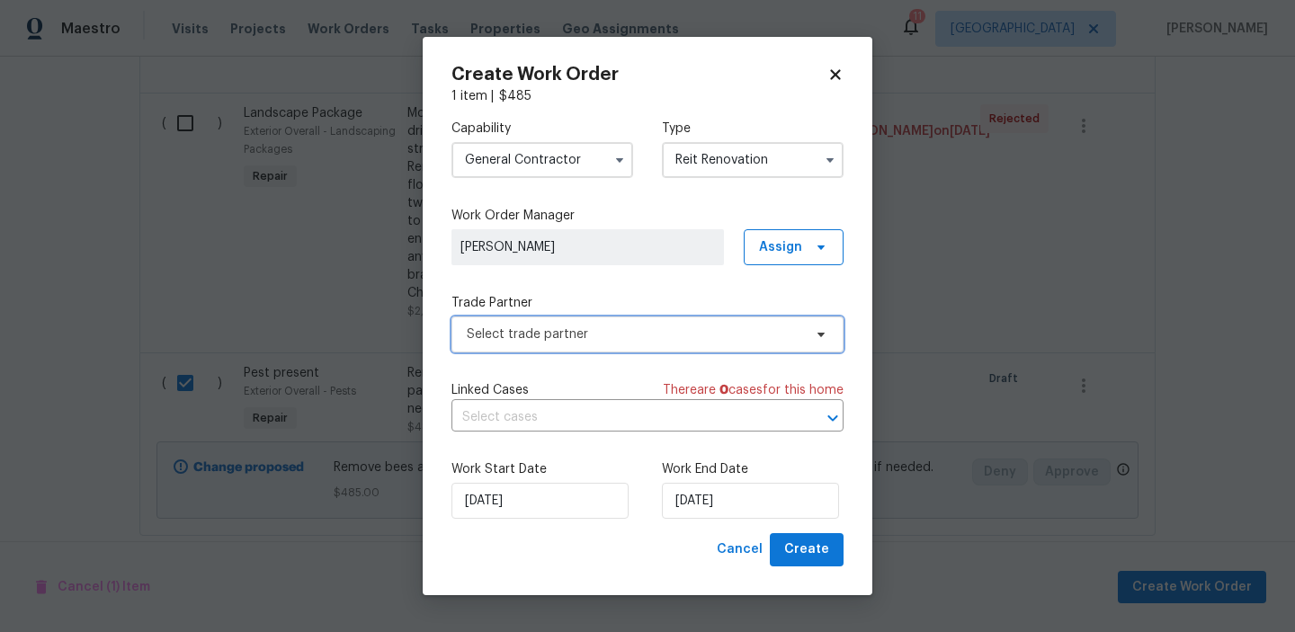
scroll to position [0, 0]
click at [702, 329] on span "Select trade partner" at bounding box center [634, 335] width 335 height 18
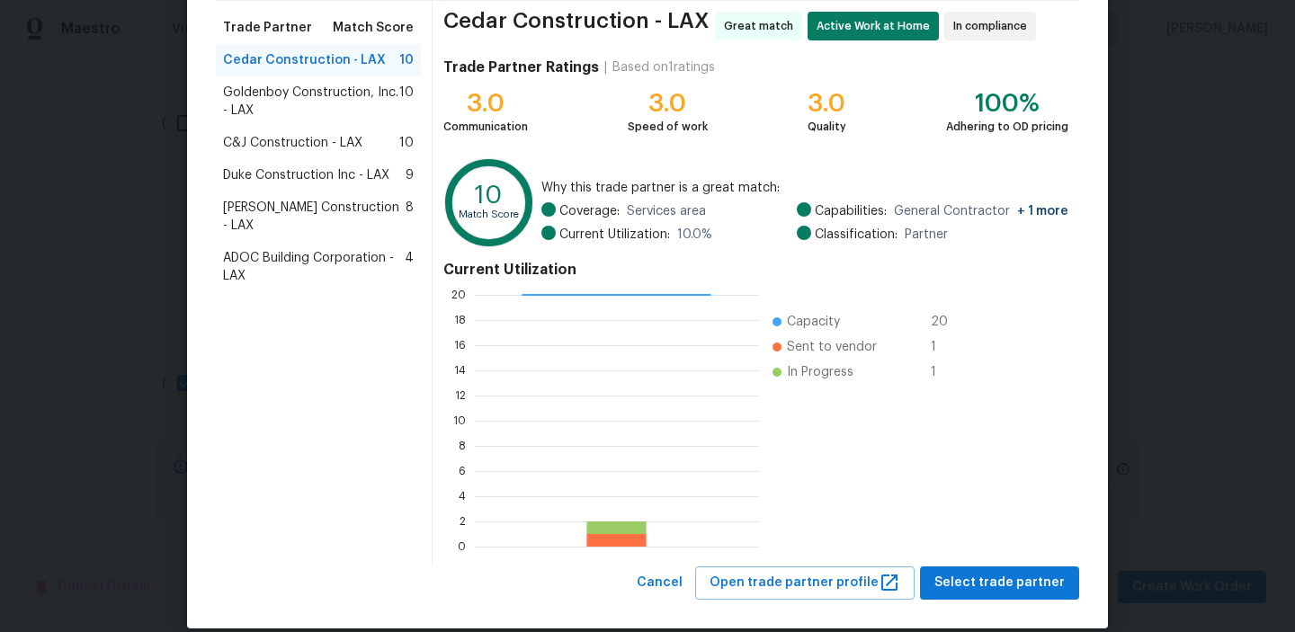
scroll to position [161, 0]
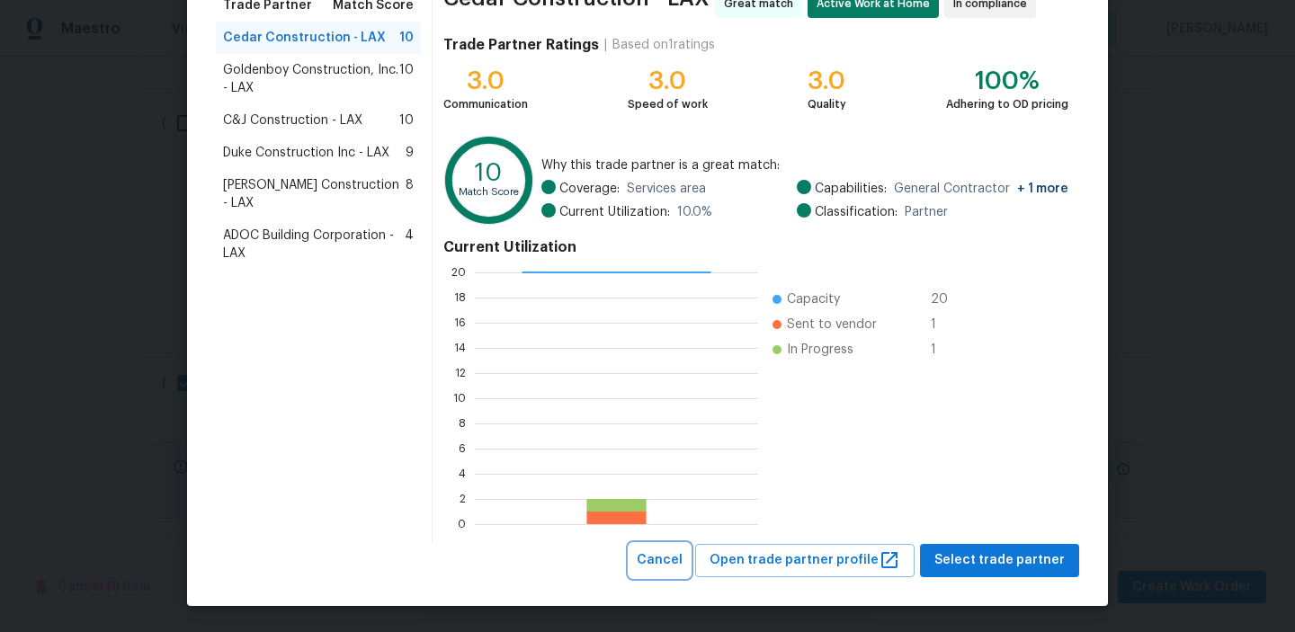
click at [675, 563] on span "Cancel" at bounding box center [660, 561] width 46 height 22
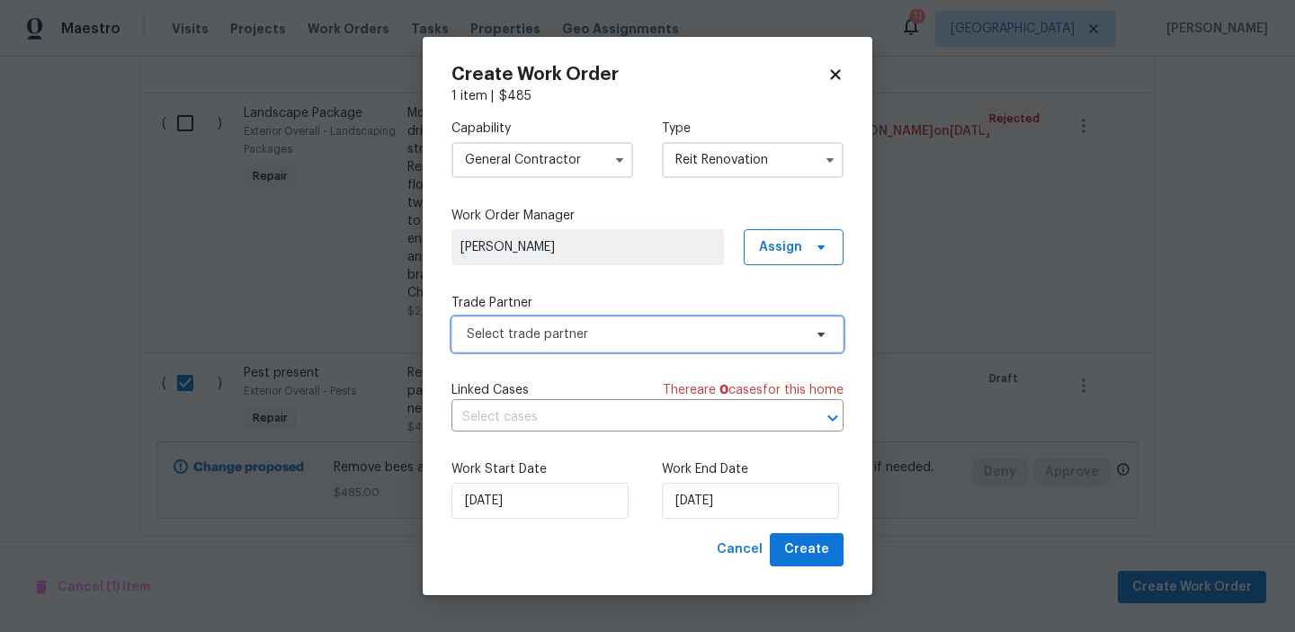
scroll to position [0, 0]
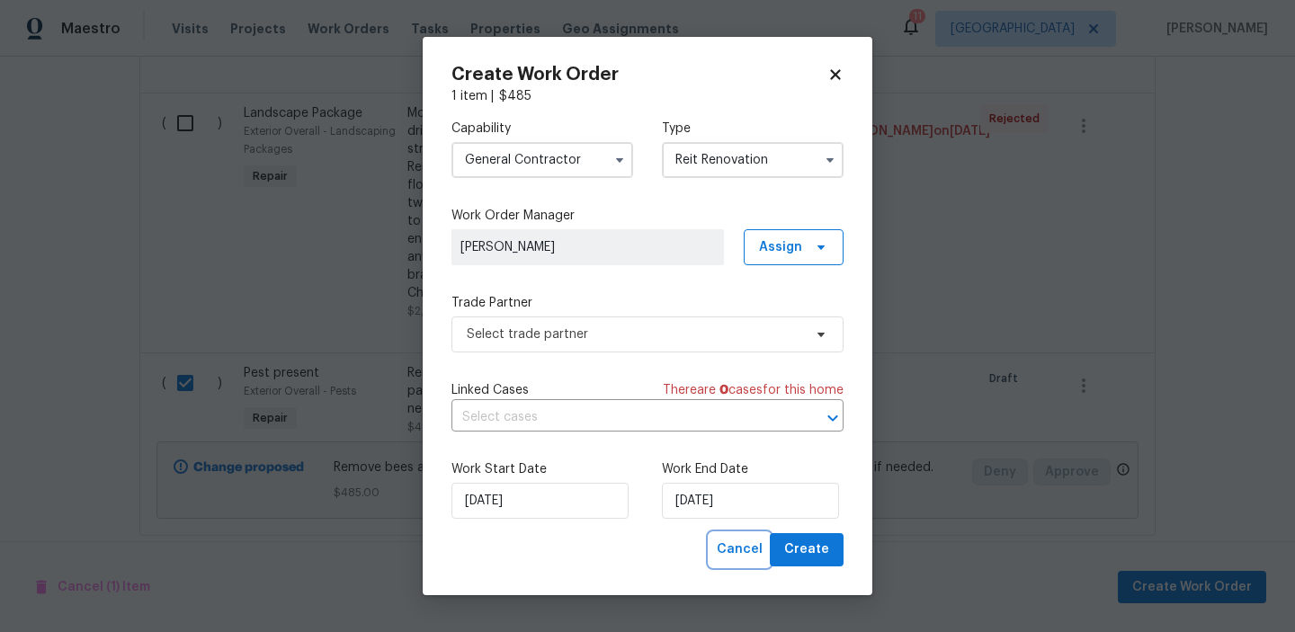
click at [739, 555] on span "Cancel" at bounding box center [740, 550] width 46 height 22
checkbox input "false"
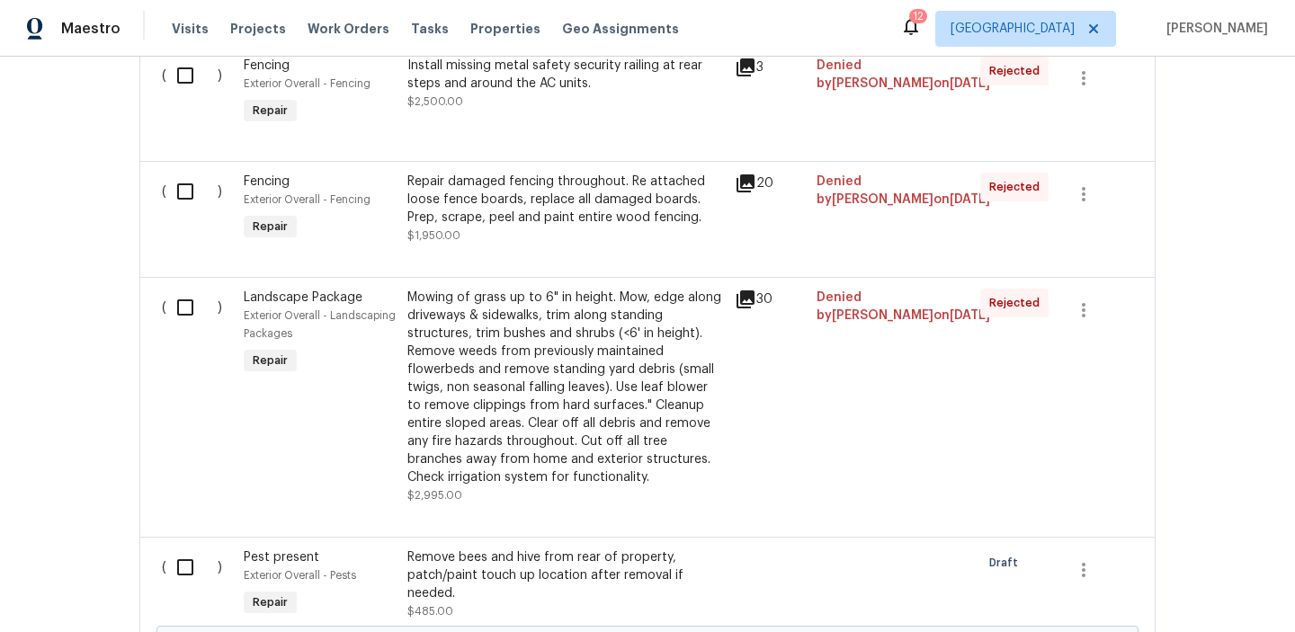
scroll to position [2688, 0]
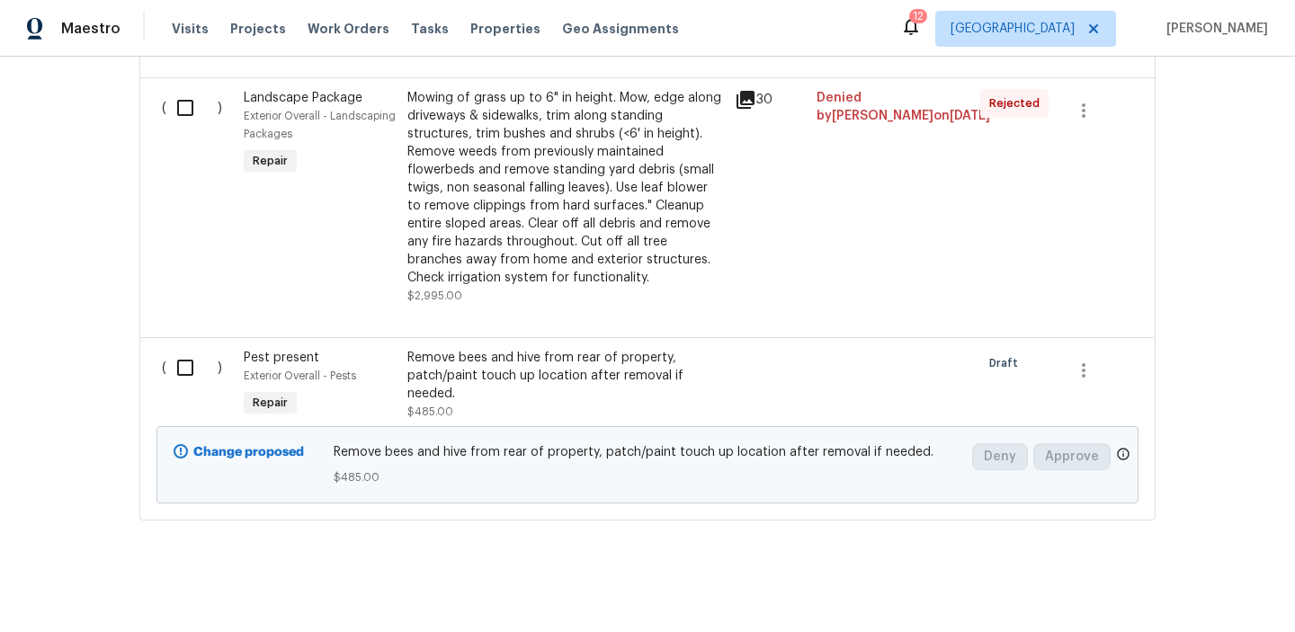
click at [190, 362] on input "checkbox" at bounding box center [191, 368] width 51 height 38
checkbox input "true"
click at [1202, 585] on span "Create Work Order" at bounding box center [1192, 588] width 120 height 22
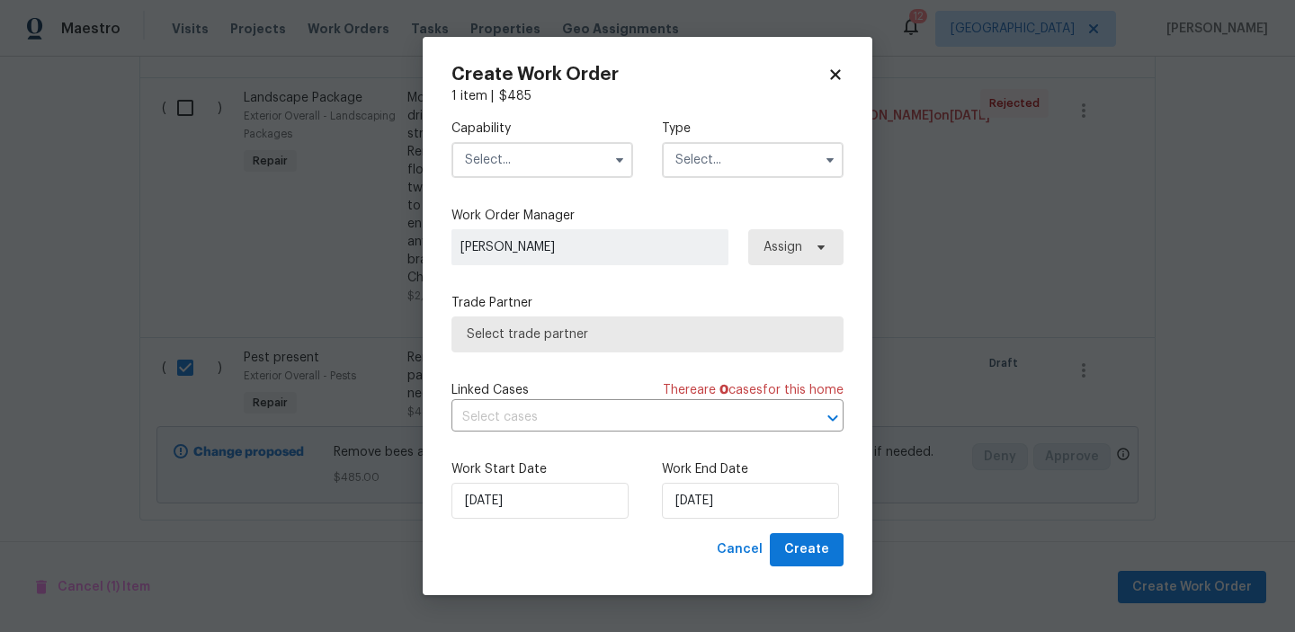
click at [524, 155] on input "text" at bounding box center [543, 160] width 182 height 36
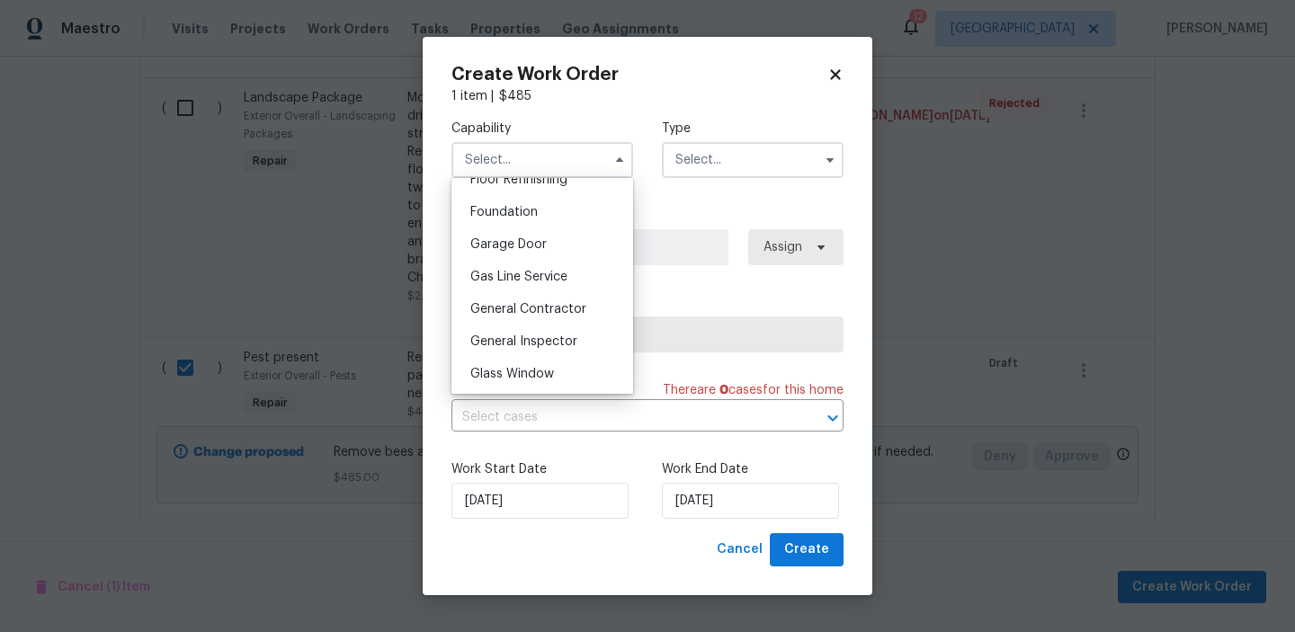
scroll to position [769, 0]
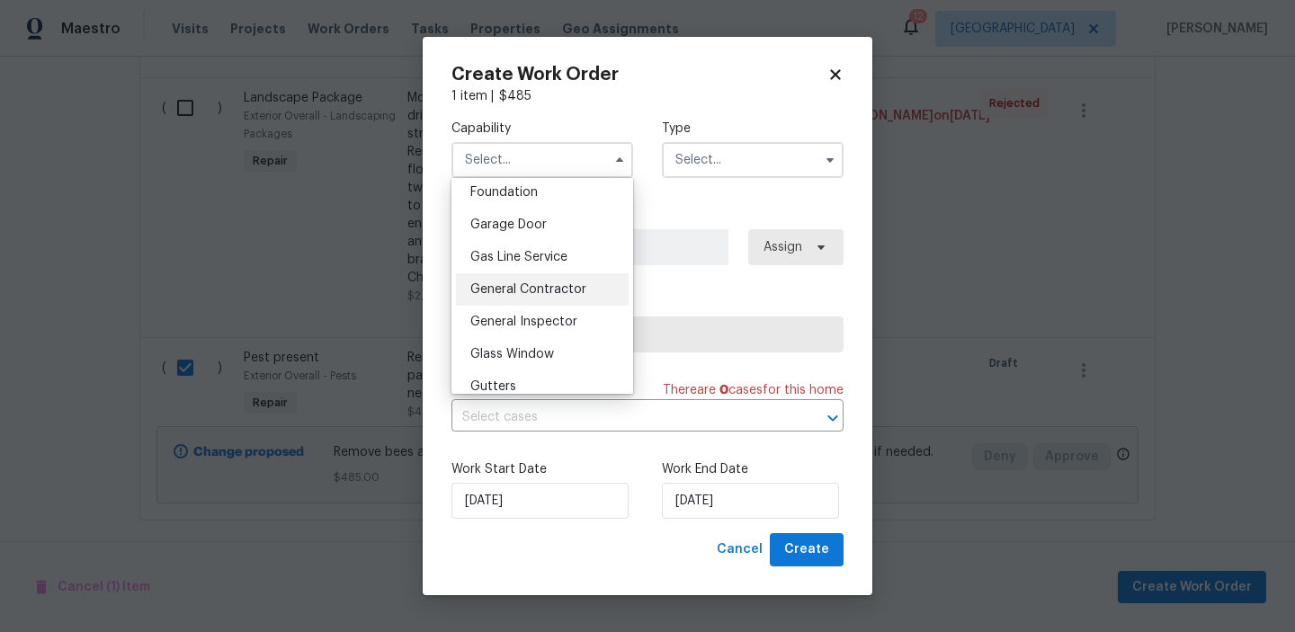
click at [546, 292] on span "General Contractor" at bounding box center [528, 289] width 116 height 13
type input "General Contractor"
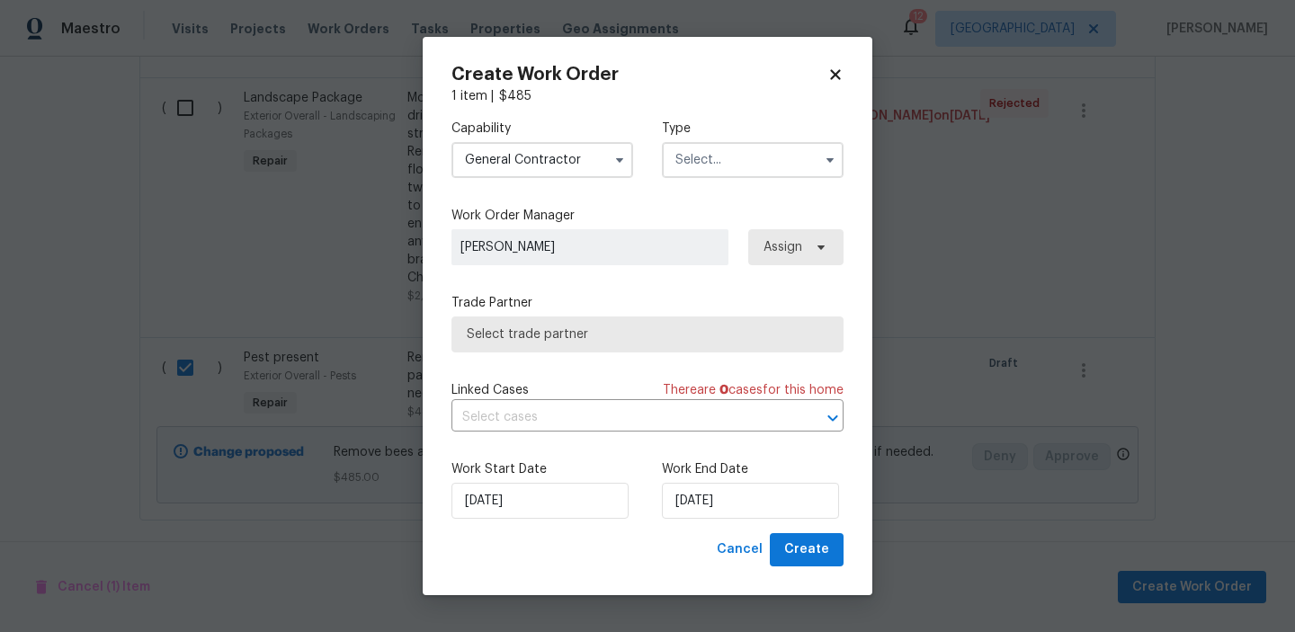
click at [723, 165] on input "text" at bounding box center [753, 160] width 182 height 36
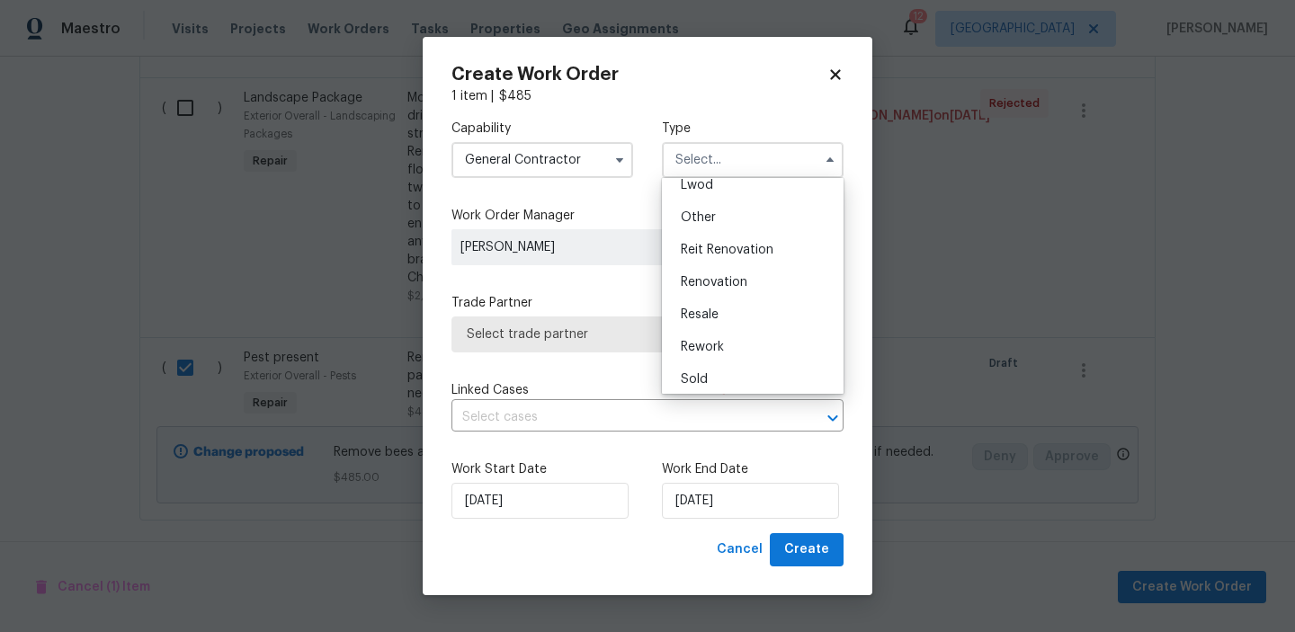
scroll to position [214, 0]
click at [714, 248] on span "Reit Renovation" at bounding box center [727, 243] width 93 height 13
type input "Reit Renovation"
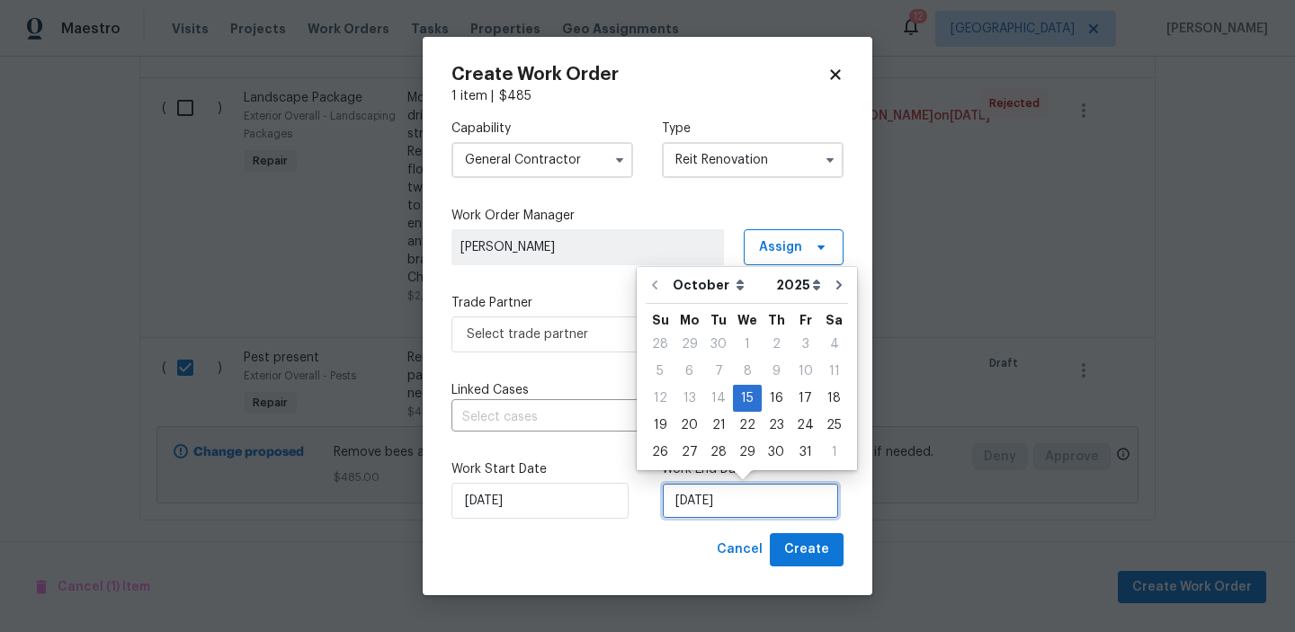
click at [762, 503] on input "10/15/2025" at bounding box center [750, 501] width 177 height 36
click at [827, 407] on div "18" at bounding box center [834, 398] width 28 height 25
type input "10/18/2025"
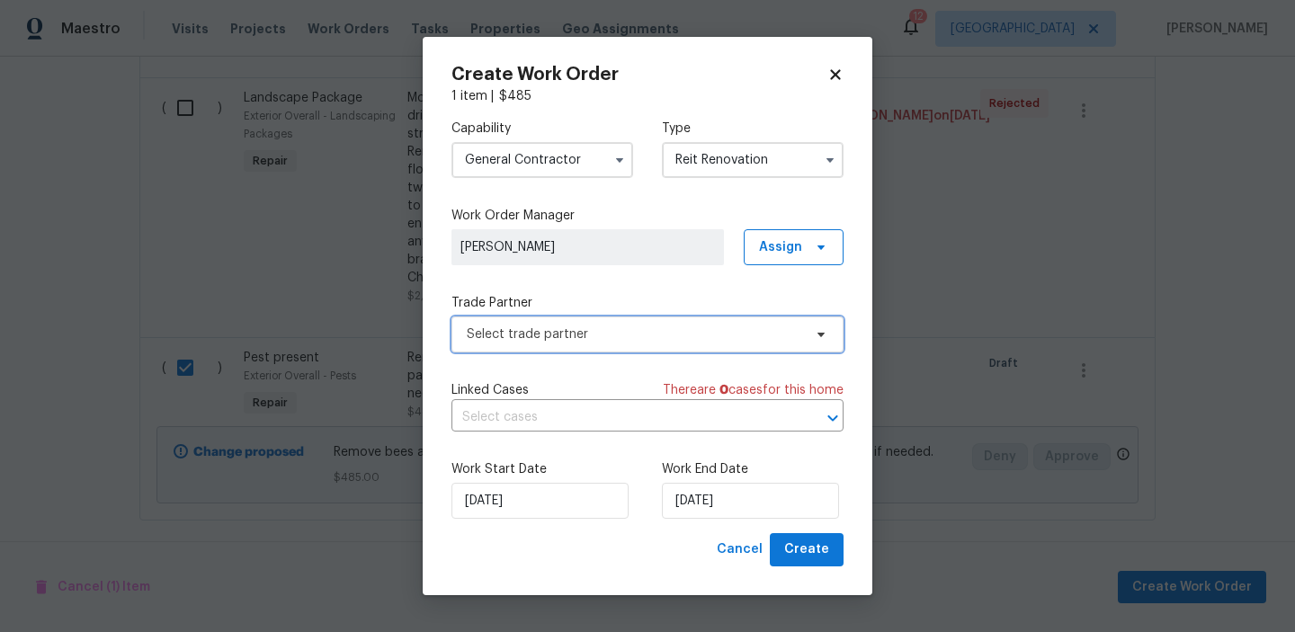
click at [722, 333] on span "Select trade partner" at bounding box center [634, 335] width 335 height 18
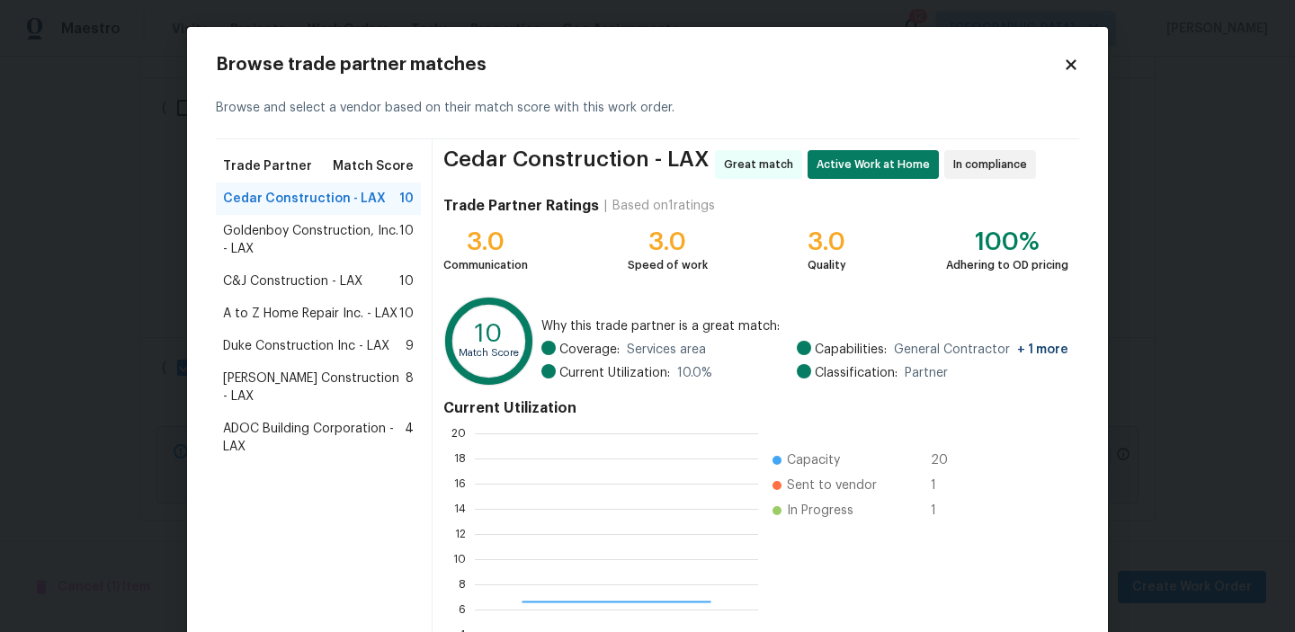
scroll to position [252, 283]
click at [284, 310] on span "A to Z Home Repair Inc. - LAX" at bounding box center [310, 314] width 174 height 18
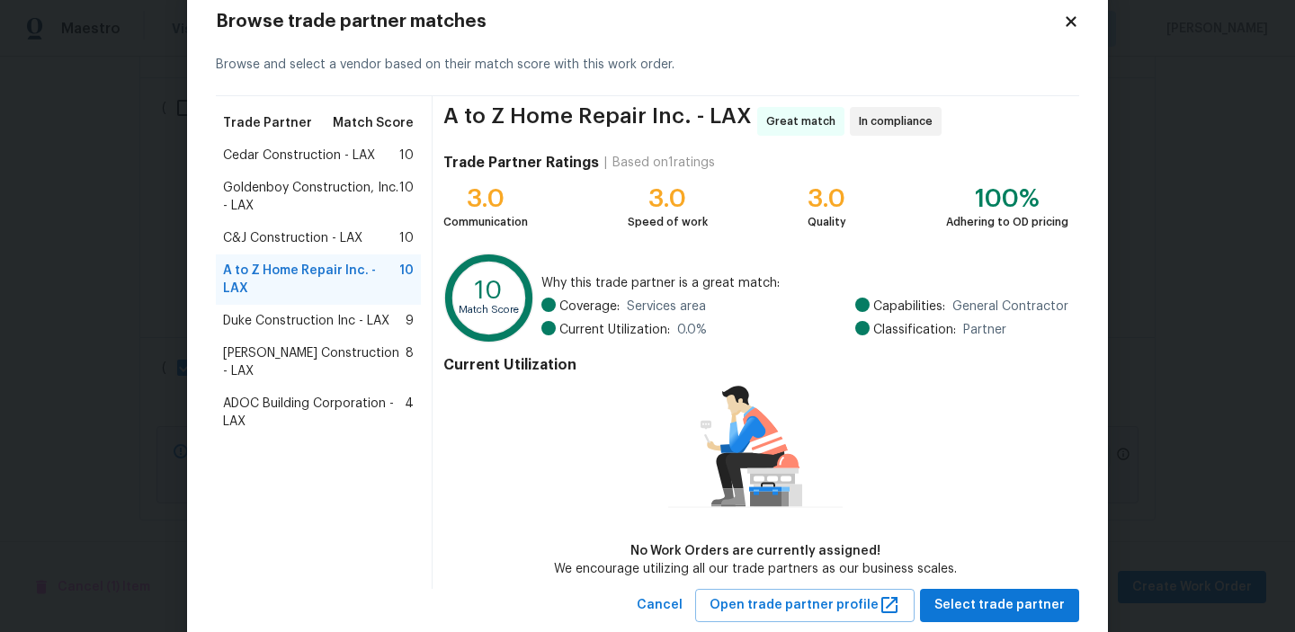
scroll to position [87, 0]
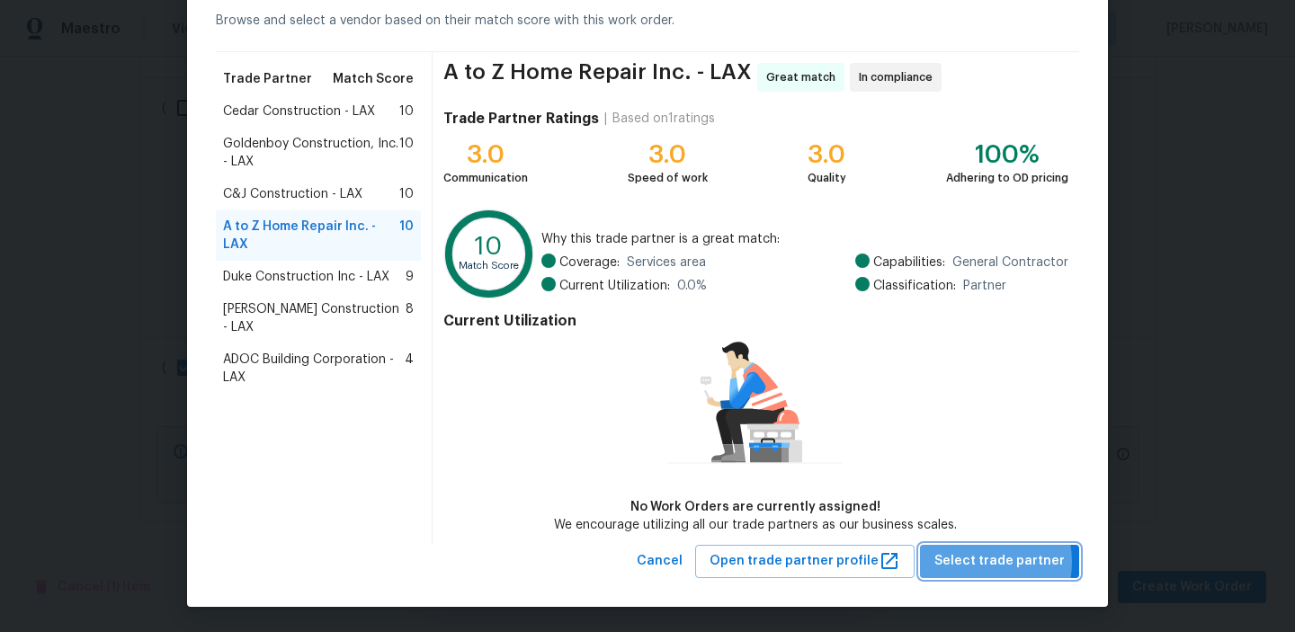
click at [981, 561] on span "Select trade partner" at bounding box center [1000, 561] width 130 height 22
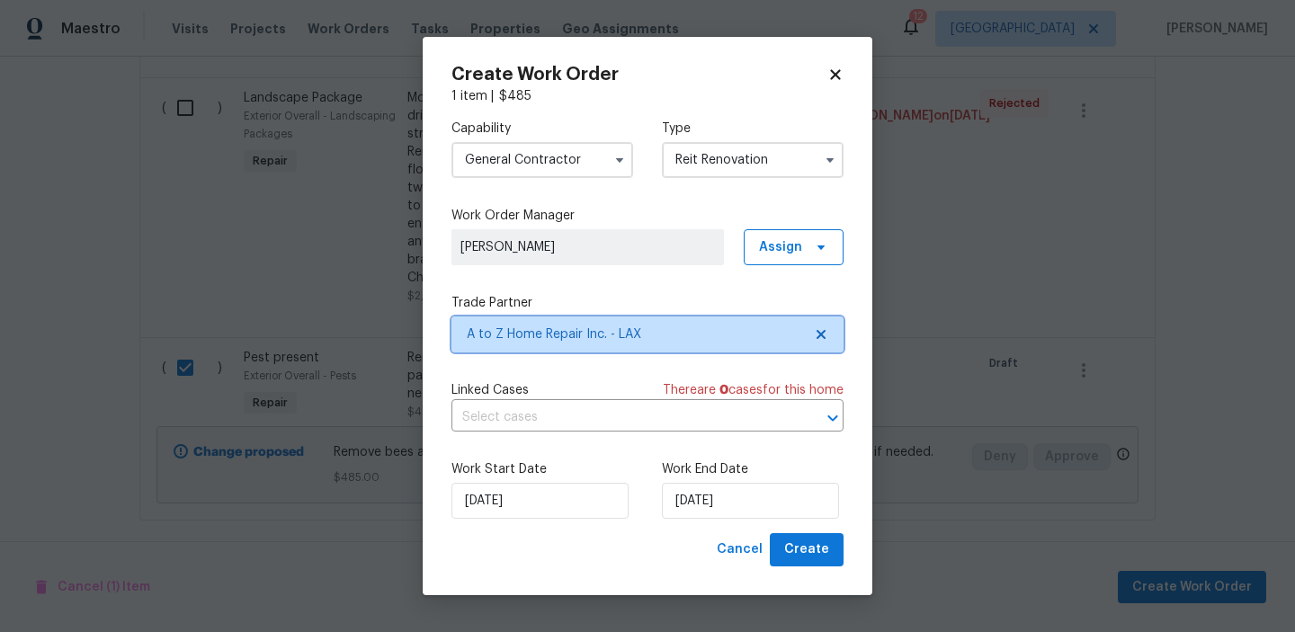
scroll to position [0, 0]
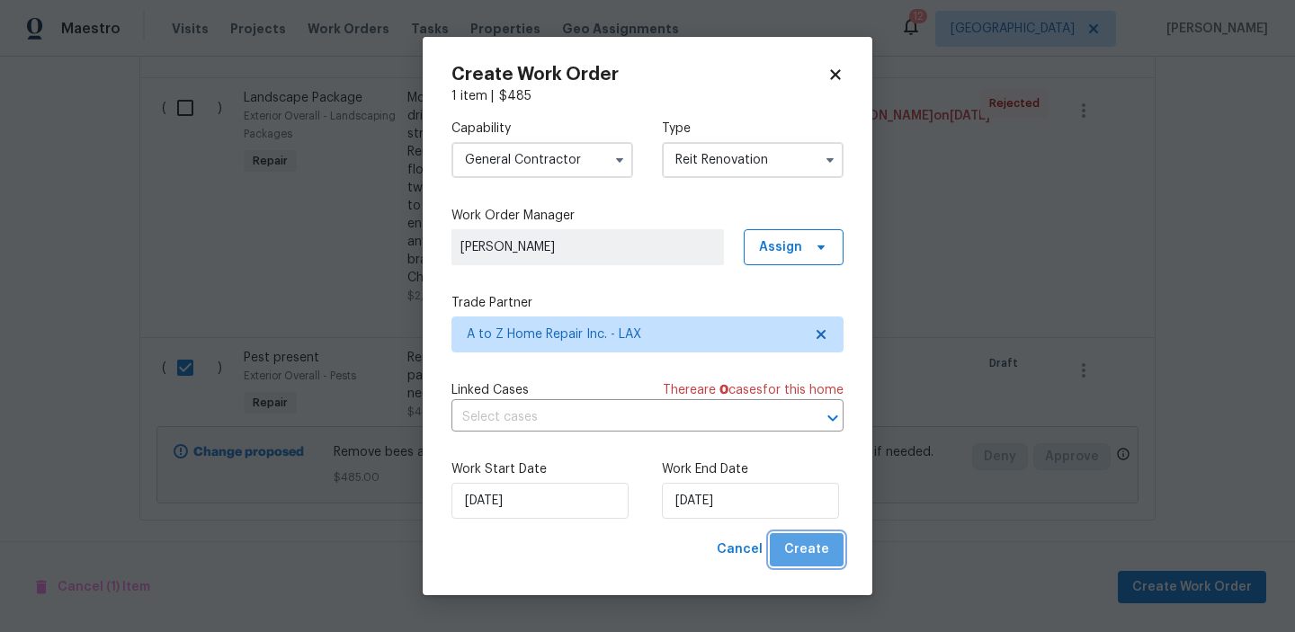
click at [814, 545] on span "Create" at bounding box center [806, 550] width 45 height 22
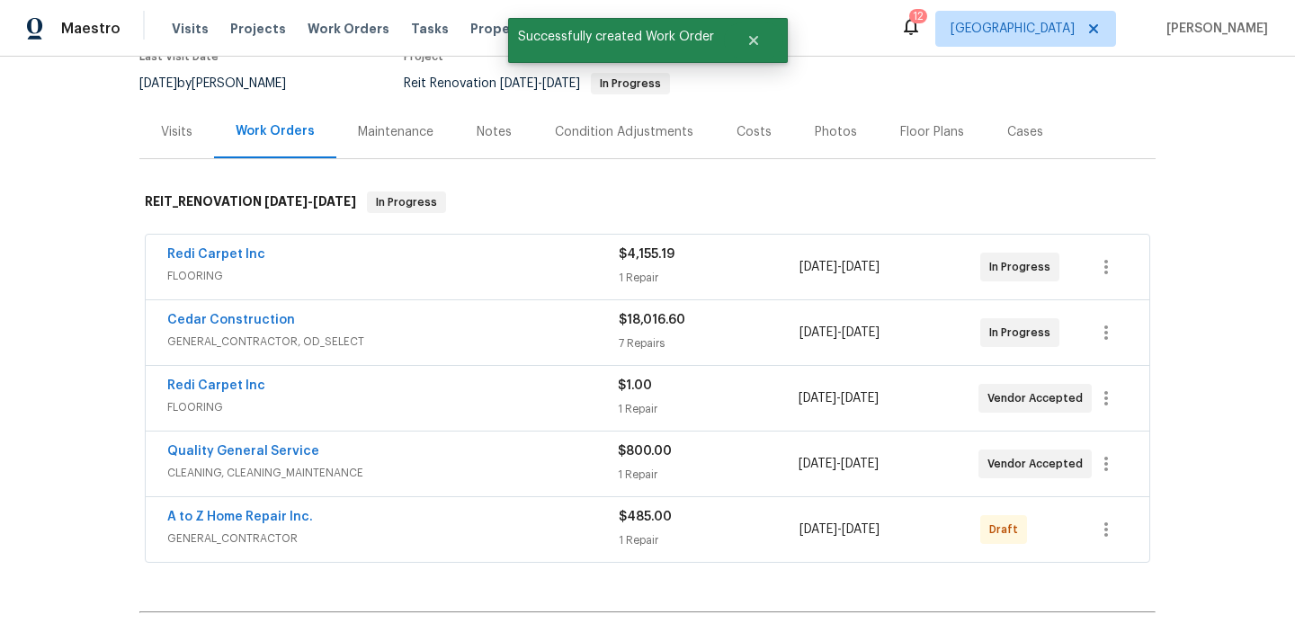
scroll to position [261, 0]
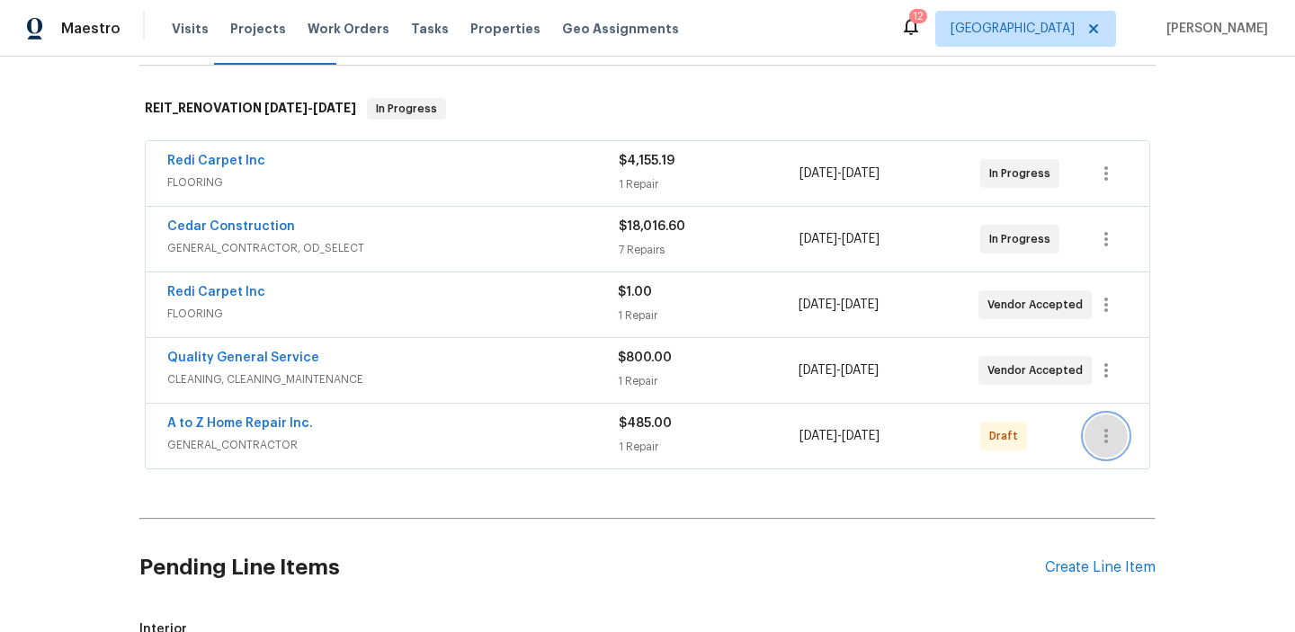
click at [1103, 443] on icon "button" at bounding box center [1107, 436] width 22 height 22
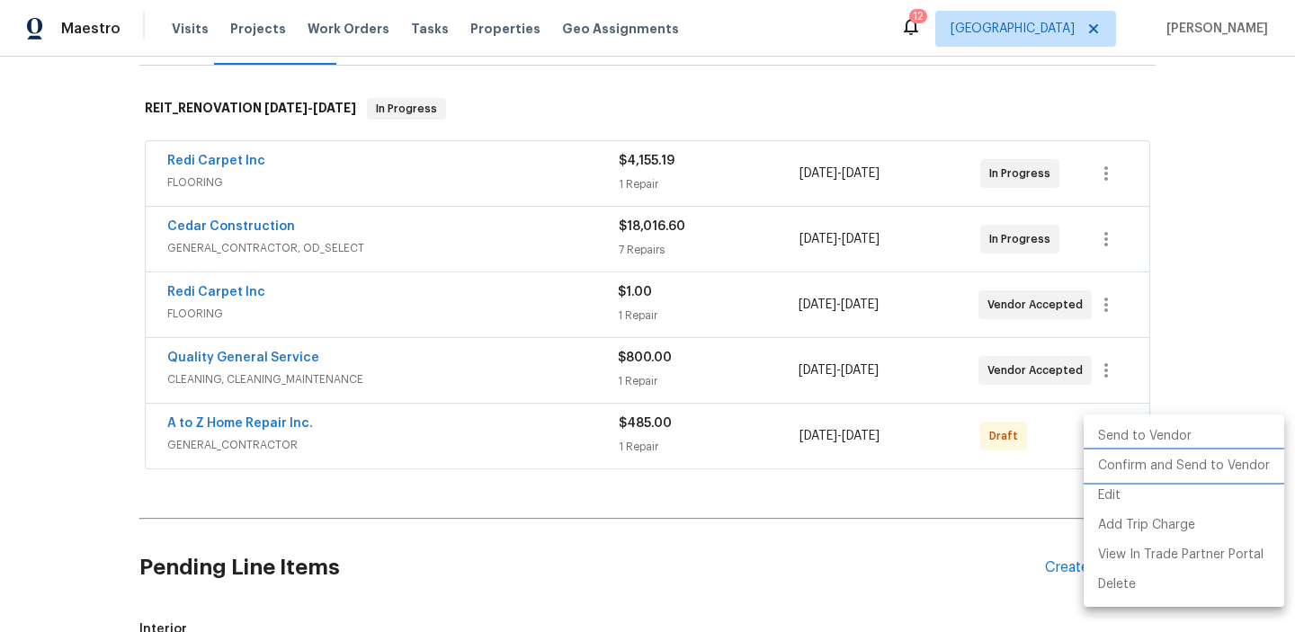
click at [1113, 461] on li "Confirm and Send to Vendor" at bounding box center [1184, 467] width 201 height 30
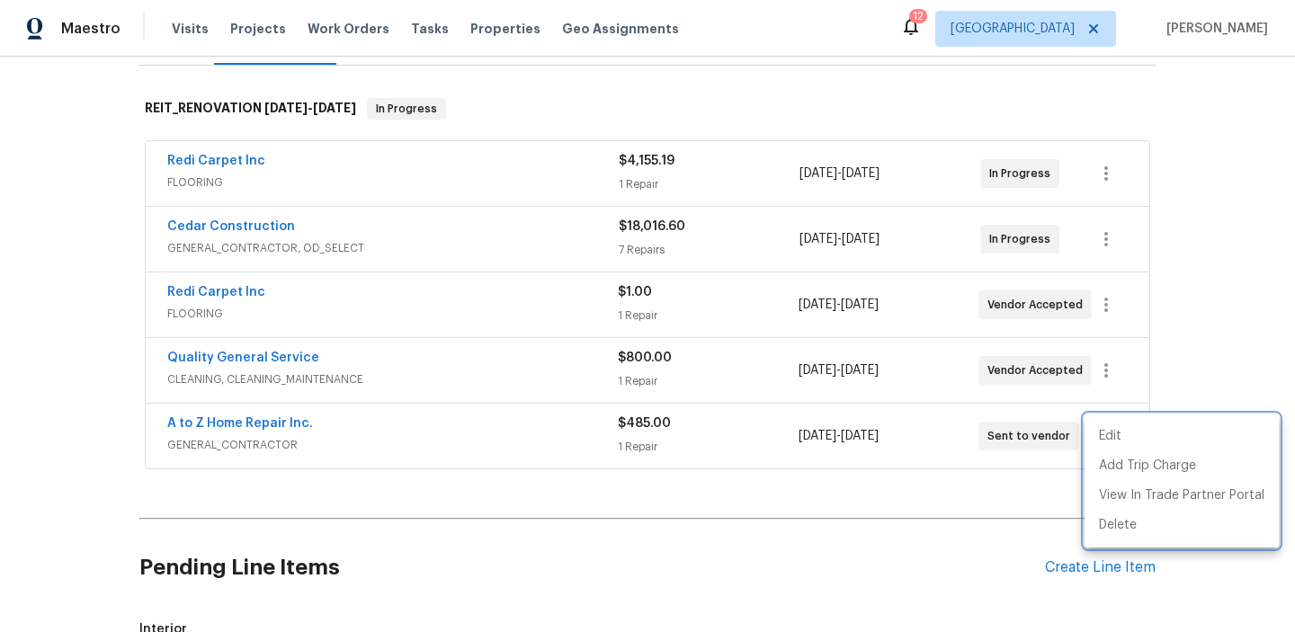
click at [641, 578] on div at bounding box center [647, 316] width 1295 height 632
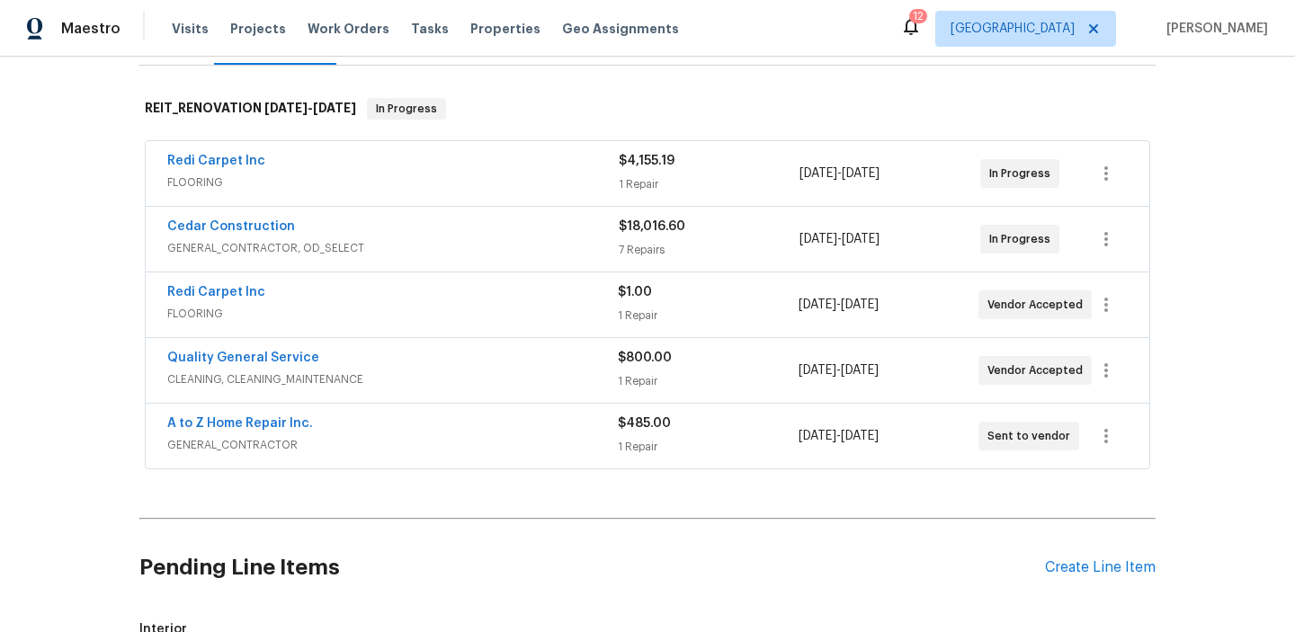
click at [380, 224] on div "Cedar Construction" at bounding box center [393, 229] width 452 height 22
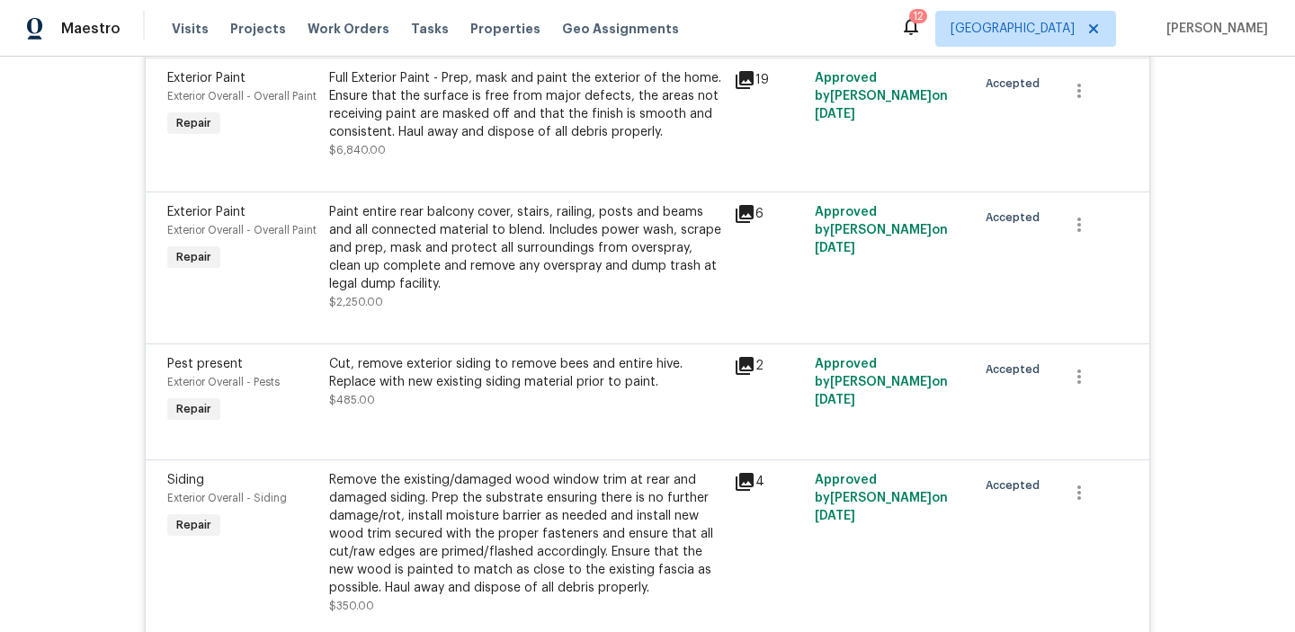
scroll to position [621, 0]
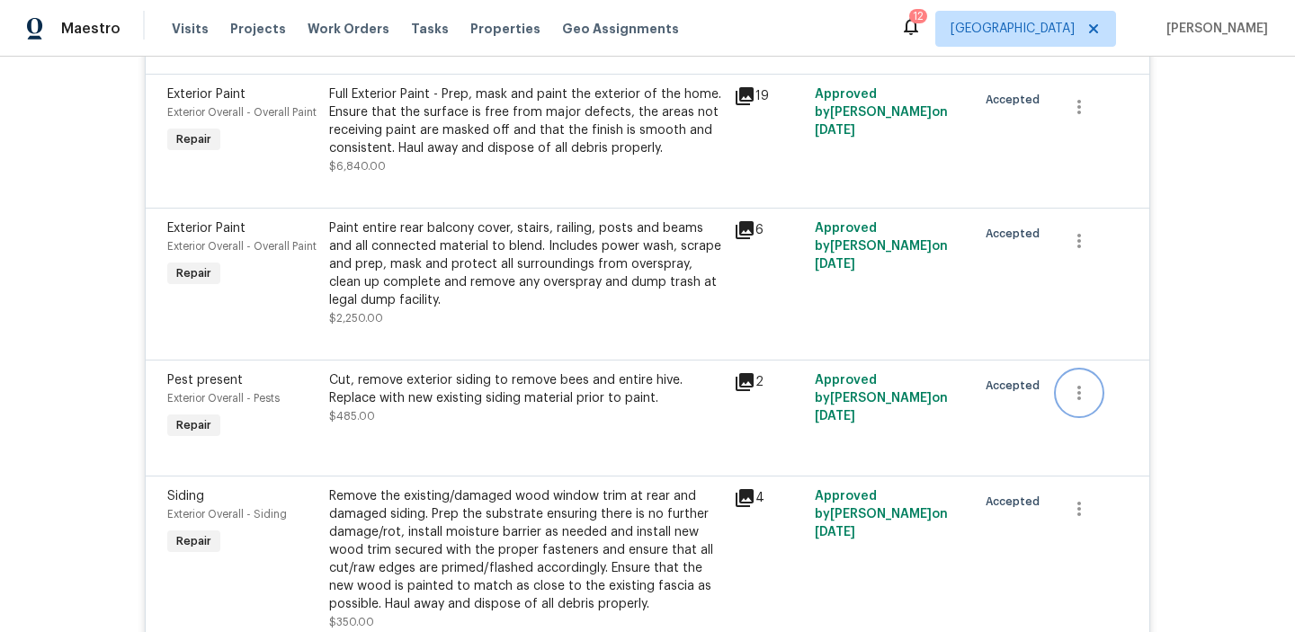
click at [1074, 397] on icon "button" at bounding box center [1080, 393] width 22 height 22
click at [1078, 398] on li "Cancel" at bounding box center [1092, 395] width 69 height 30
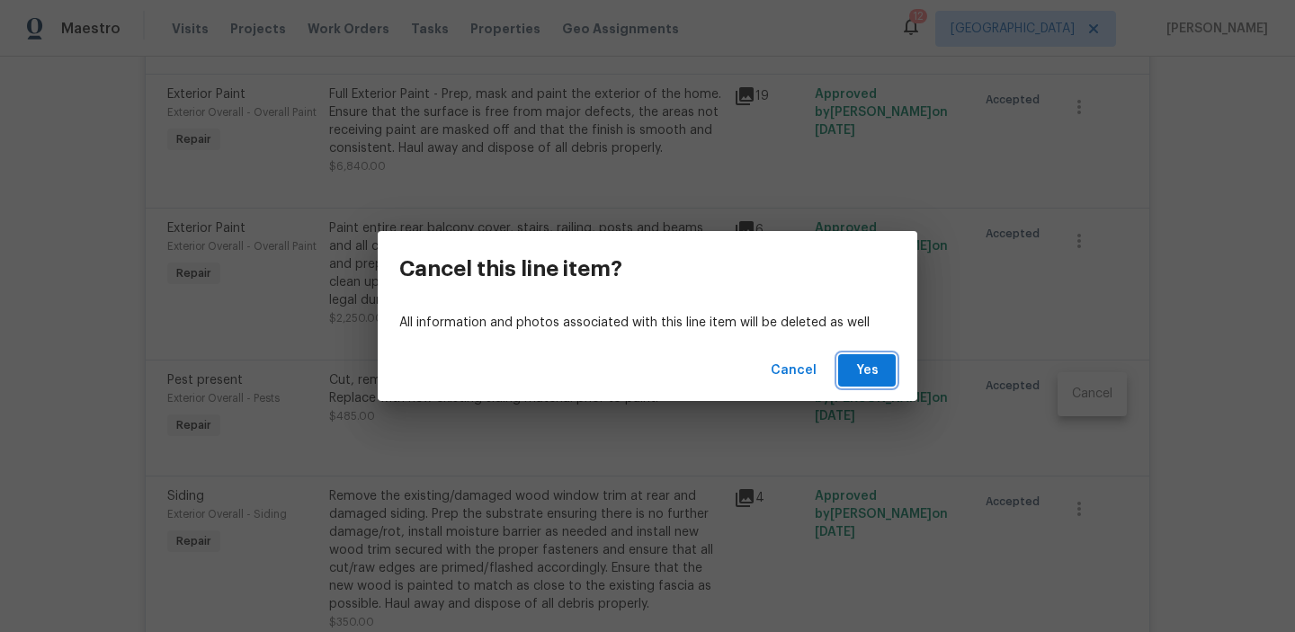
click at [870, 371] on span "Yes" at bounding box center [867, 371] width 29 height 22
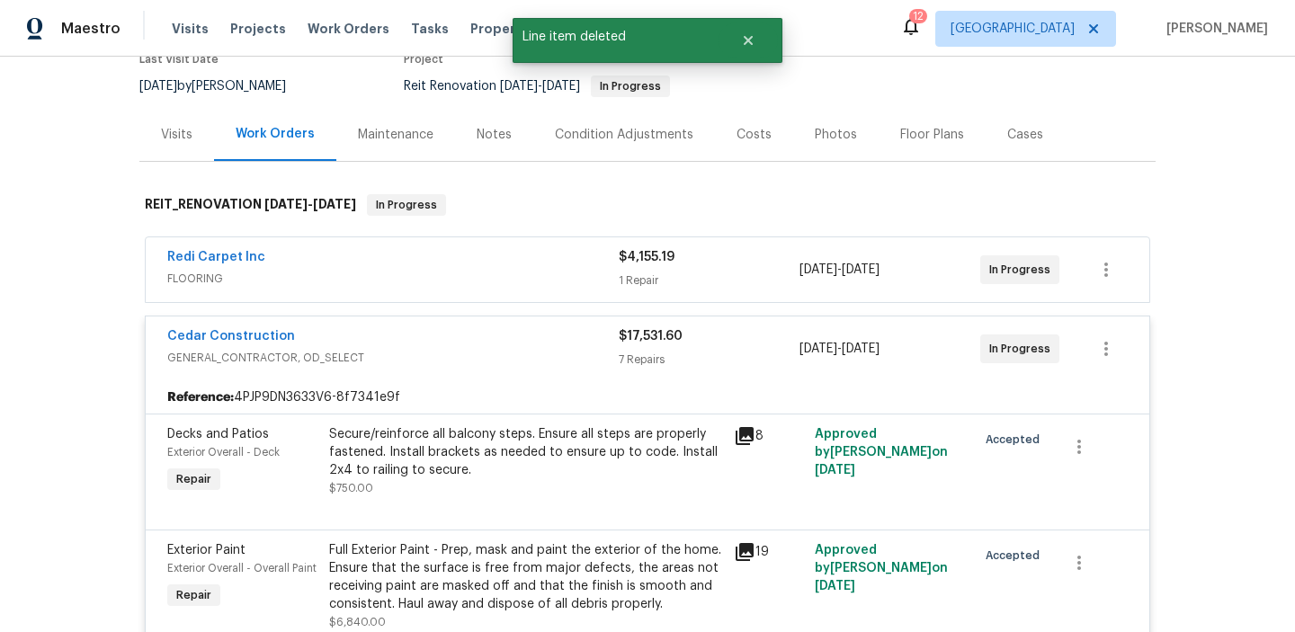
scroll to position [0, 0]
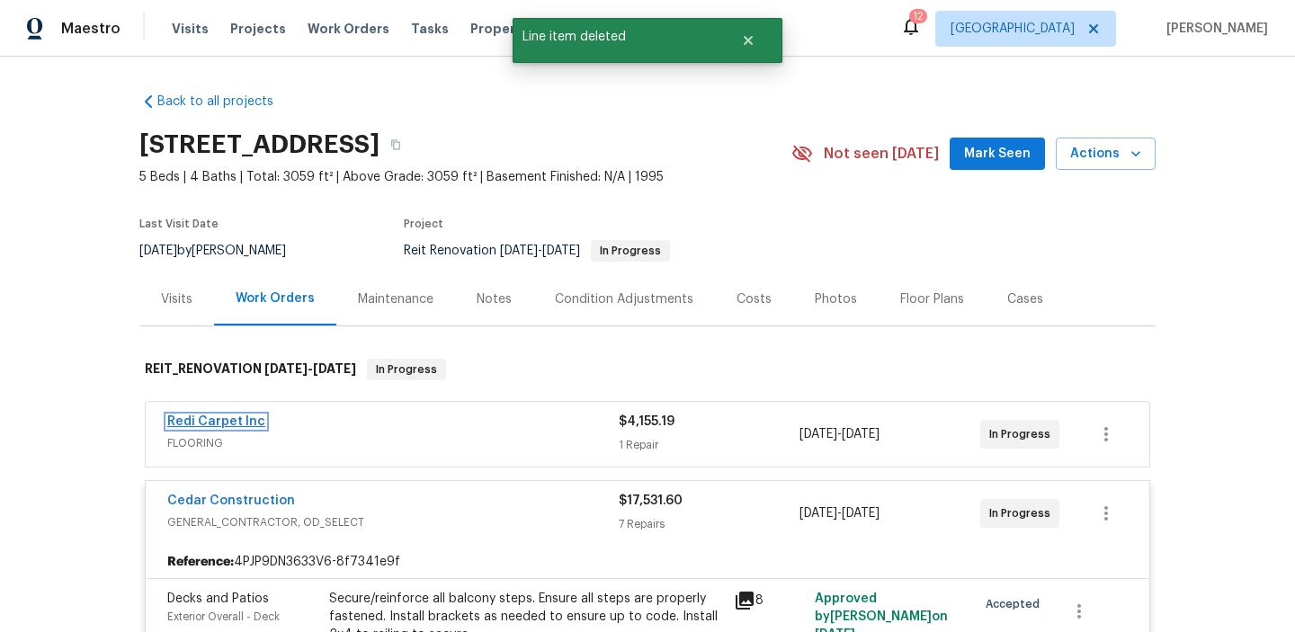
click at [223, 426] on link "Redi Carpet Inc" at bounding box center [216, 422] width 98 height 13
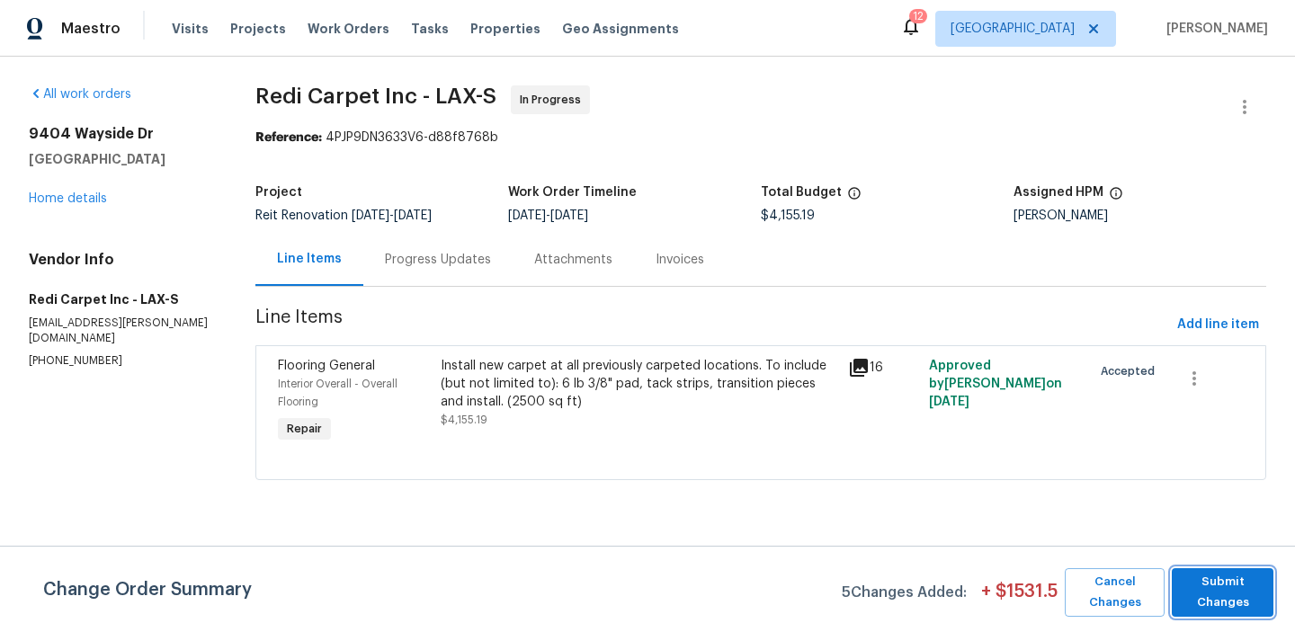
click at [1205, 604] on span "Submit Changes" at bounding box center [1223, 592] width 84 height 41
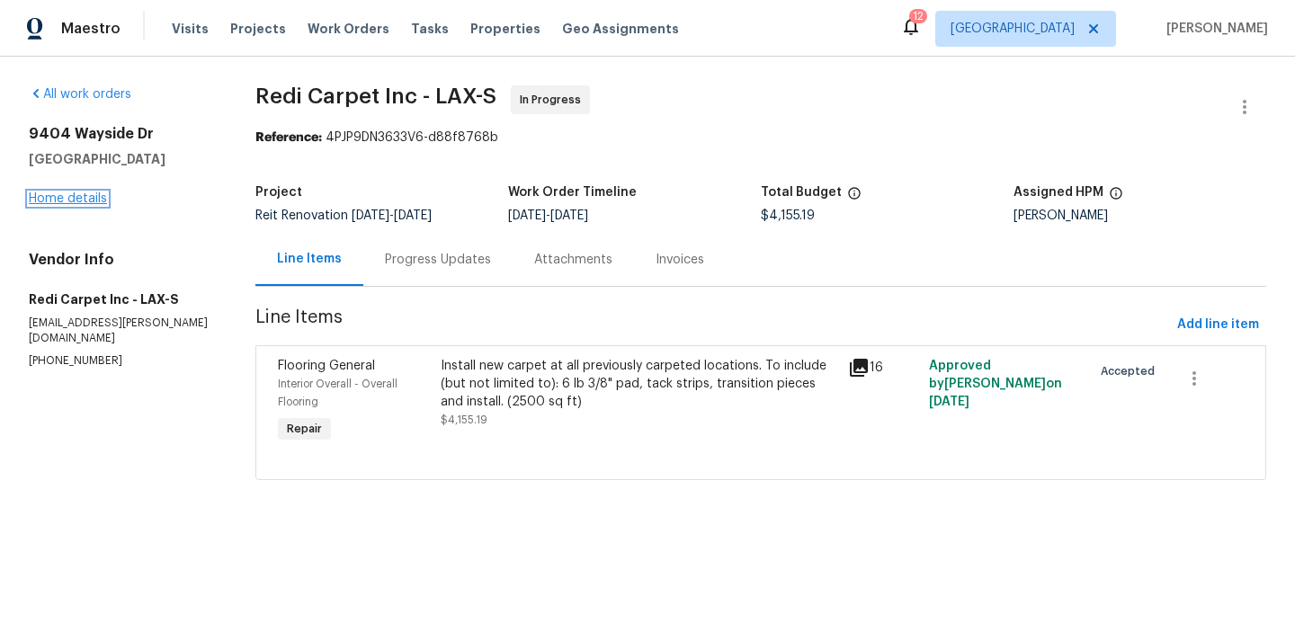
click at [76, 201] on link "Home details" at bounding box center [68, 198] width 78 height 13
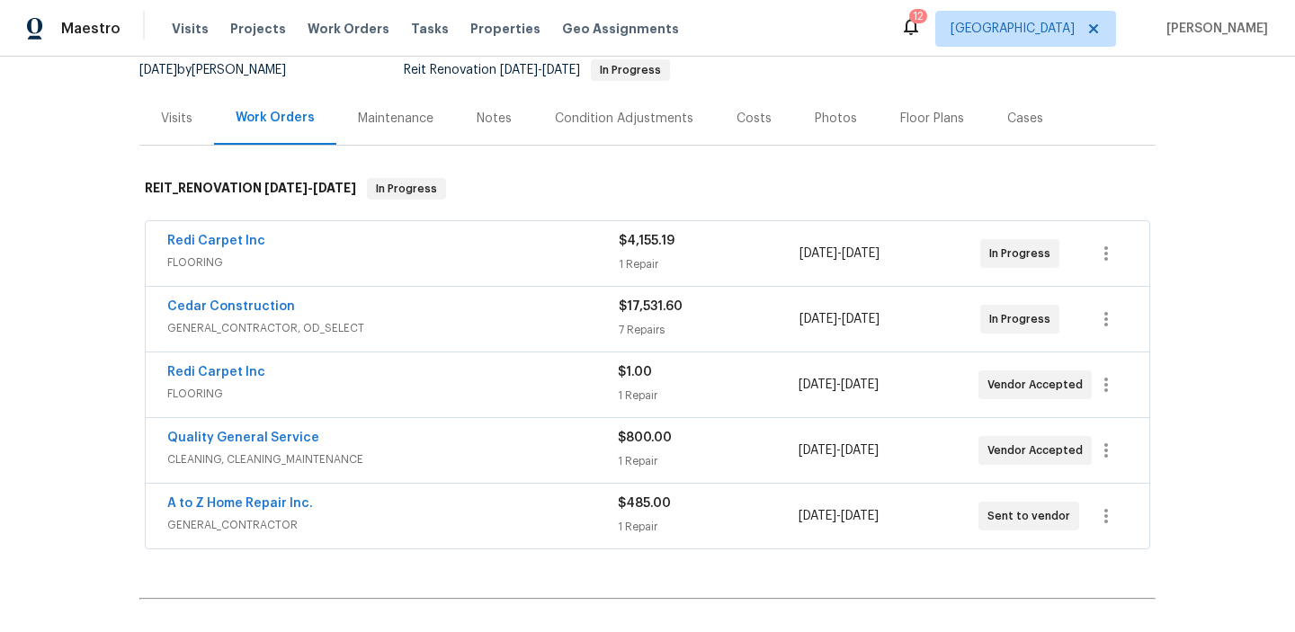
scroll to position [274, 0]
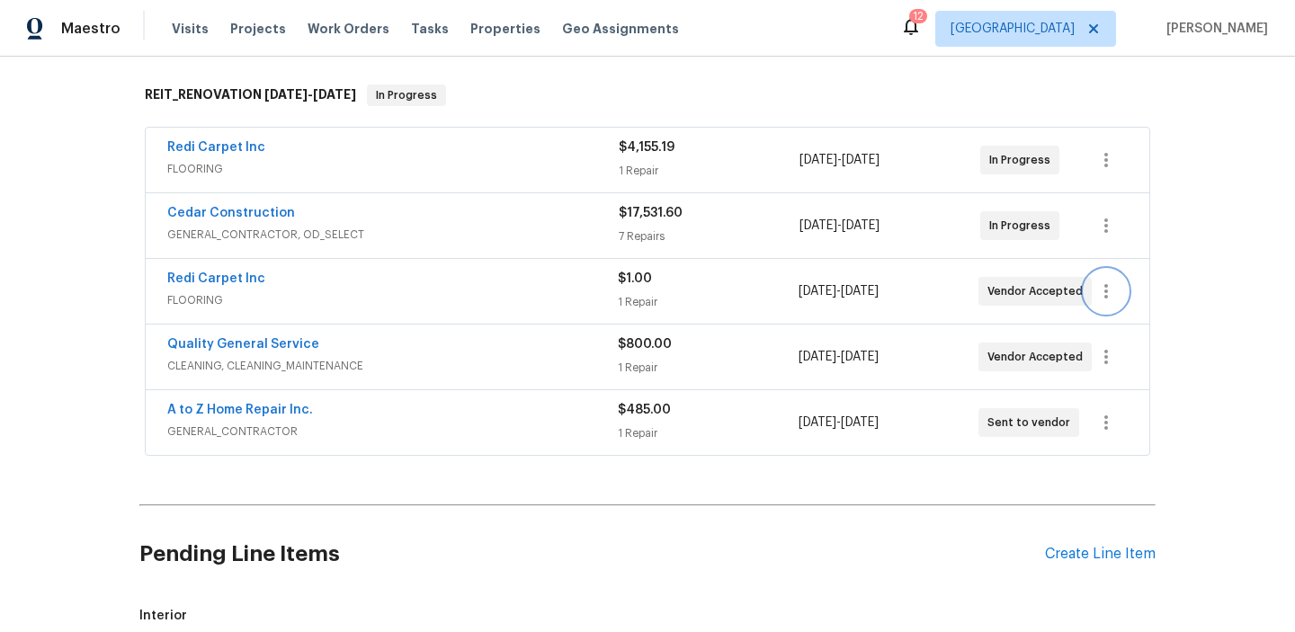
click at [1106, 294] on icon "button" at bounding box center [1107, 292] width 22 height 22
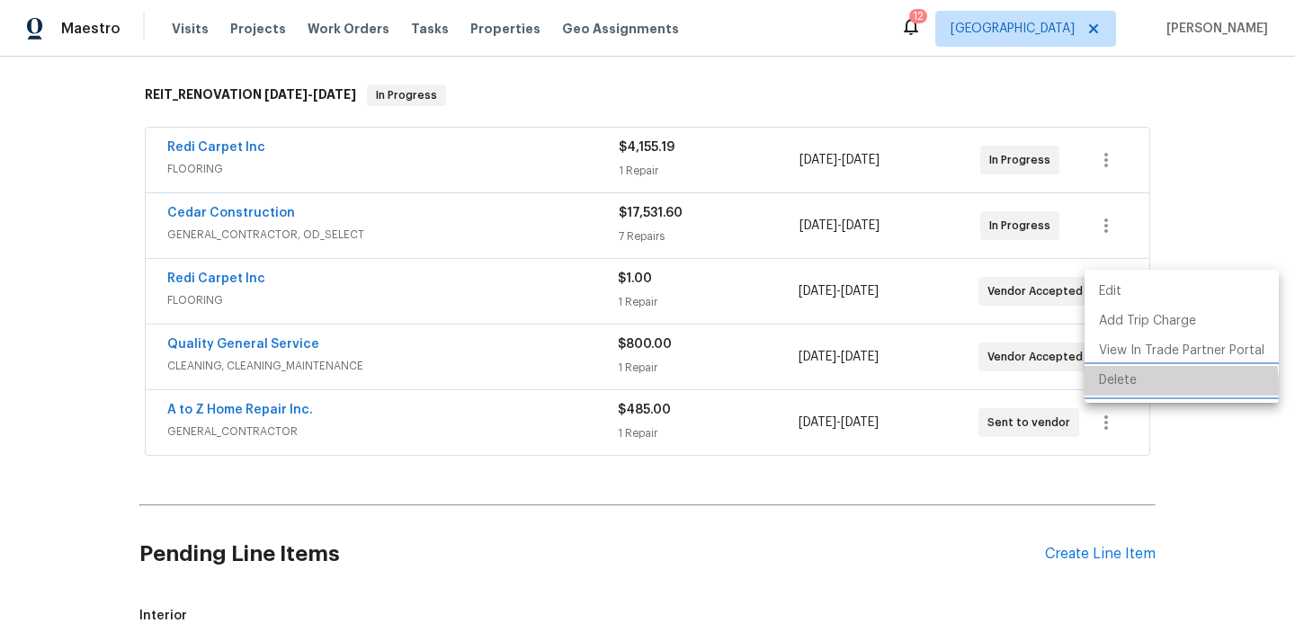
click at [1122, 387] on li "Delete" at bounding box center [1182, 381] width 194 height 30
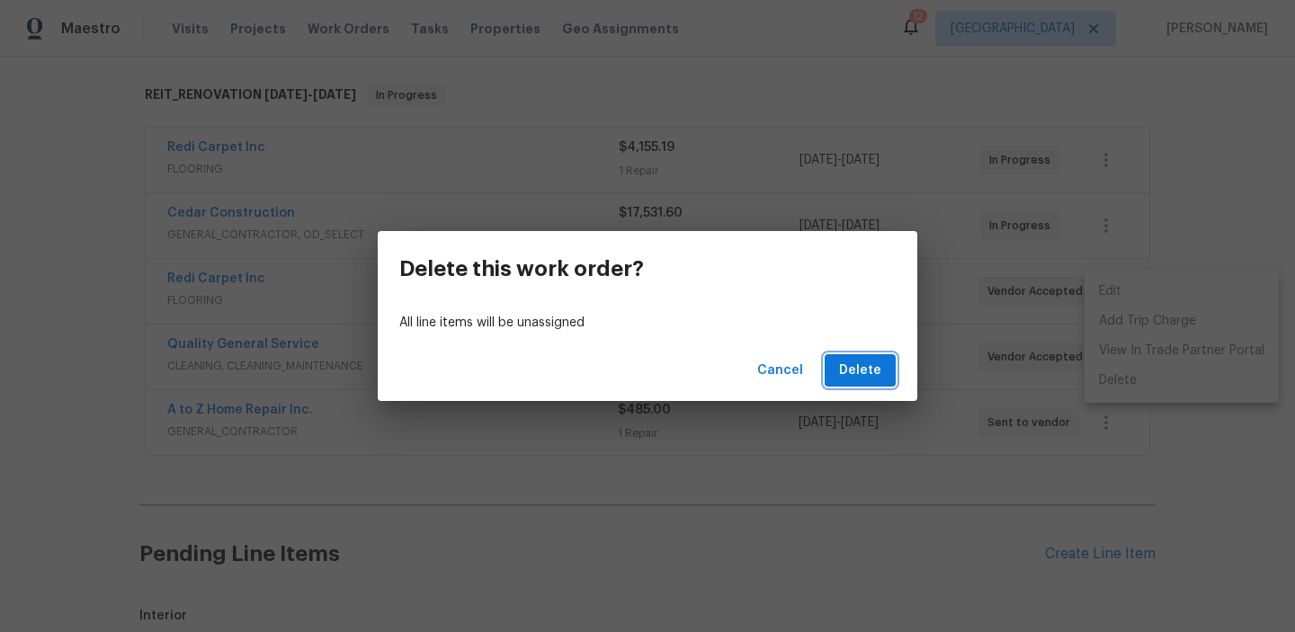
click at [856, 377] on span "Delete" at bounding box center [860, 371] width 42 height 22
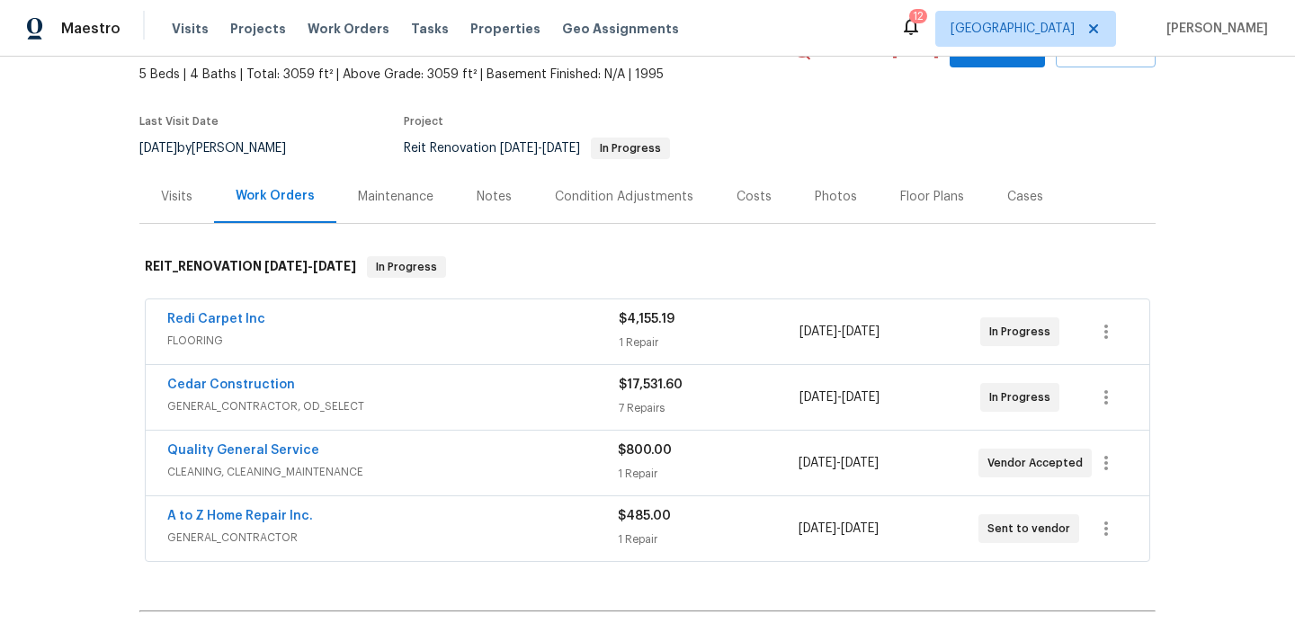
scroll to position [76, 0]
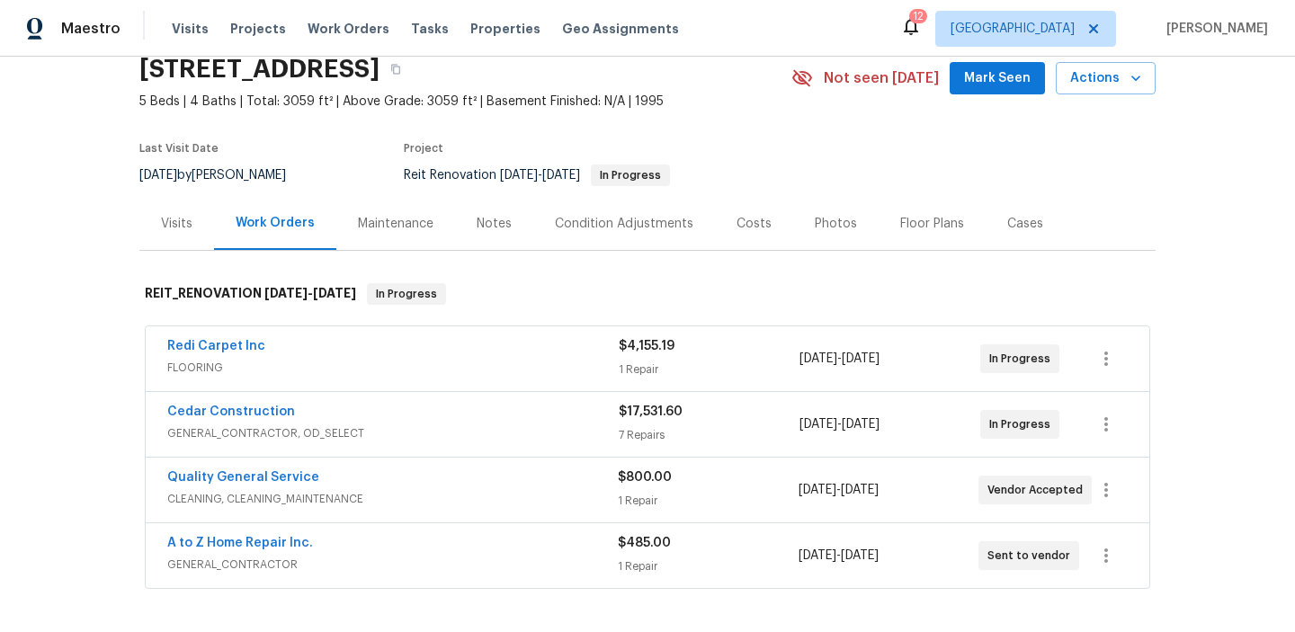
click at [79, 299] on div "Back to all projects 9404 Wayside Dr, Sunland, CA 91040 5 Beds | 4 Baths | Tota…" at bounding box center [647, 345] width 1295 height 576
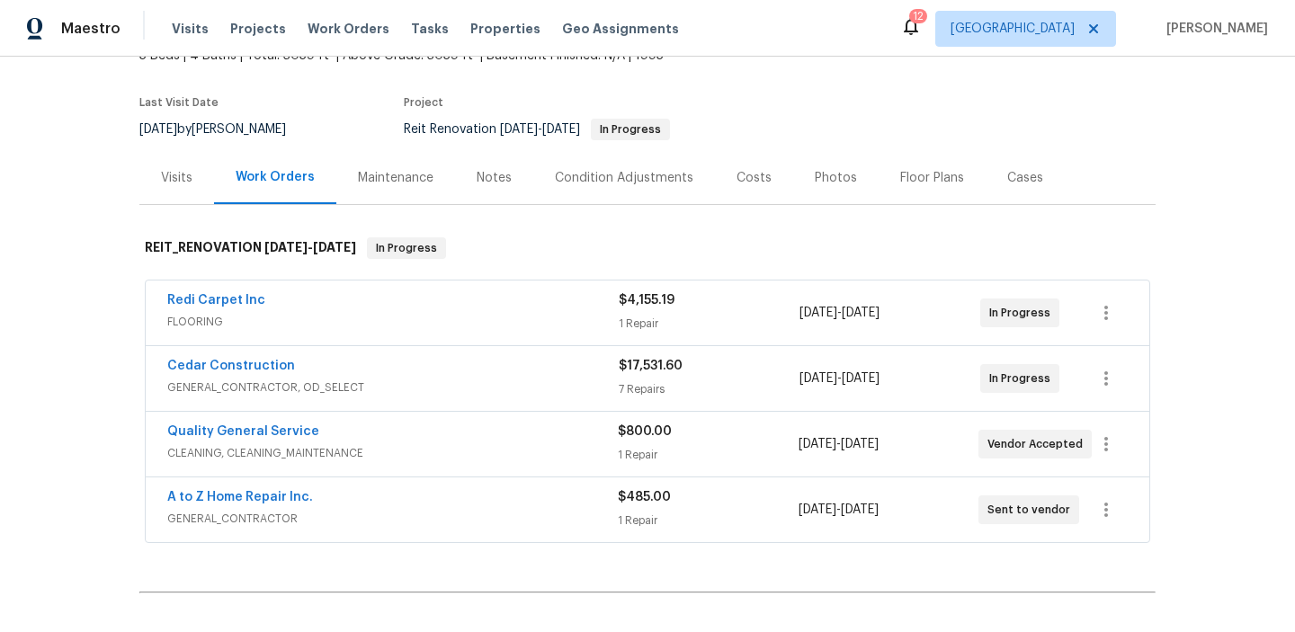
scroll to position [122, 0]
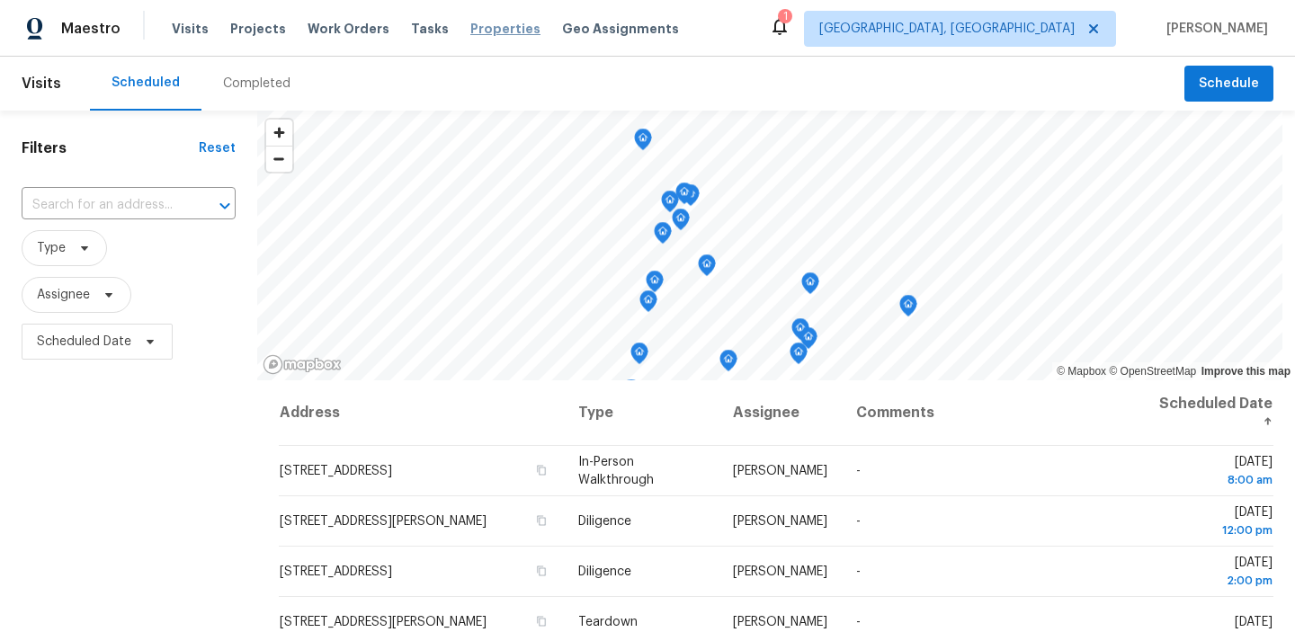
click at [470, 30] on span "Properties" at bounding box center [505, 29] width 70 height 18
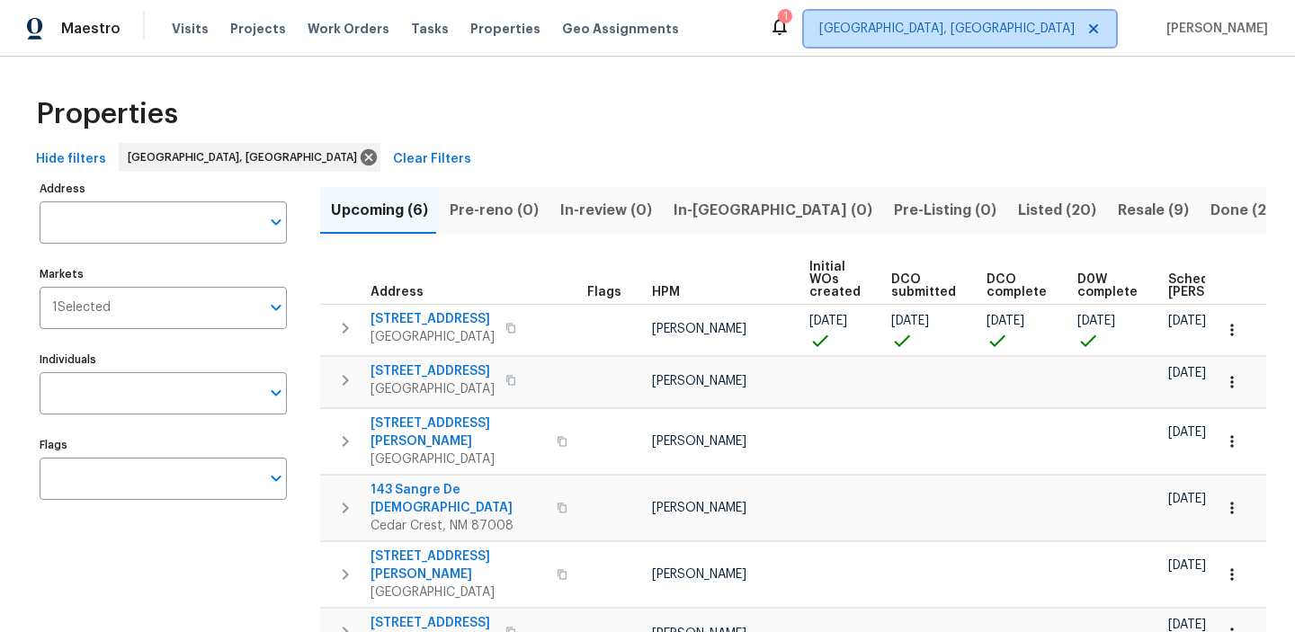
click at [1012, 39] on span "Albuquerque, NM" at bounding box center [960, 29] width 312 height 36
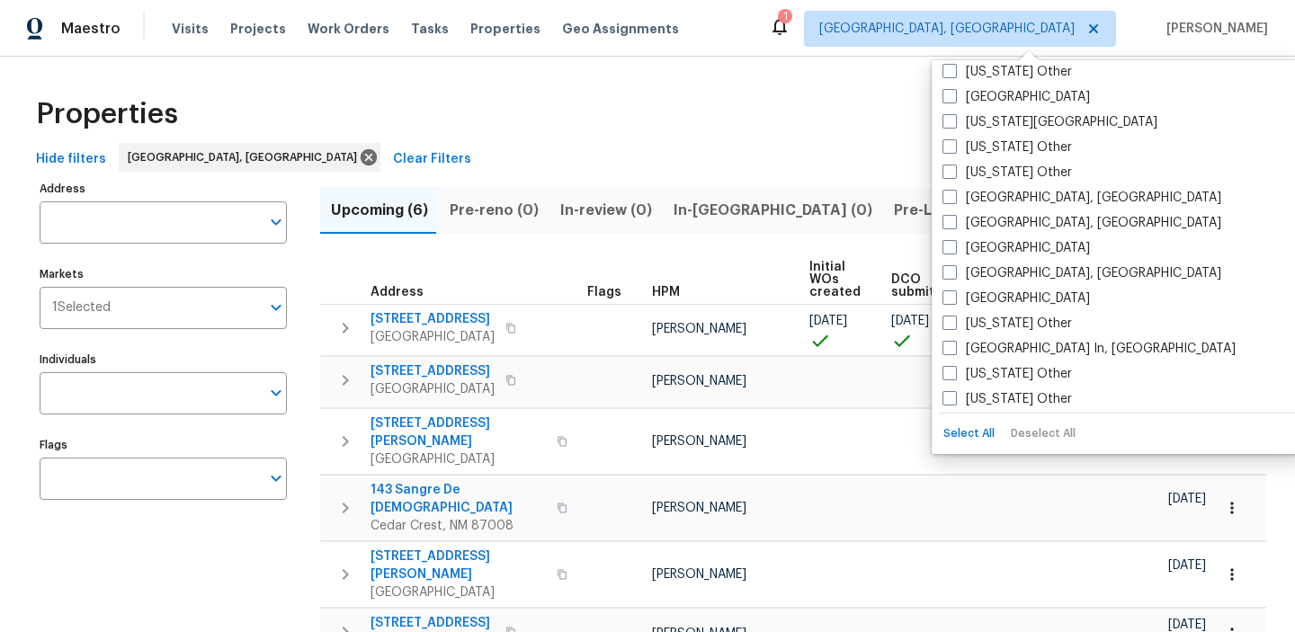
scroll to position [1081, 0]
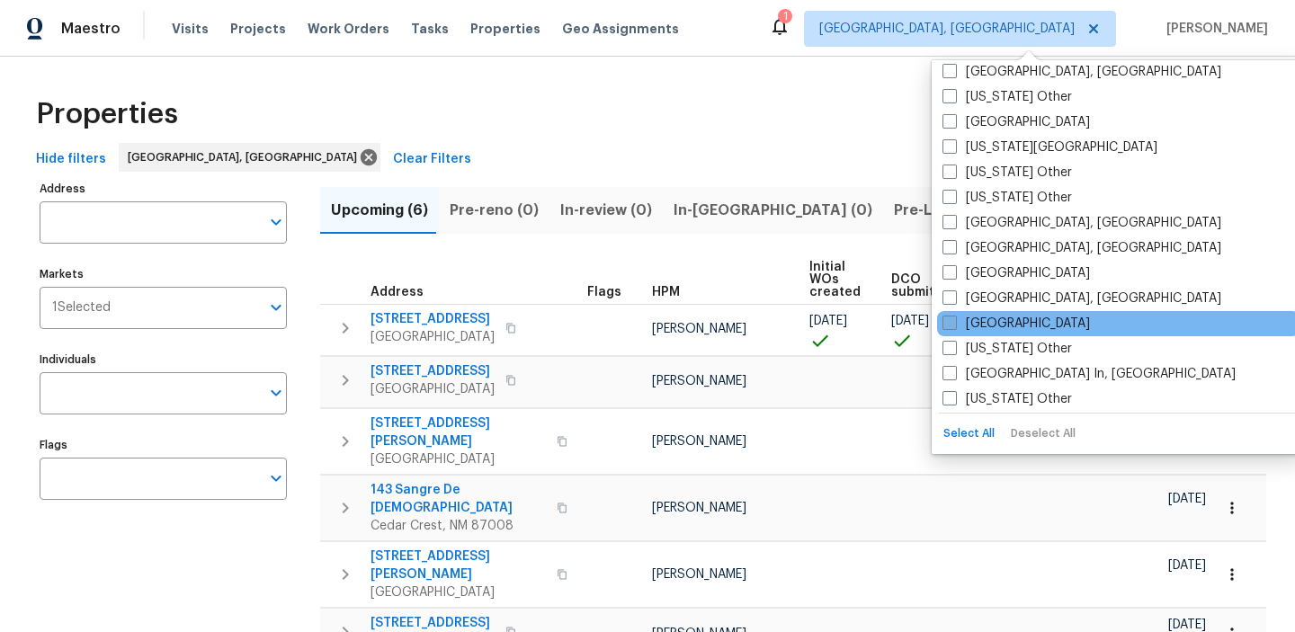
click at [944, 324] on span at bounding box center [950, 323] width 14 height 14
click at [944, 324] on input "[GEOGRAPHIC_DATA]" at bounding box center [949, 321] width 12 height 12
checkbox input "true"
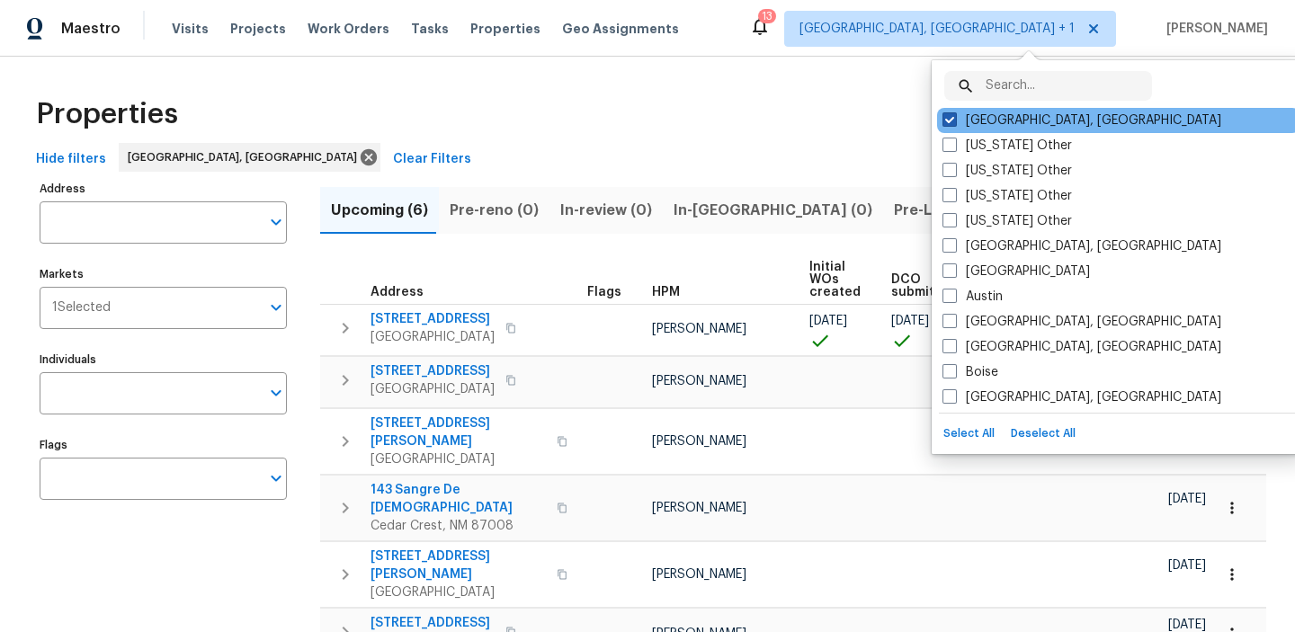
click at [949, 114] on span at bounding box center [950, 119] width 14 height 14
click at [949, 114] on input "[GEOGRAPHIC_DATA], [GEOGRAPHIC_DATA]" at bounding box center [949, 118] width 12 height 12
checkbox input "false"
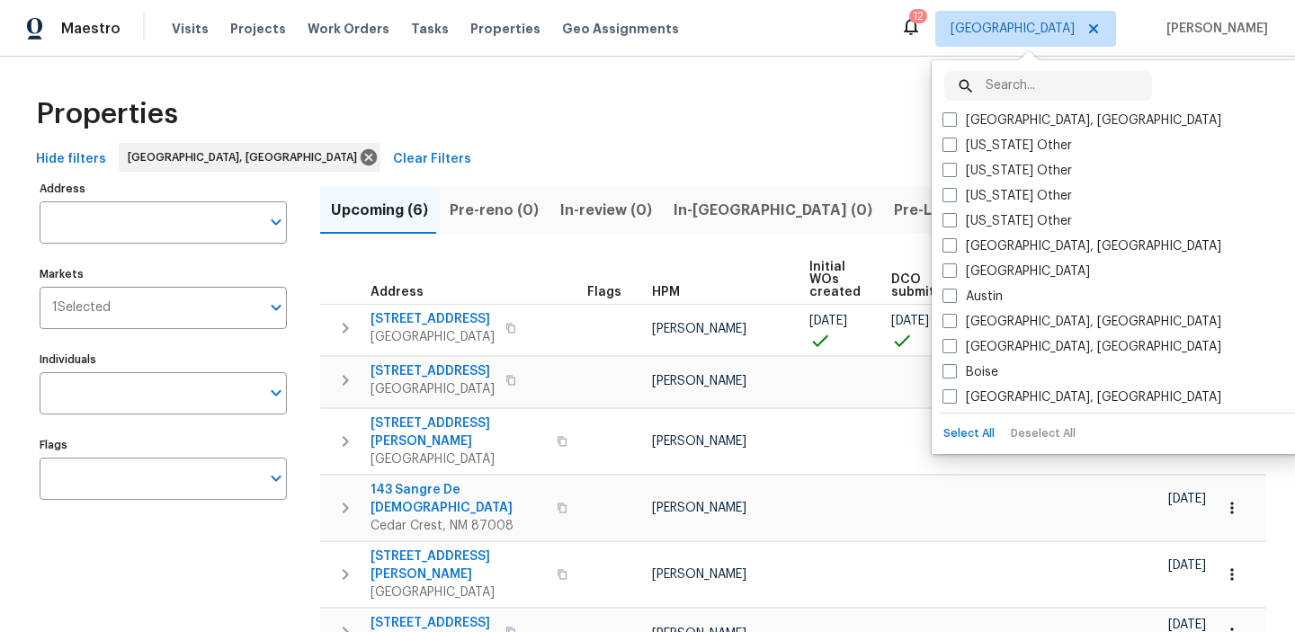
click at [833, 146] on div "Hide filters Albuquerque, NM Clear Filters" at bounding box center [648, 159] width 1238 height 33
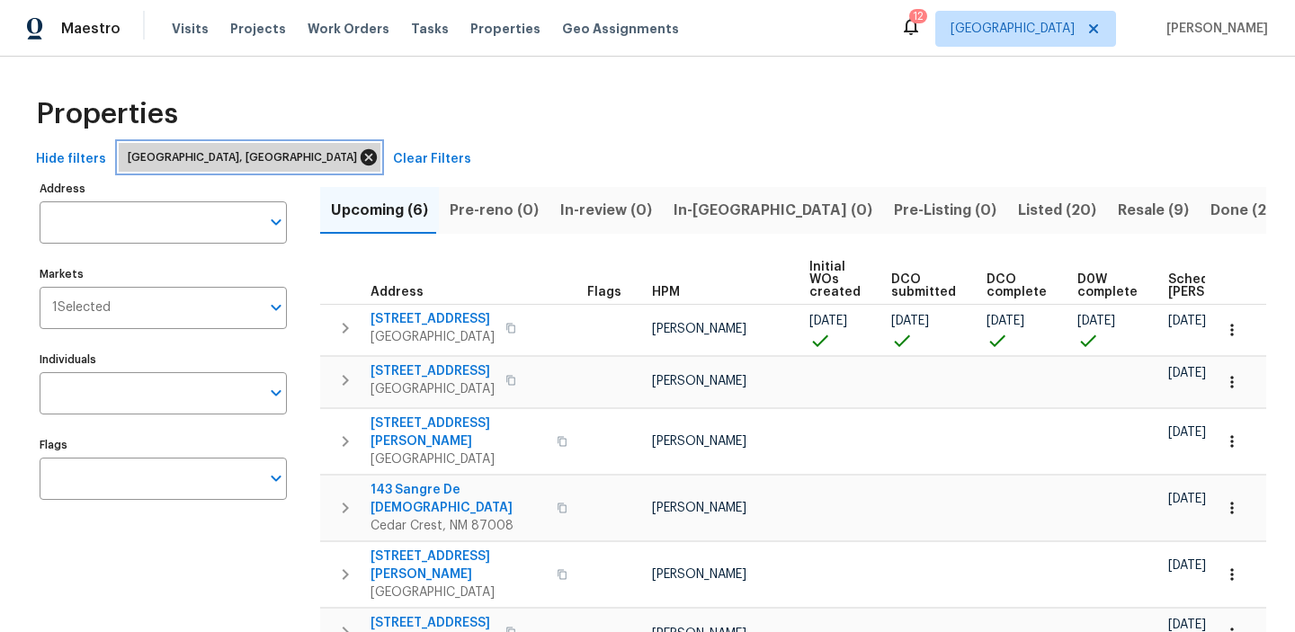
click at [361, 158] on icon at bounding box center [369, 157] width 16 height 16
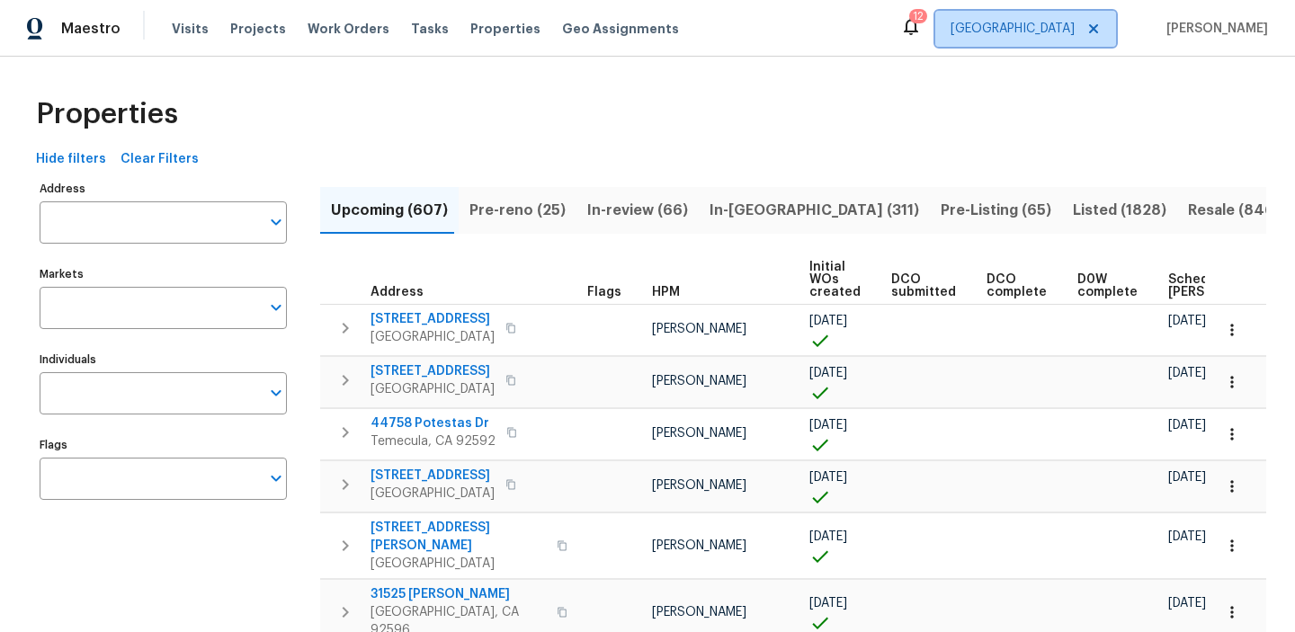
click at [983, 24] on span "[GEOGRAPHIC_DATA]" at bounding box center [1013, 29] width 124 height 18
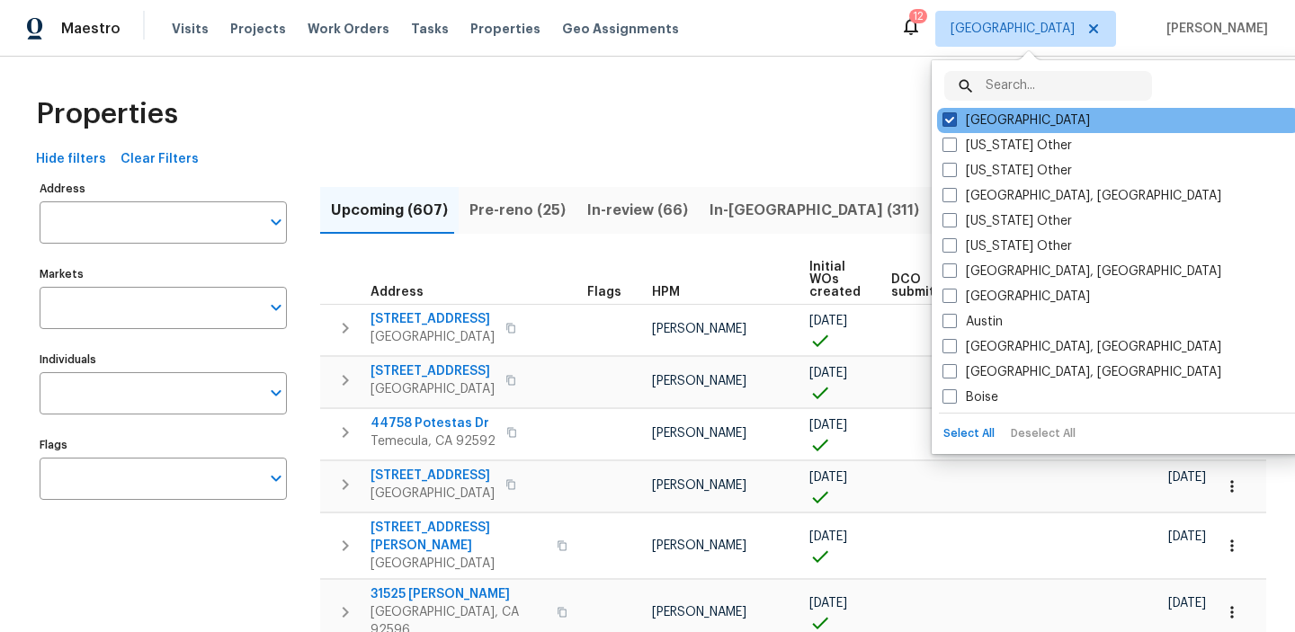
click at [950, 124] on span at bounding box center [950, 119] width 14 height 14
click at [950, 123] on input "[GEOGRAPHIC_DATA]" at bounding box center [949, 118] width 12 height 12
checkbox input "false"
checkbox input "true"
click at [951, 121] on span at bounding box center [950, 119] width 14 height 14
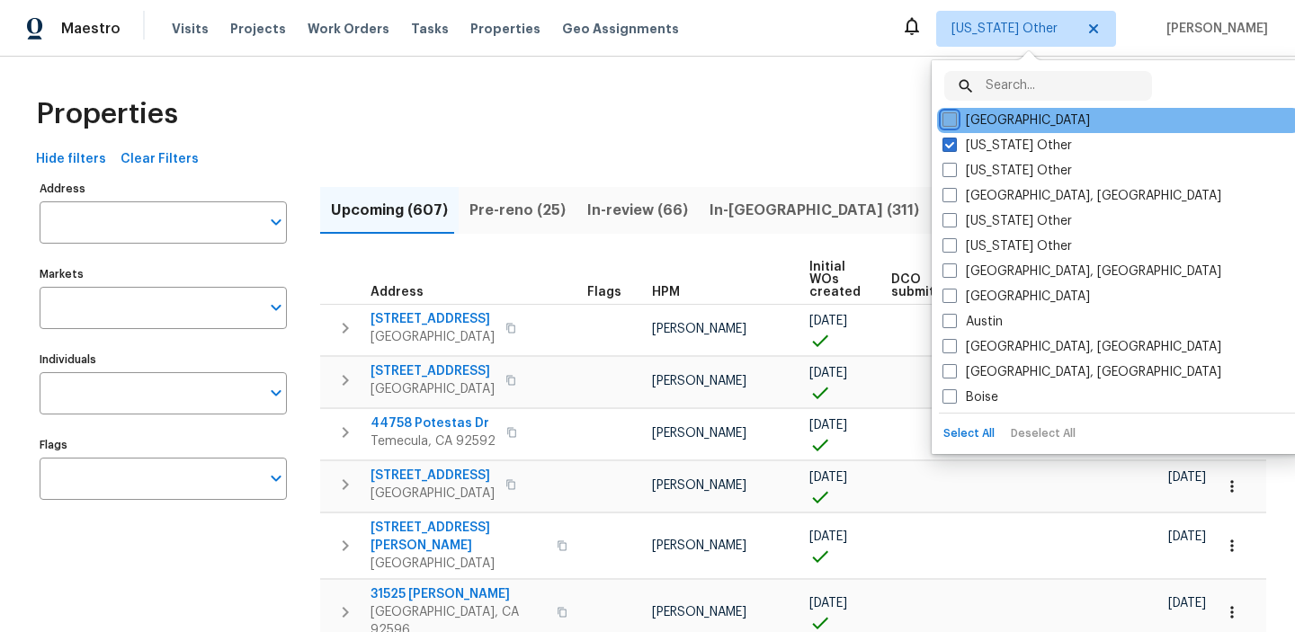
click at [951, 121] on input "[GEOGRAPHIC_DATA]" at bounding box center [949, 118] width 12 height 12
checkbox input "true"
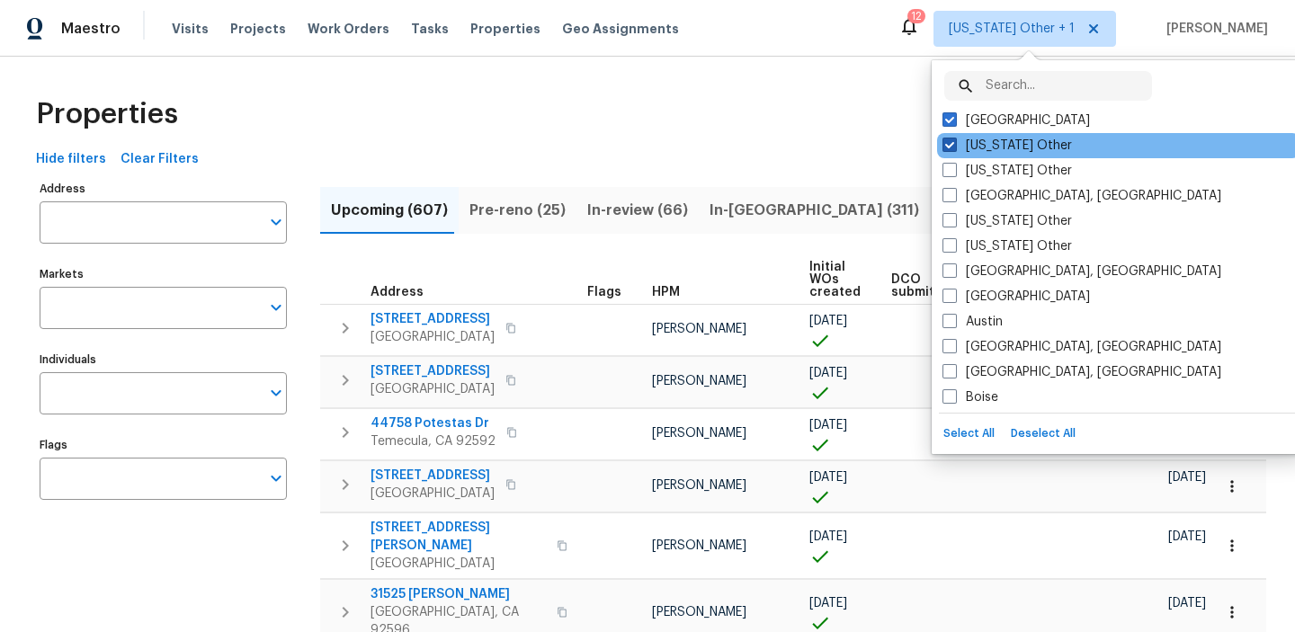
click at [952, 141] on span at bounding box center [950, 145] width 14 height 14
click at [952, 141] on input "[US_STATE] Other" at bounding box center [949, 143] width 12 height 12
checkbox input "false"
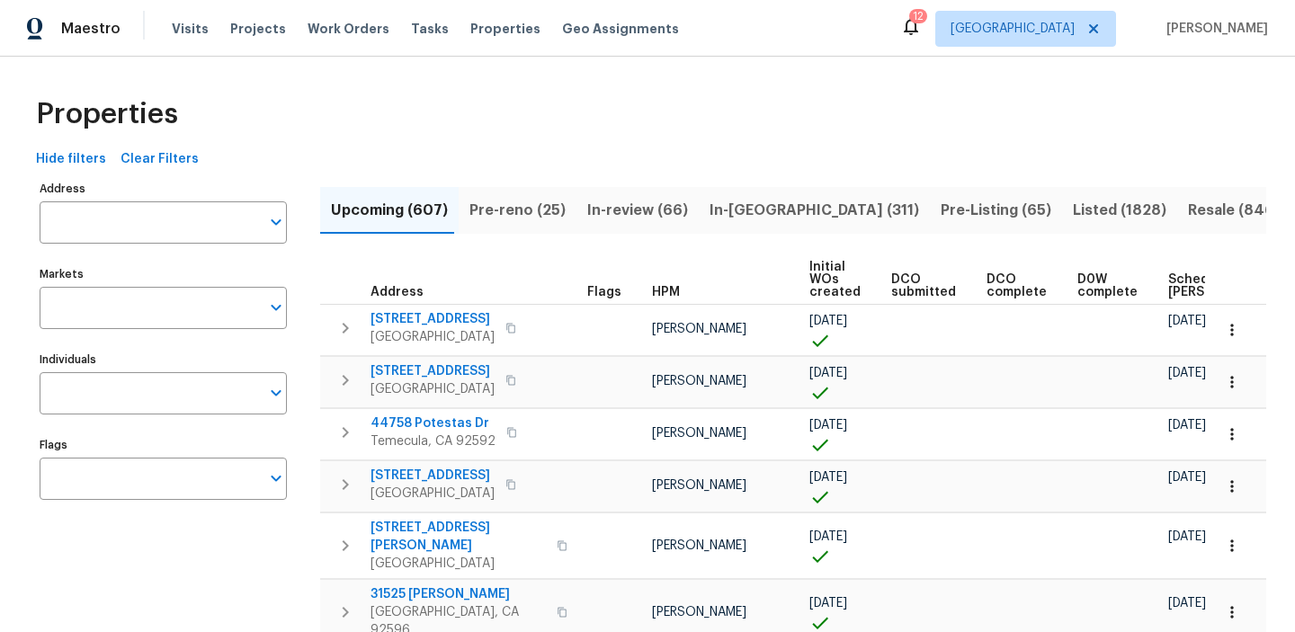
click at [710, 103] on div "Properties" at bounding box center [648, 114] width 1238 height 58
click at [173, 390] on input "Individuals" at bounding box center [150, 393] width 220 height 42
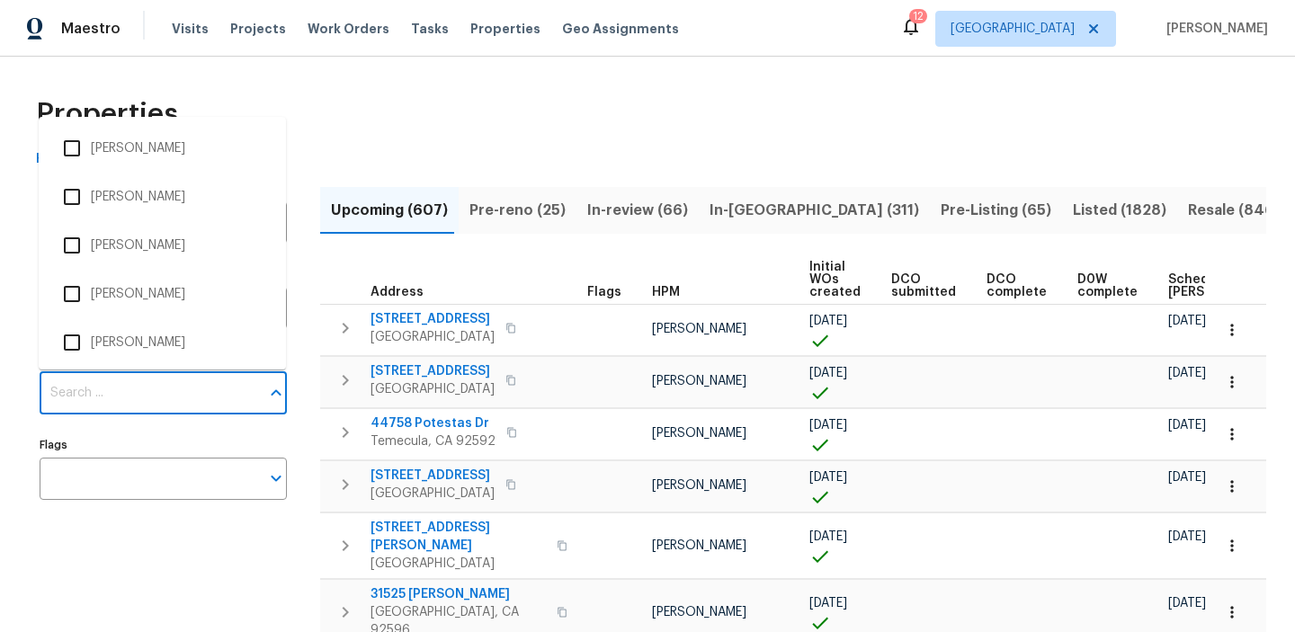
click at [170, 388] on input "Individuals" at bounding box center [150, 393] width 220 height 42
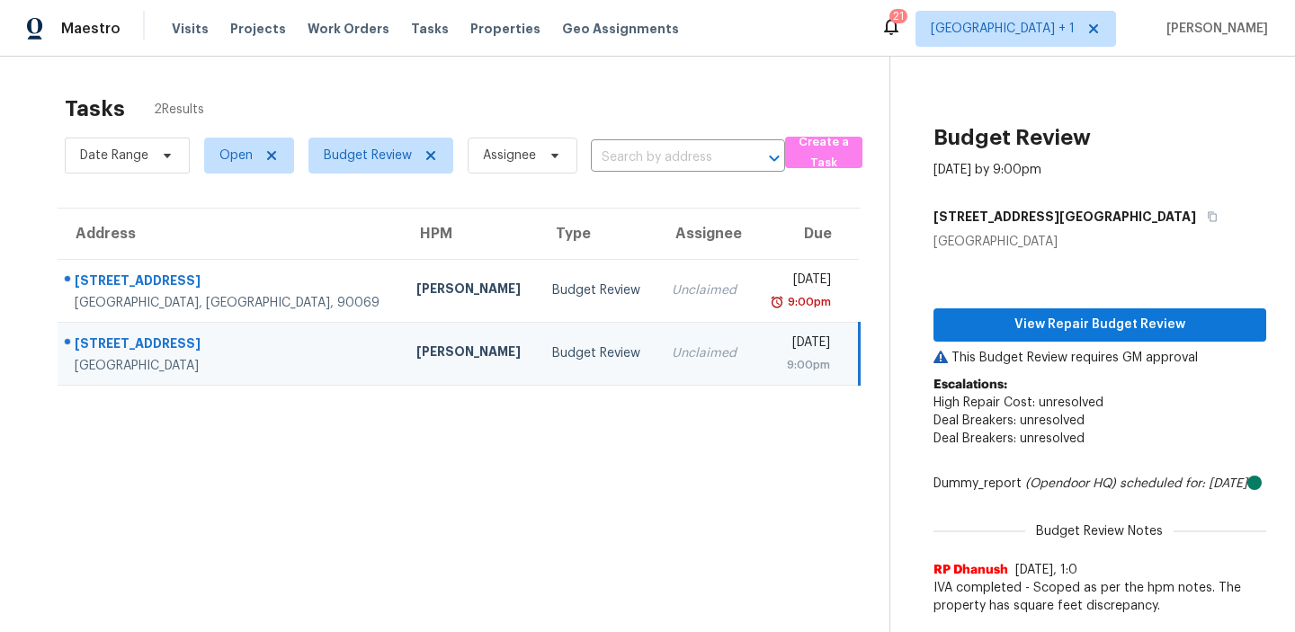
scroll to position [31, 0]
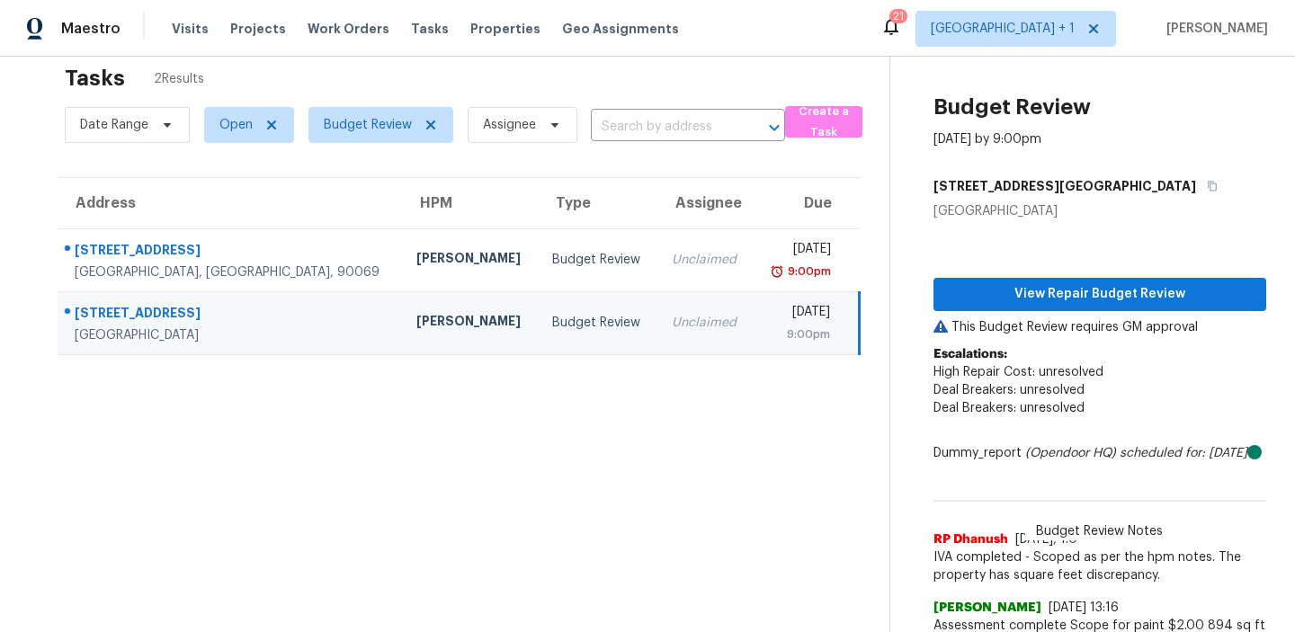
click at [425, 491] on section "Tasks 2 Results Date Range Open Budget Review Assignee ​ Create a Task Address …" at bounding box center [459, 457] width 861 height 805
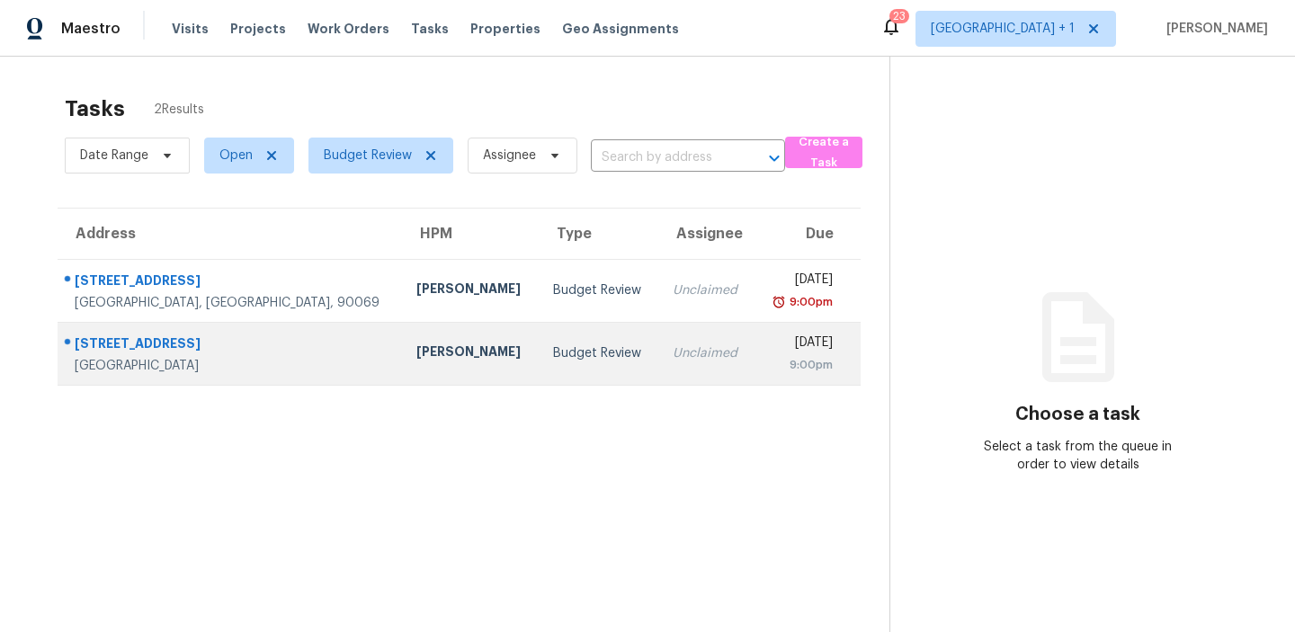
click at [553, 348] on div "Budget Review" at bounding box center [598, 353] width 91 height 18
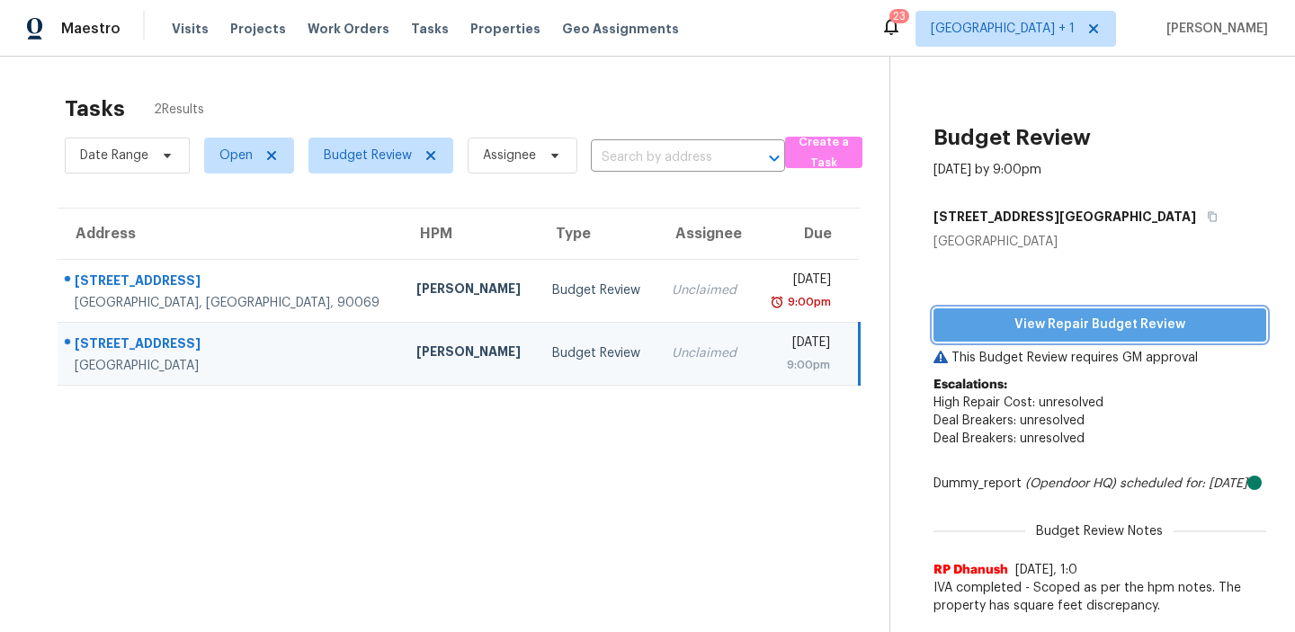
click at [1035, 322] on span "View Repair Budget Review" at bounding box center [1100, 325] width 304 height 22
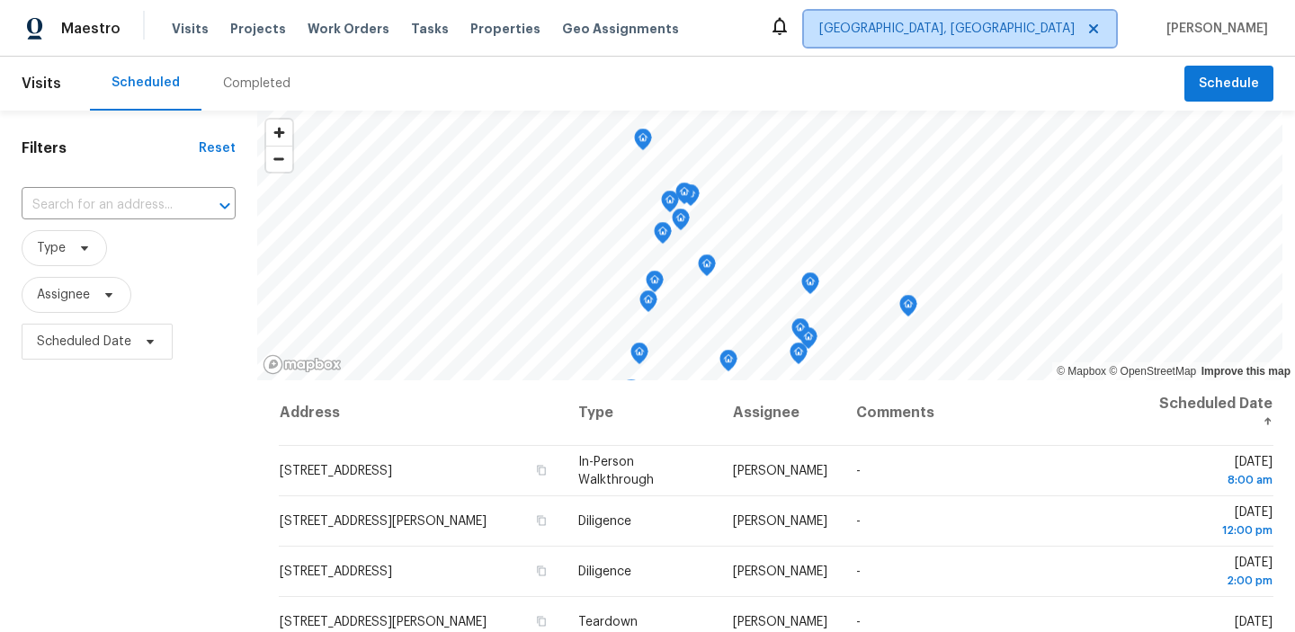
click at [988, 15] on span "[GEOGRAPHIC_DATA], [GEOGRAPHIC_DATA]" at bounding box center [960, 29] width 312 height 36
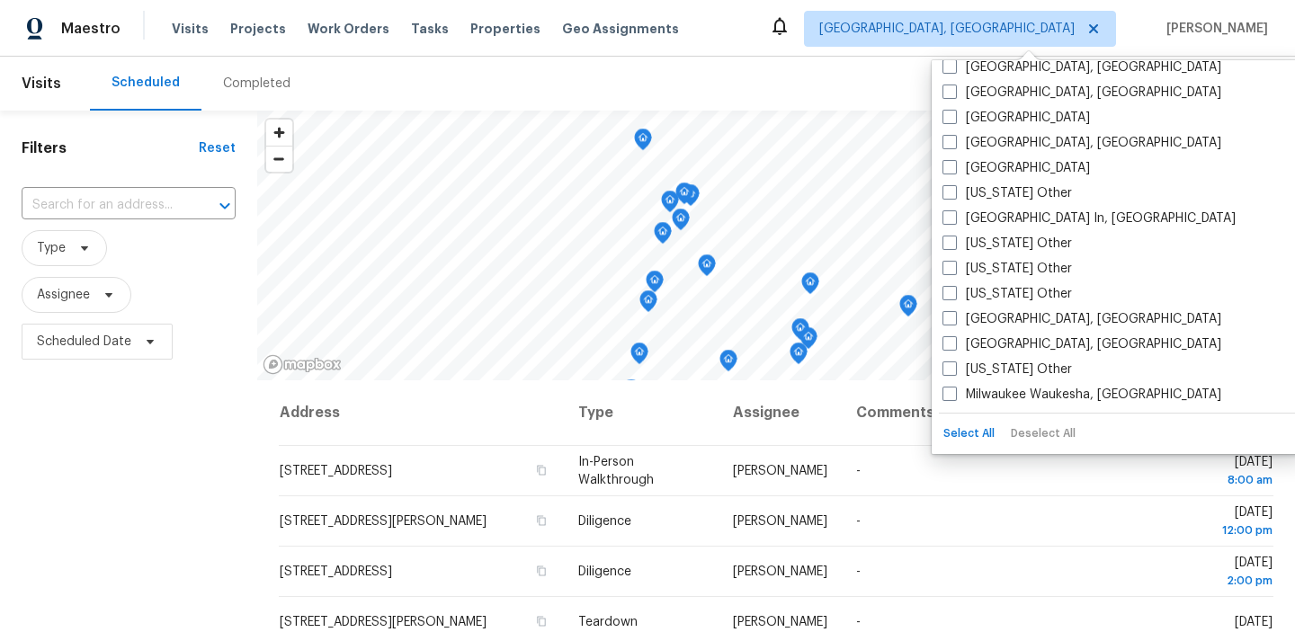
scroll to position [1191, 0]
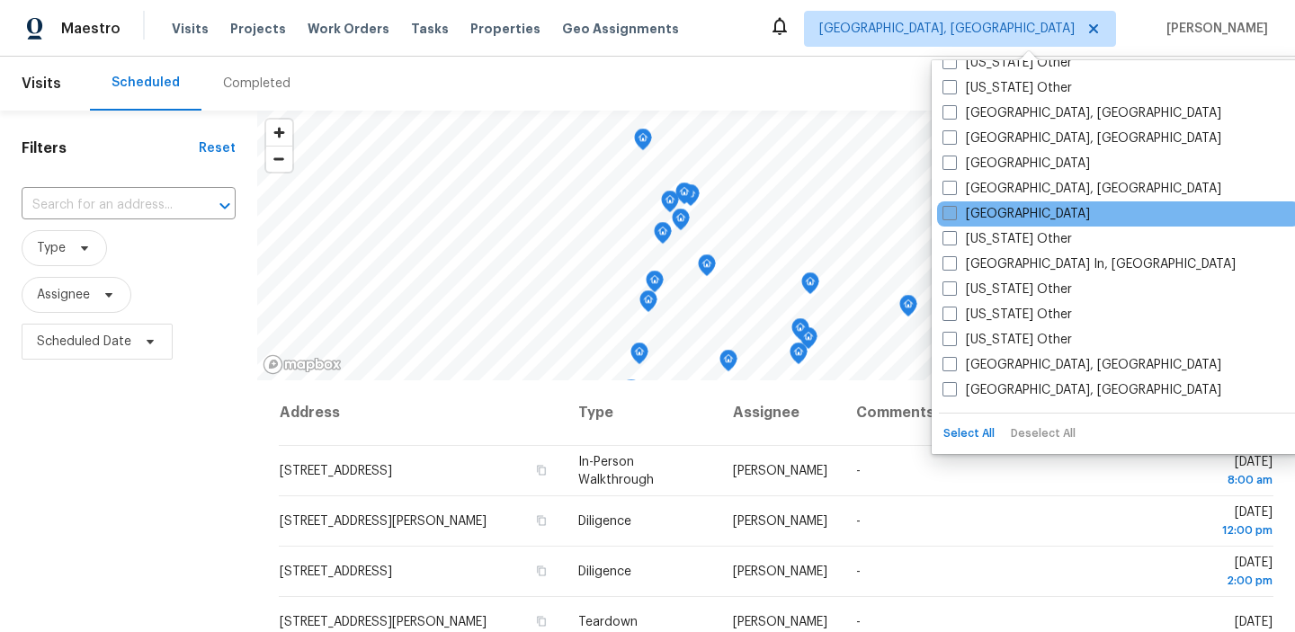
click at [955, 217] on span at bounding box center [950, 213] width 14 height 14
click at [954, 217] on input "[GEOGRAPHIC_DATA]" at bounding box center [949, 211] width 12 height 12
checkbox input "true"
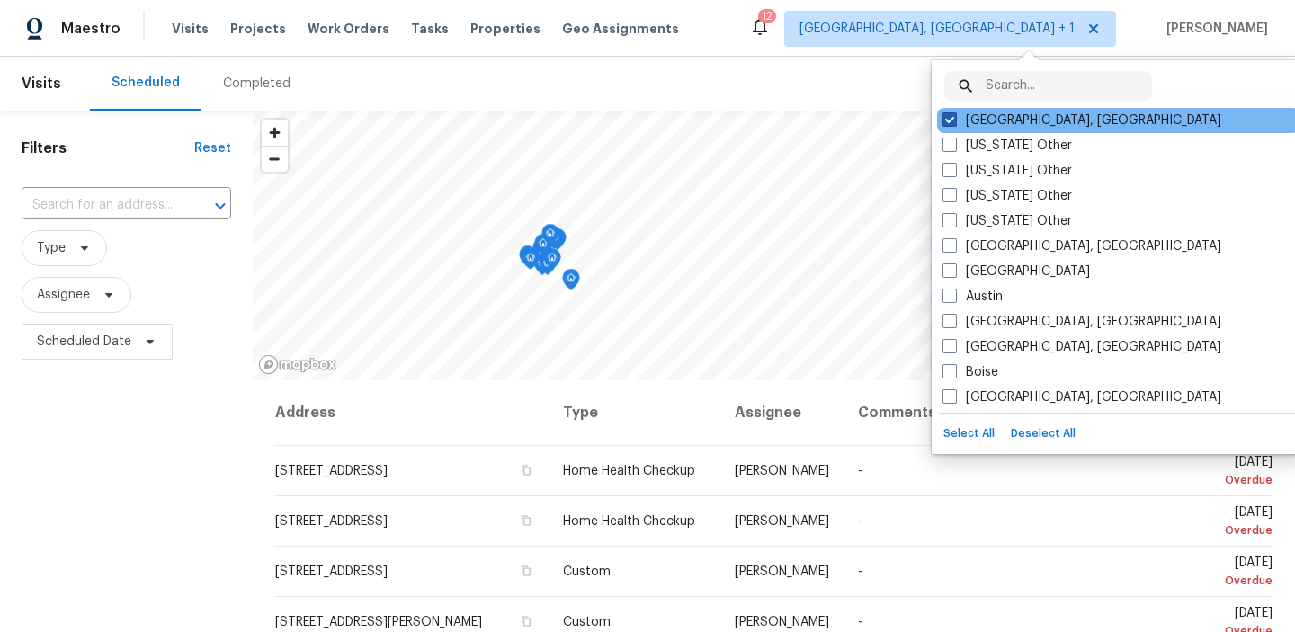
click at [947, 115] on span at bounding box center [950, 119] width 14 height 14
click at [947, 115] on input "[GEOGRAPHIC_DATA], [GEOGRAPHIC_DATA]" at bounding box center [949, 118] width 12 height 12
checkbox input "false"
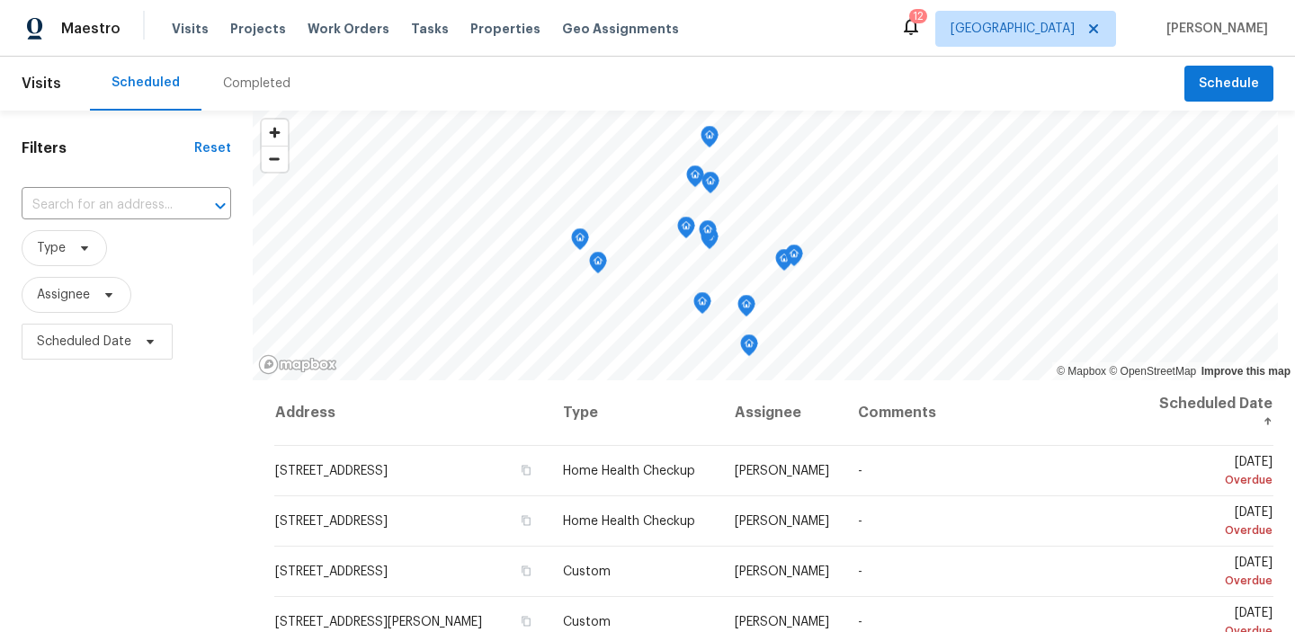
click at [103, 532] on div "Filters Reset ​ Type Assignee Scheduled Date" at bounding box center [126, 498] width 253 height 775
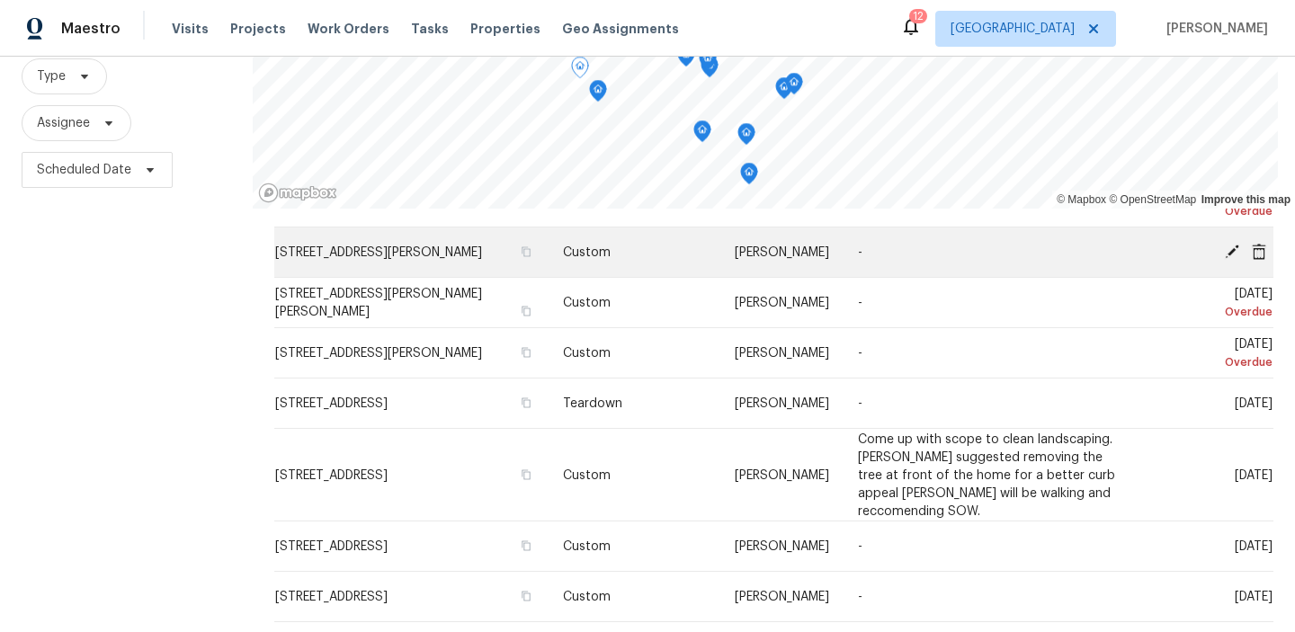
scroll to position [200, 0]
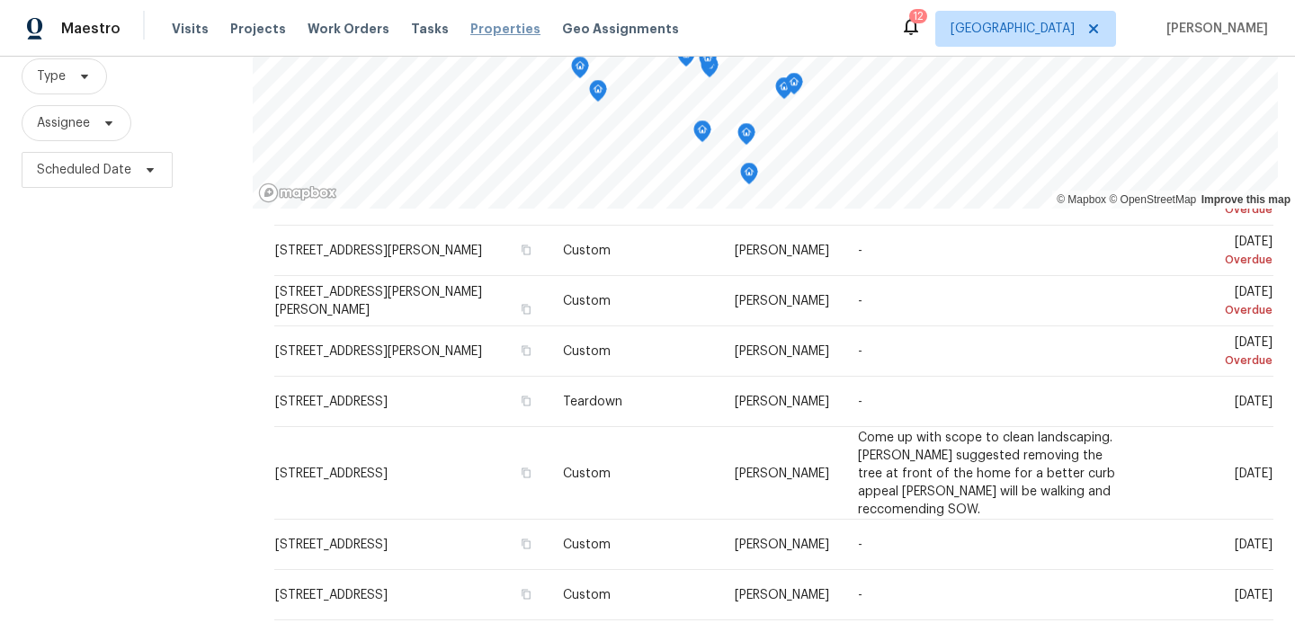
click at [482, 28] on span "Properties" at bounding box center [505, 29] width 70 height 18
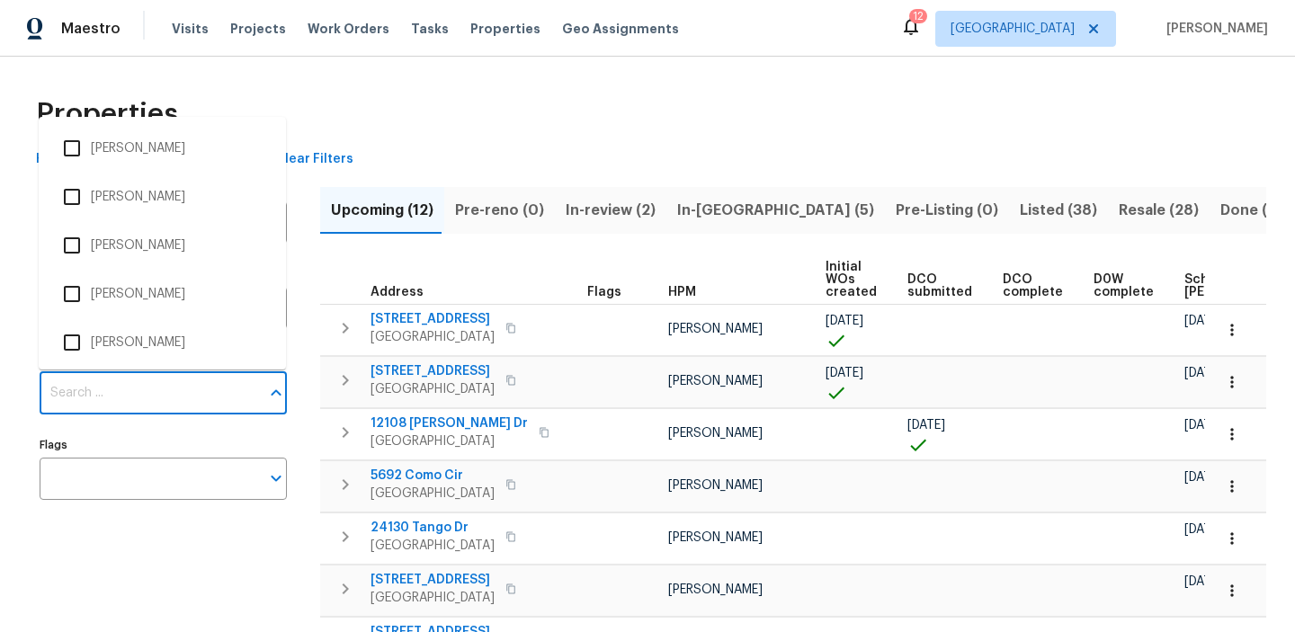
click at [219, 401] on input "Individuals" at bounding box center [150, 393] width 220 height 42
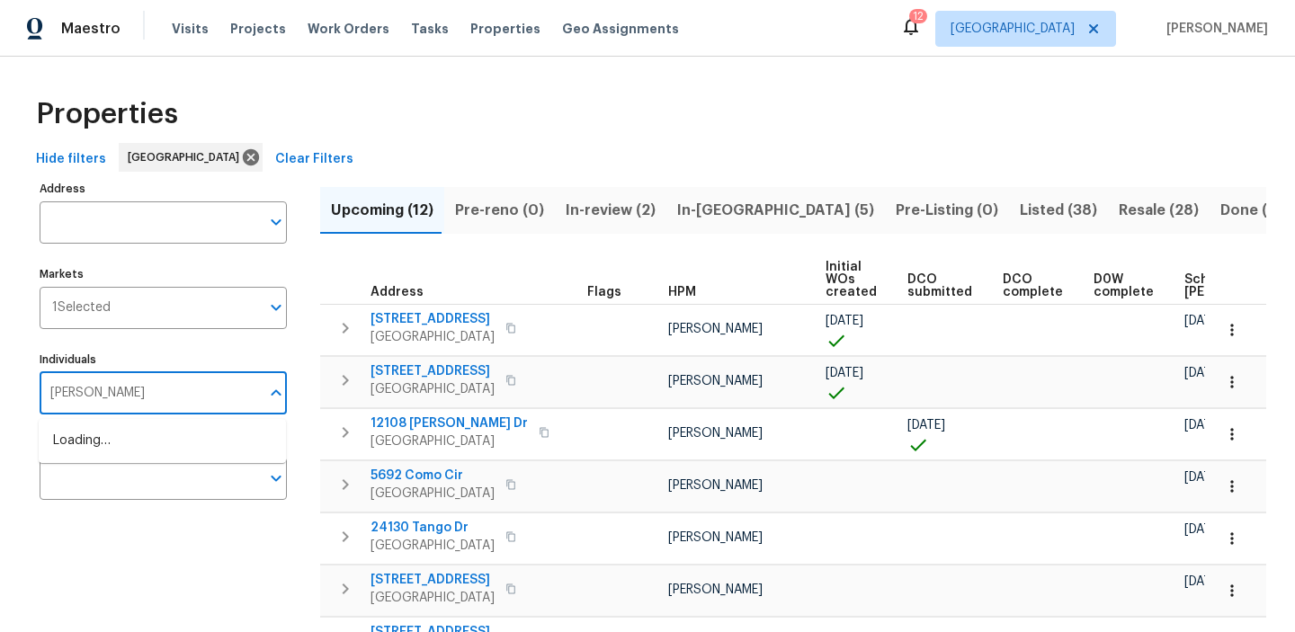
type input "[PERSON_NAME]"
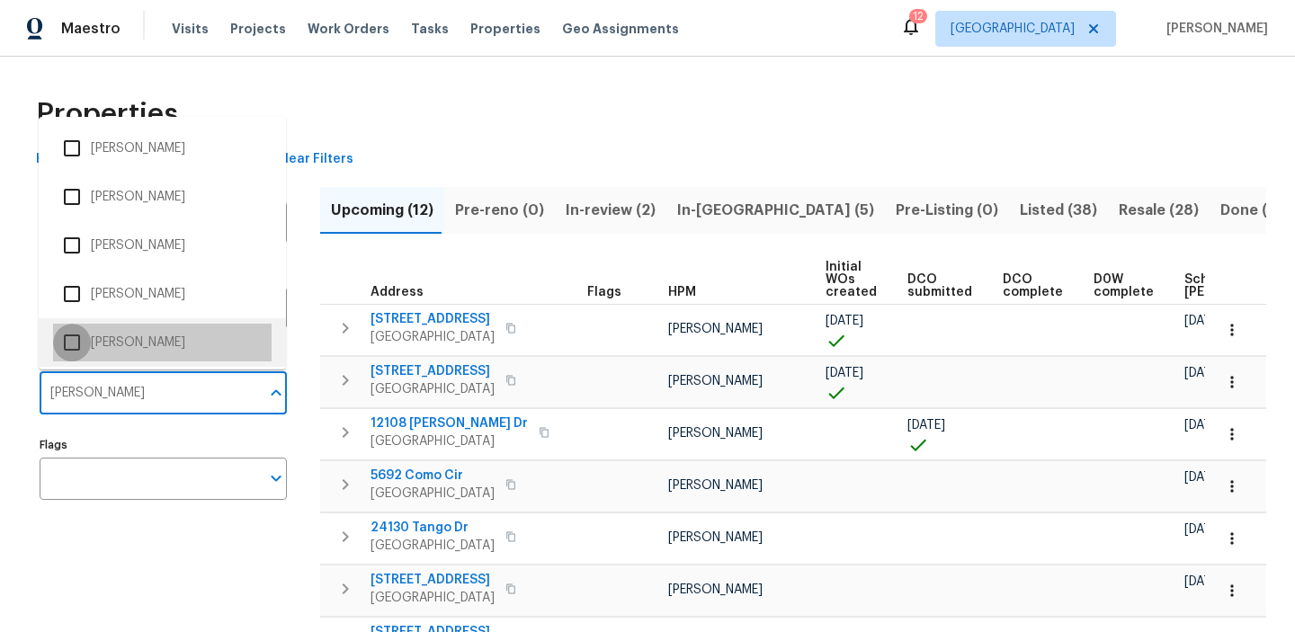
click at [70, 339] on input "checkbox" at bounding box center [72, 343] width 38 height 38
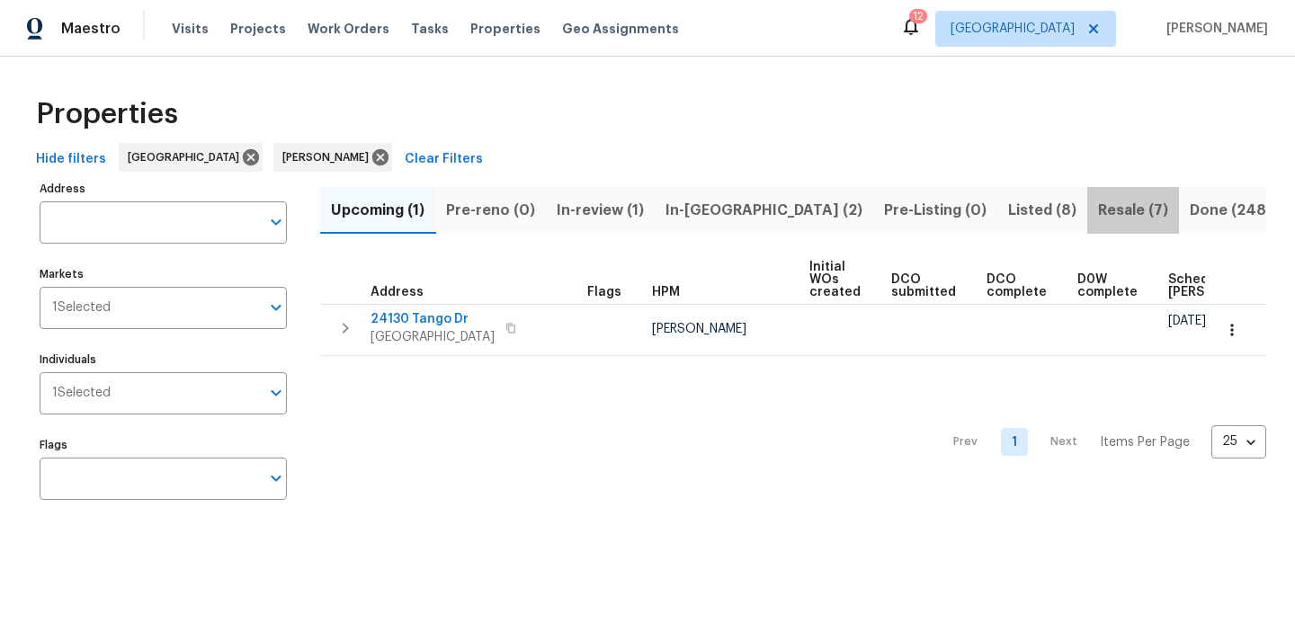
click at [1098, 212] on span "Resale (7)" at bounding box center [1133, 210] width 70 height 25
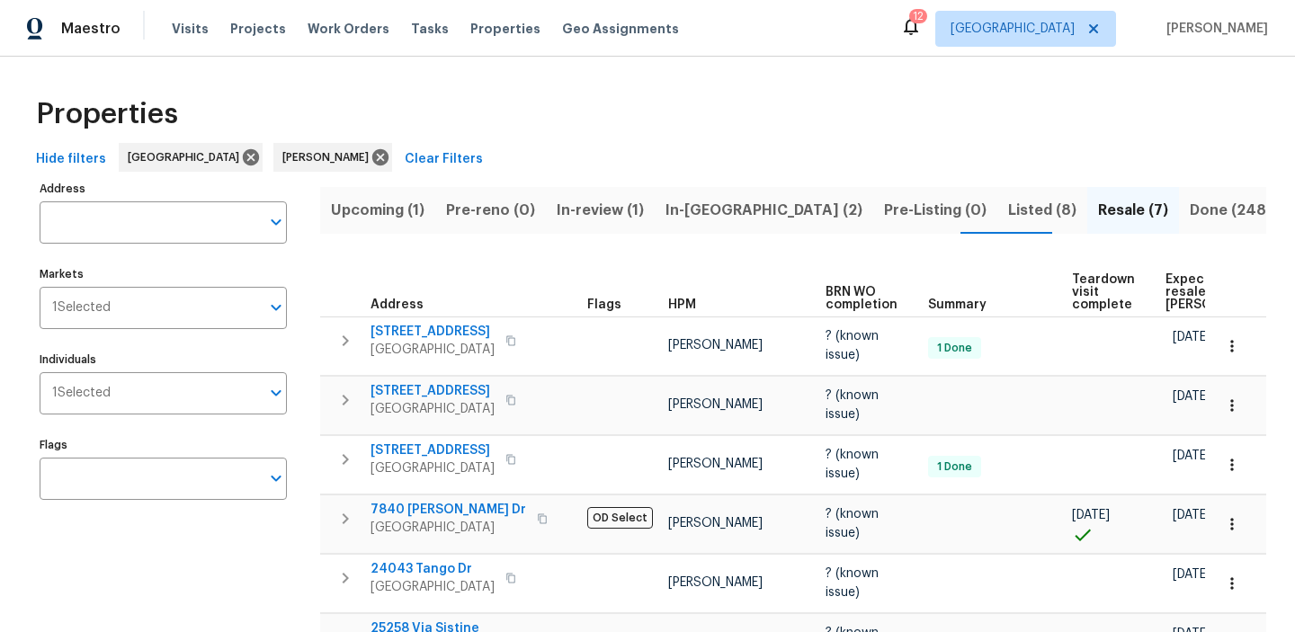
click at [1008, 211] on span "Listed (8)" at bounding box center [1042, 210] width 68 height 25
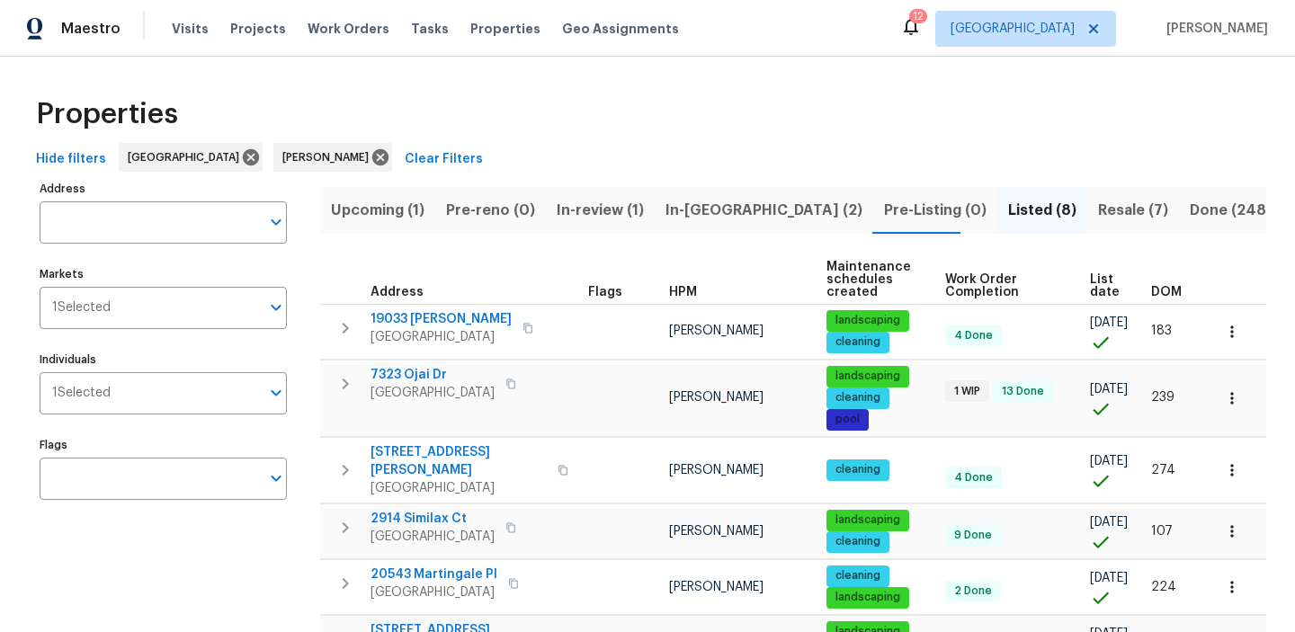
click at [1167, 294] on span "DOM" at bounding box center [1166, 292] width 31 height 13
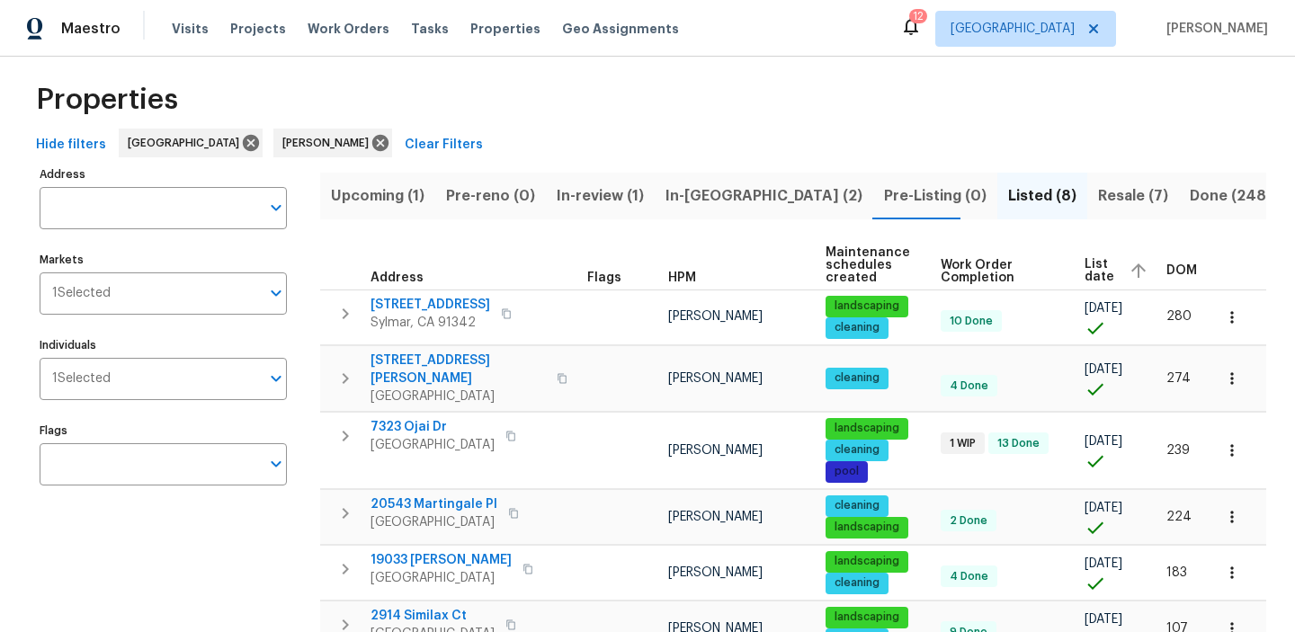
scroll to position [208, 0]
